Goal: Information Seeking & Learning: Learn about a topic

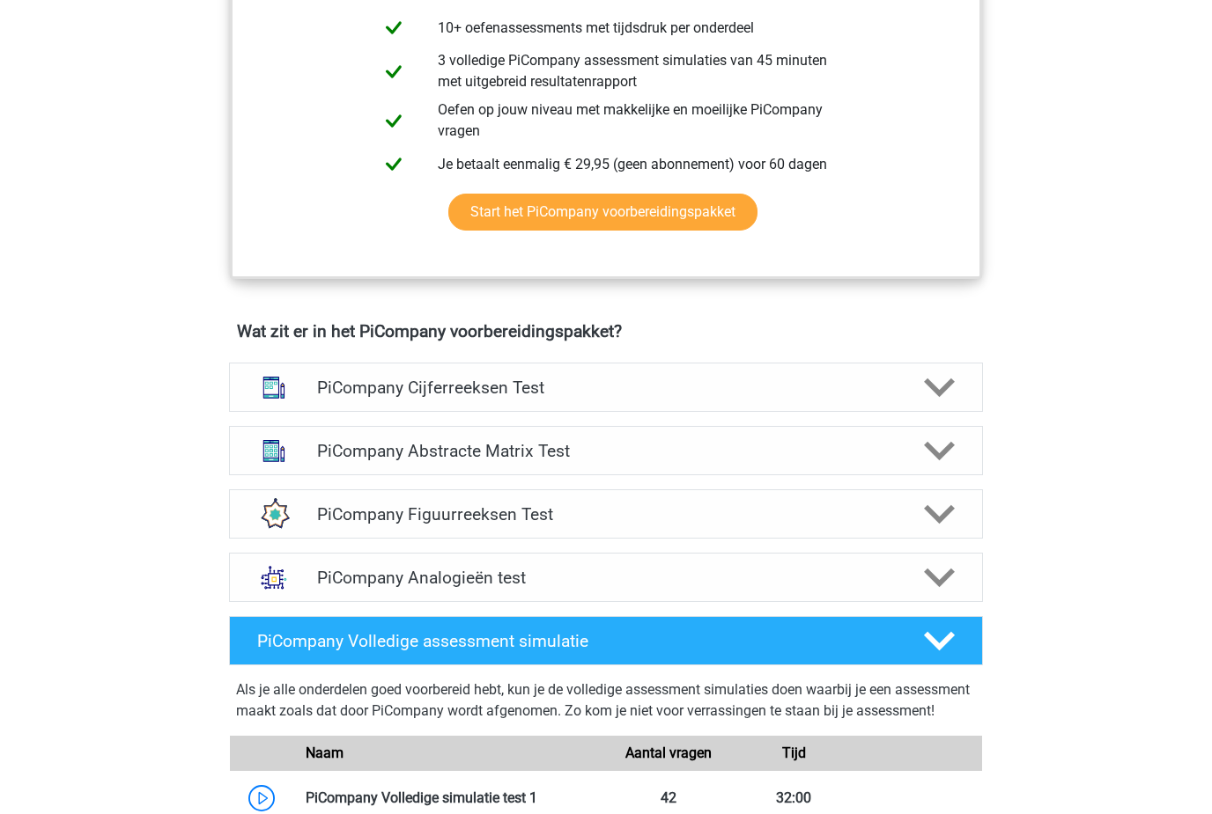
scroll to position [854, 0]
click at [925, 403] on icon at bounding box center [939, 387] width 31 height 31
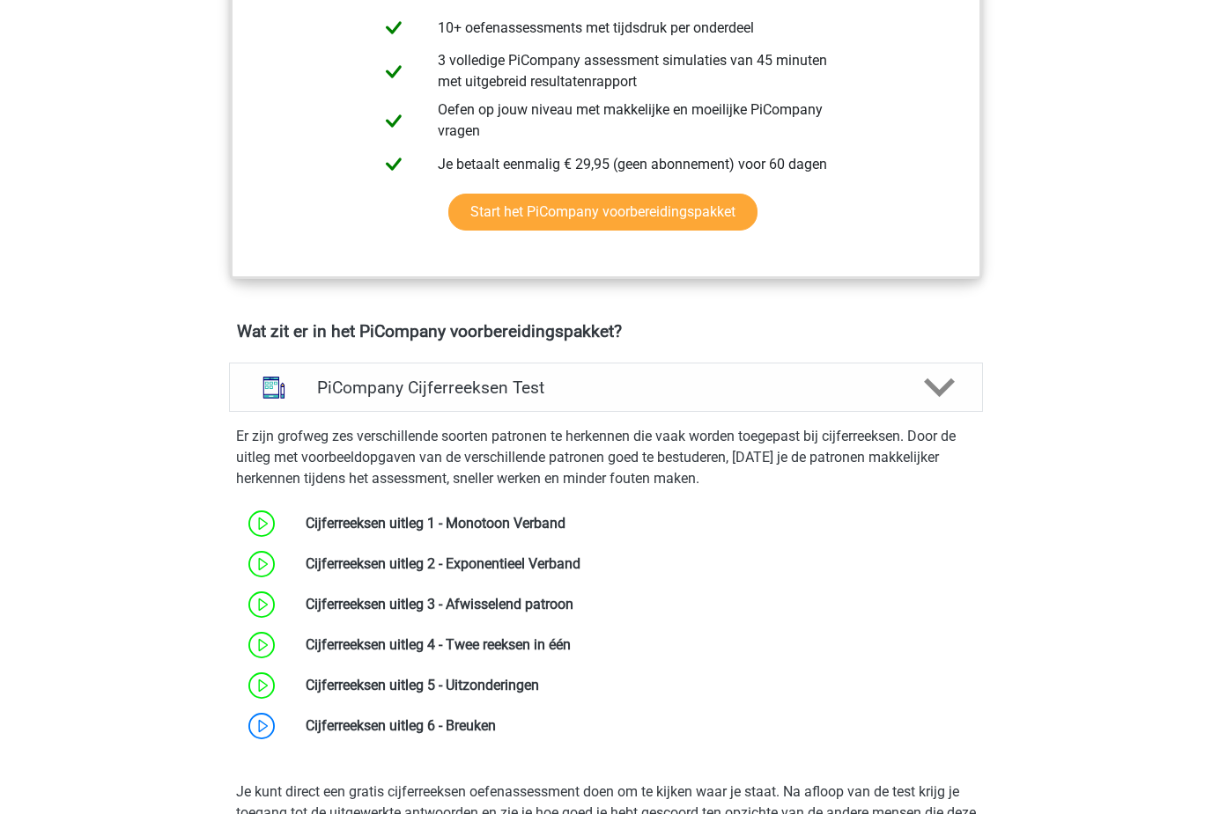
click at [496, 734] on link at bounding box center [496, 726] width 0 height 17
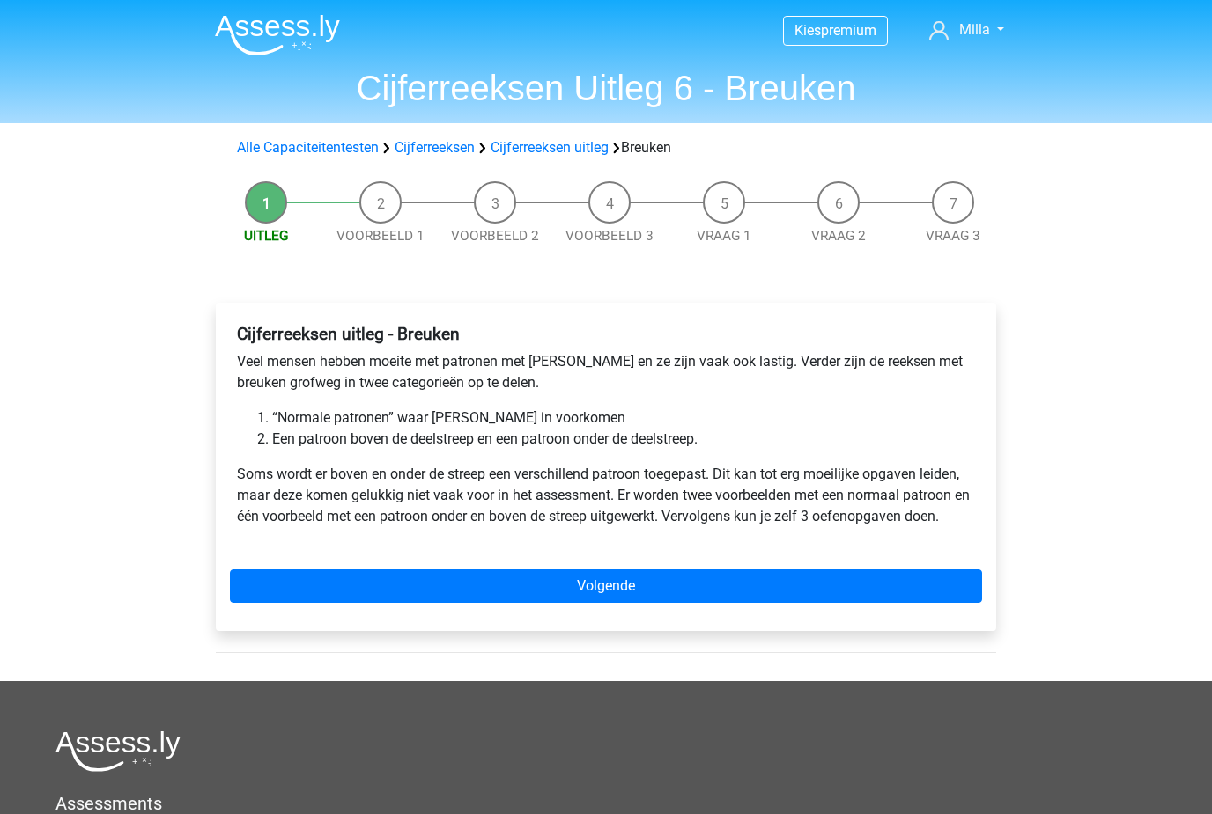
scroll to position [1, 0]
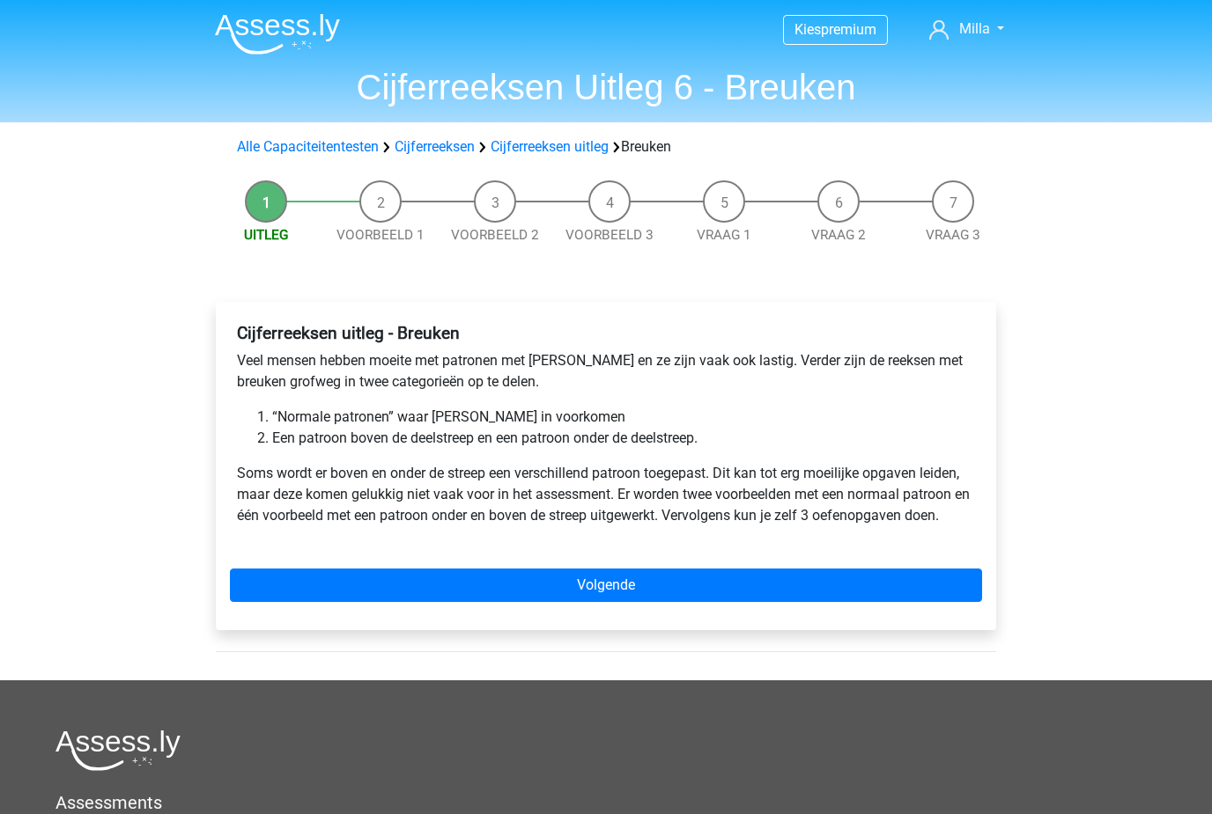
click at [648, 573] on link "Volgende" at bounding box center [606, 585] width 752 height 33
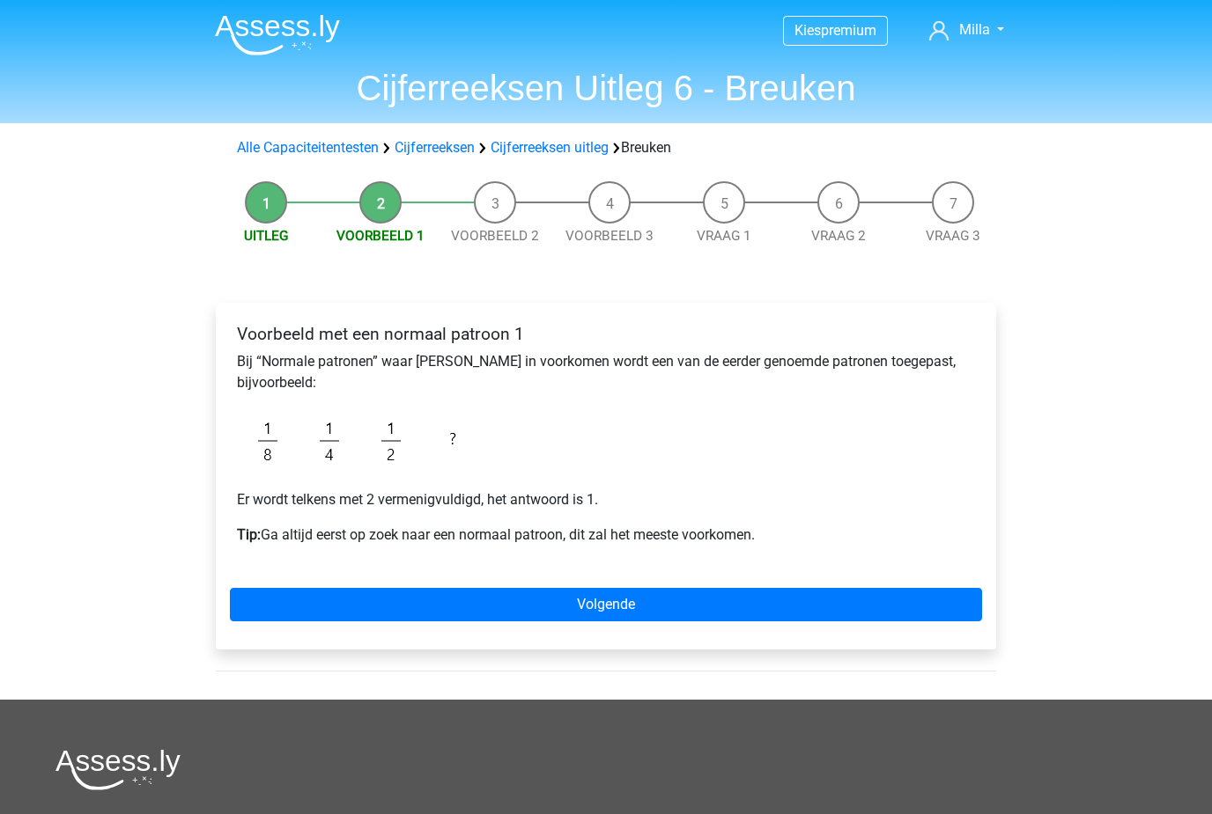
click at [902, 607] on link "Volgende" at bounding box center [606, 604] width 752 height 33
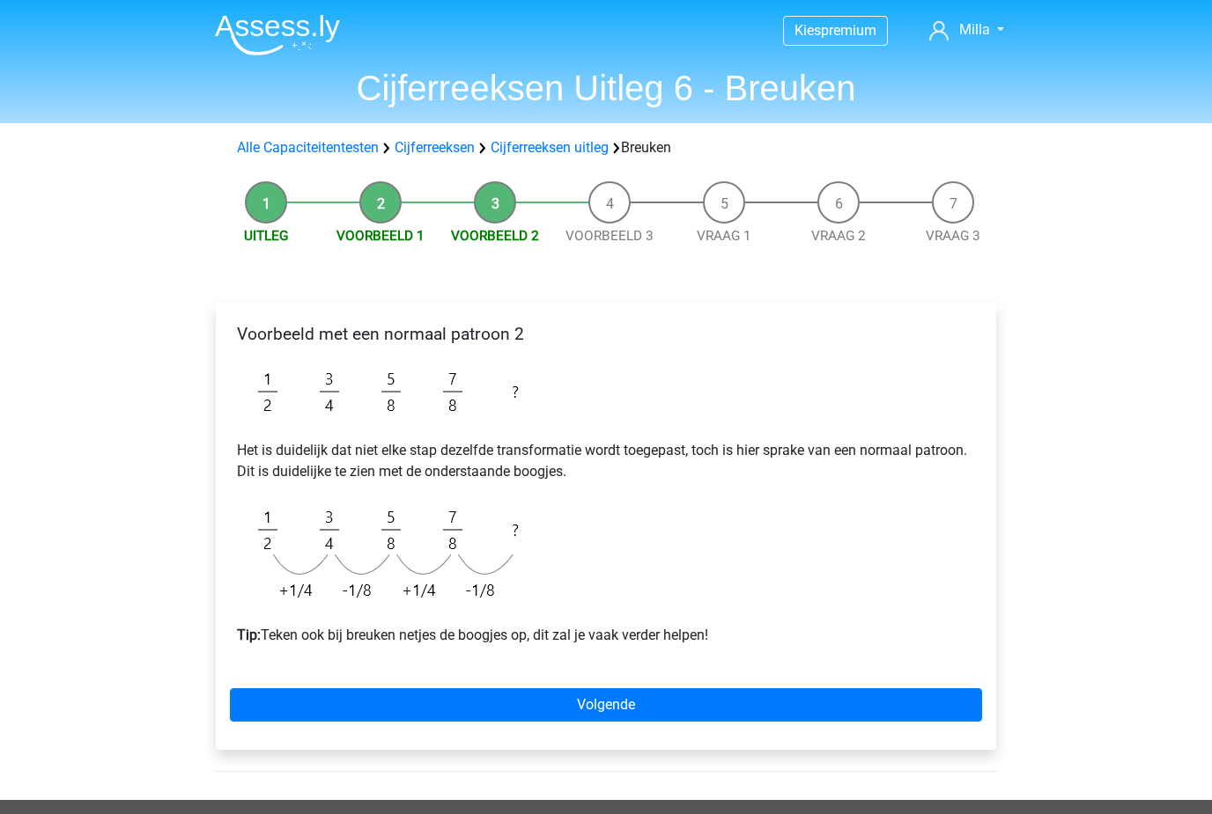
click at [239, 758] on div "Voorbeeld met een normaal patroon 2 Het is duidelijk dat niet elke stap dezelfd…" at bounding box center [606, 534] width 808 height 533
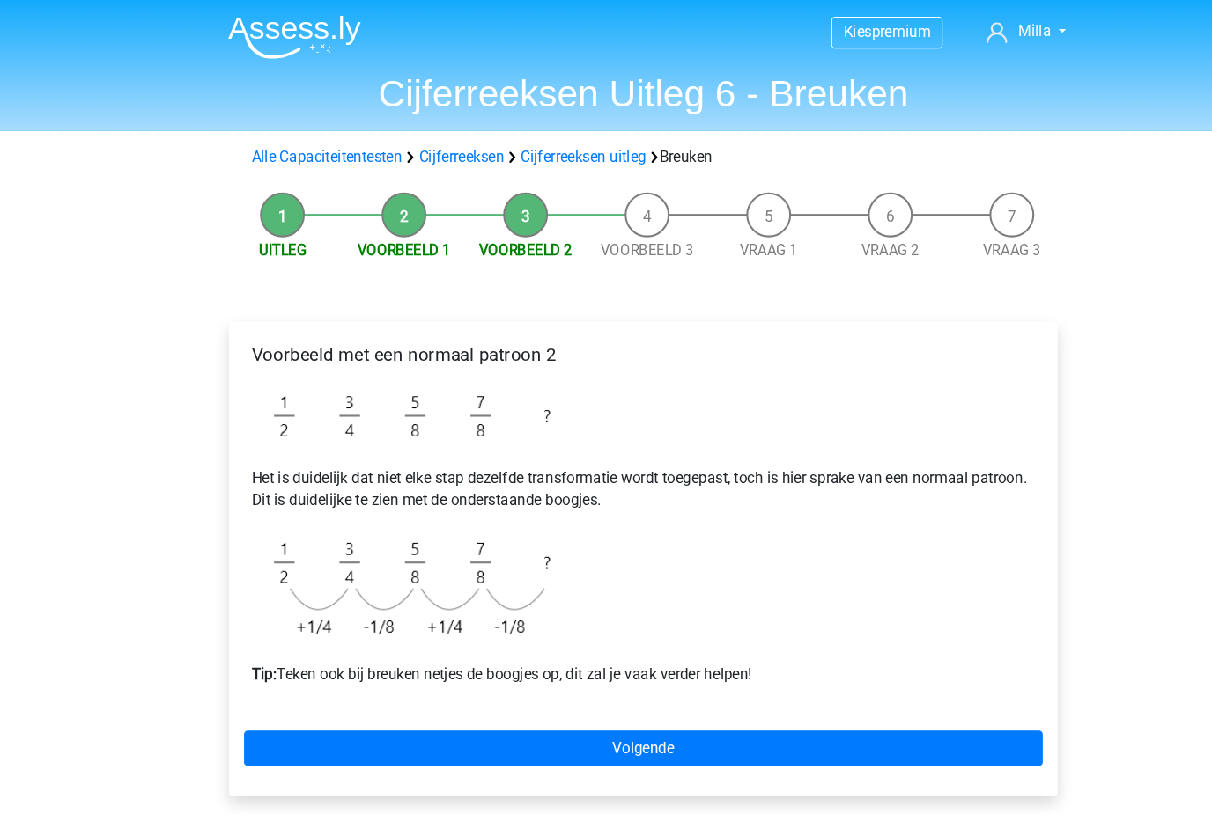
click at [434, 697] on link "Volgende" at bounding box center [606, 705] width 752 height 33
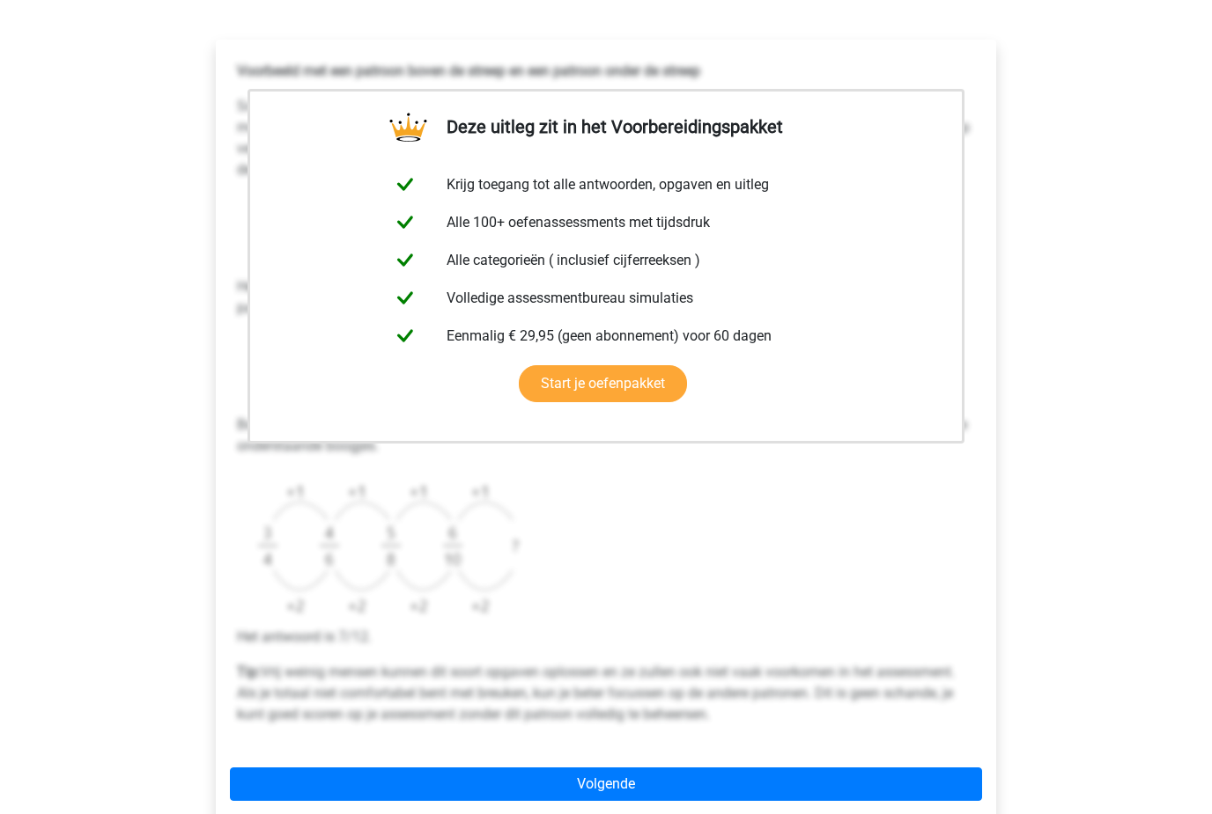
scroll to position [463, 0]
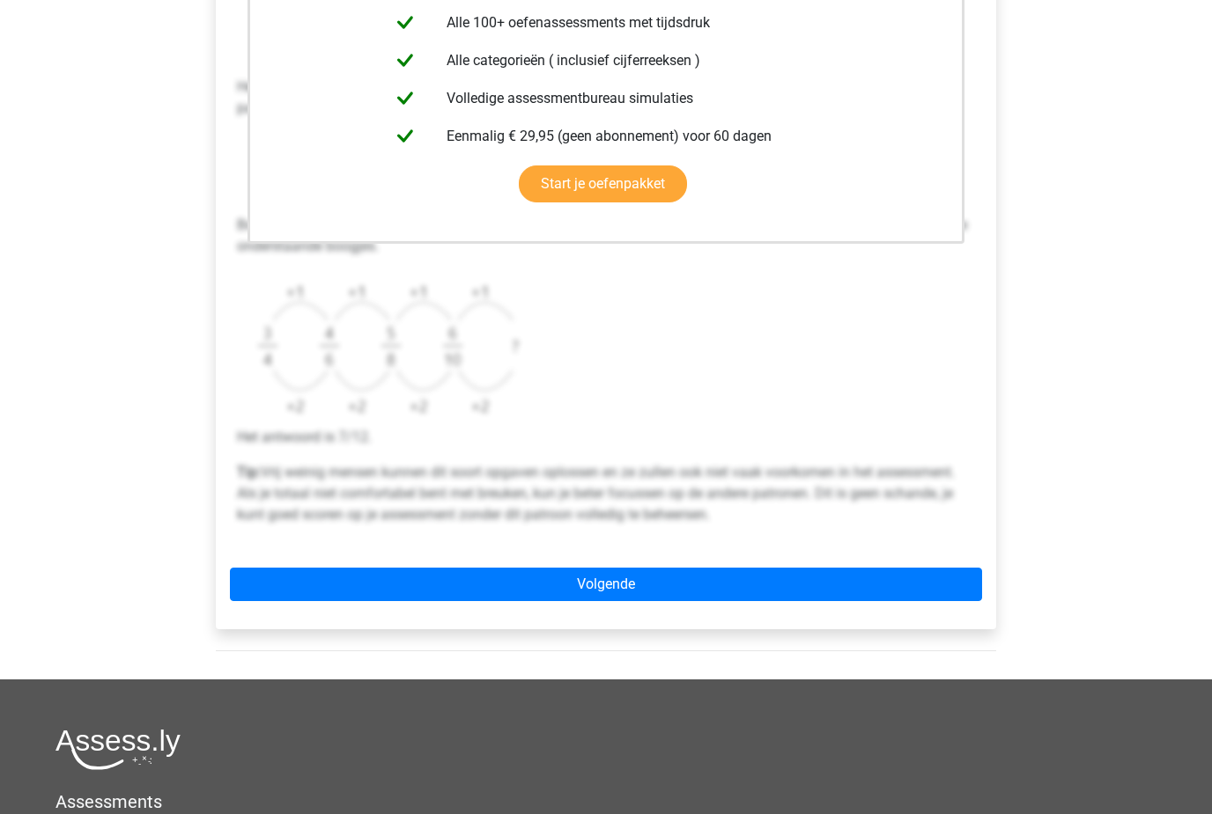
click at [395, 586] on link "Volgende" at bounding box center [606, 584] width 752 height 33
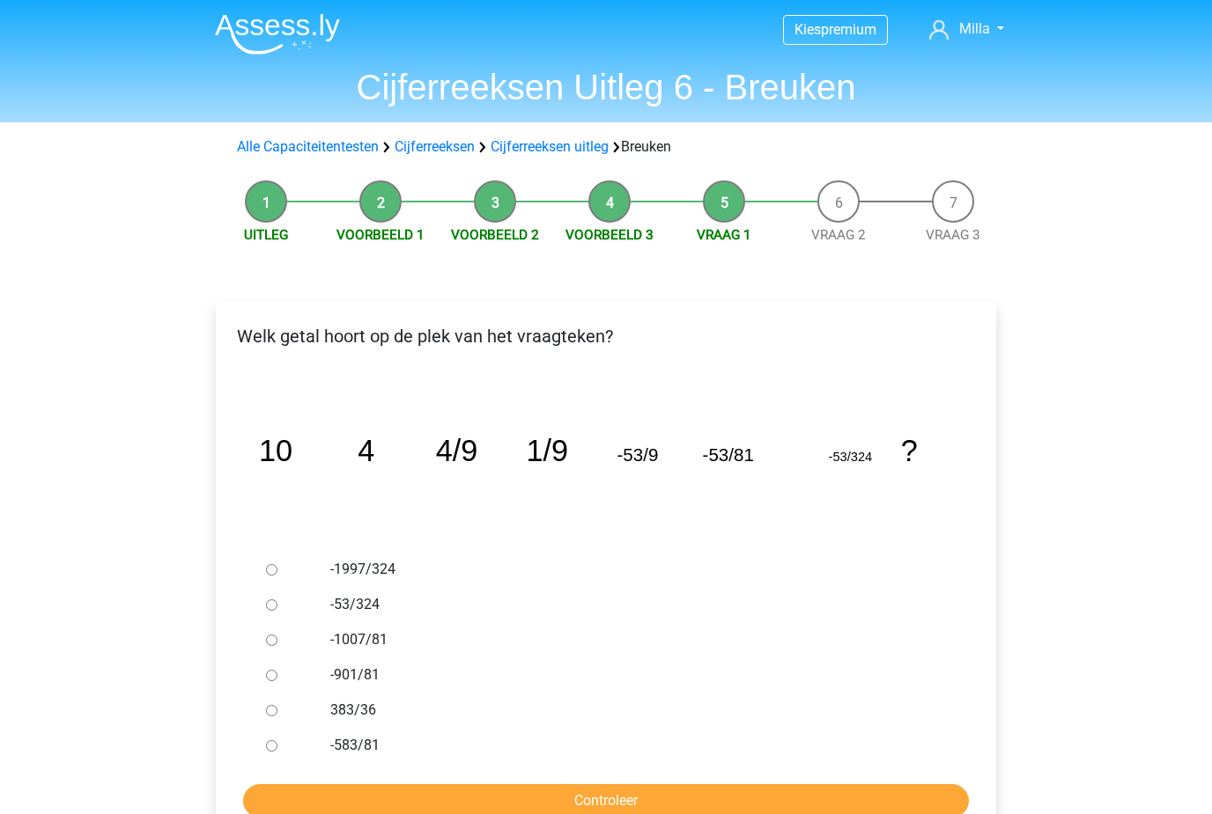
scroll to position [1, 0]
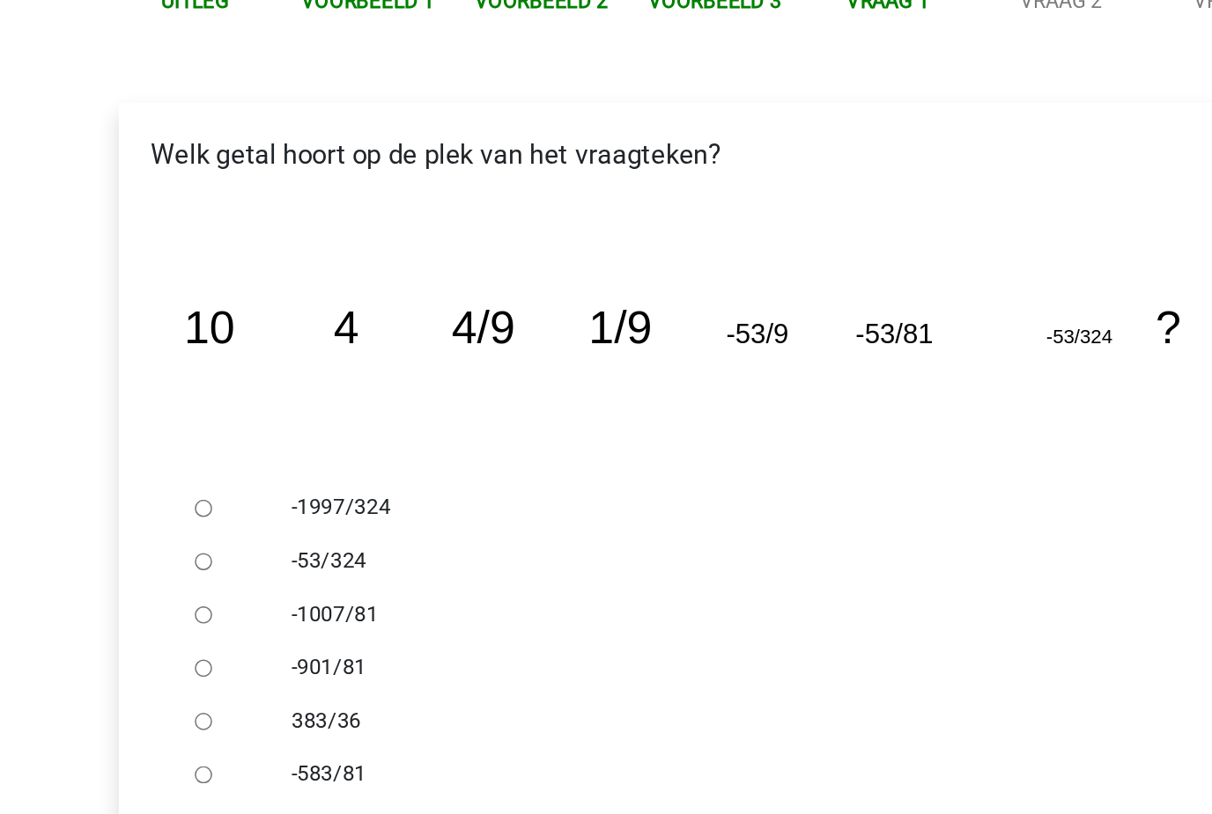
click at [259, 587] on div at bounding box center [288, 604] width 58 height 35
click at [259, 552] on div at bounding box center [288, 569] width 58 height 35
click at [266, 564] on input "-1997/324" at bounding box center [271, 569] width 11 height 11
radio input "true"
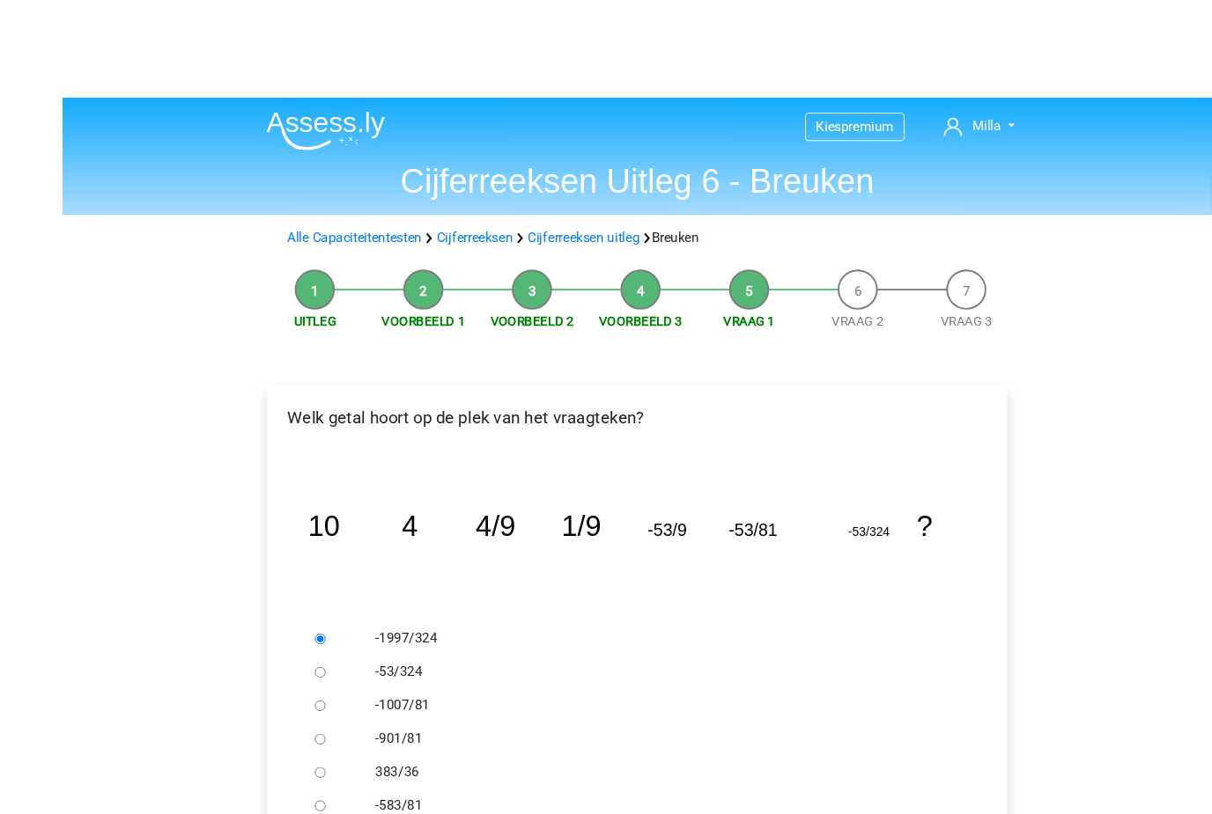
scroll to position [23, 0]
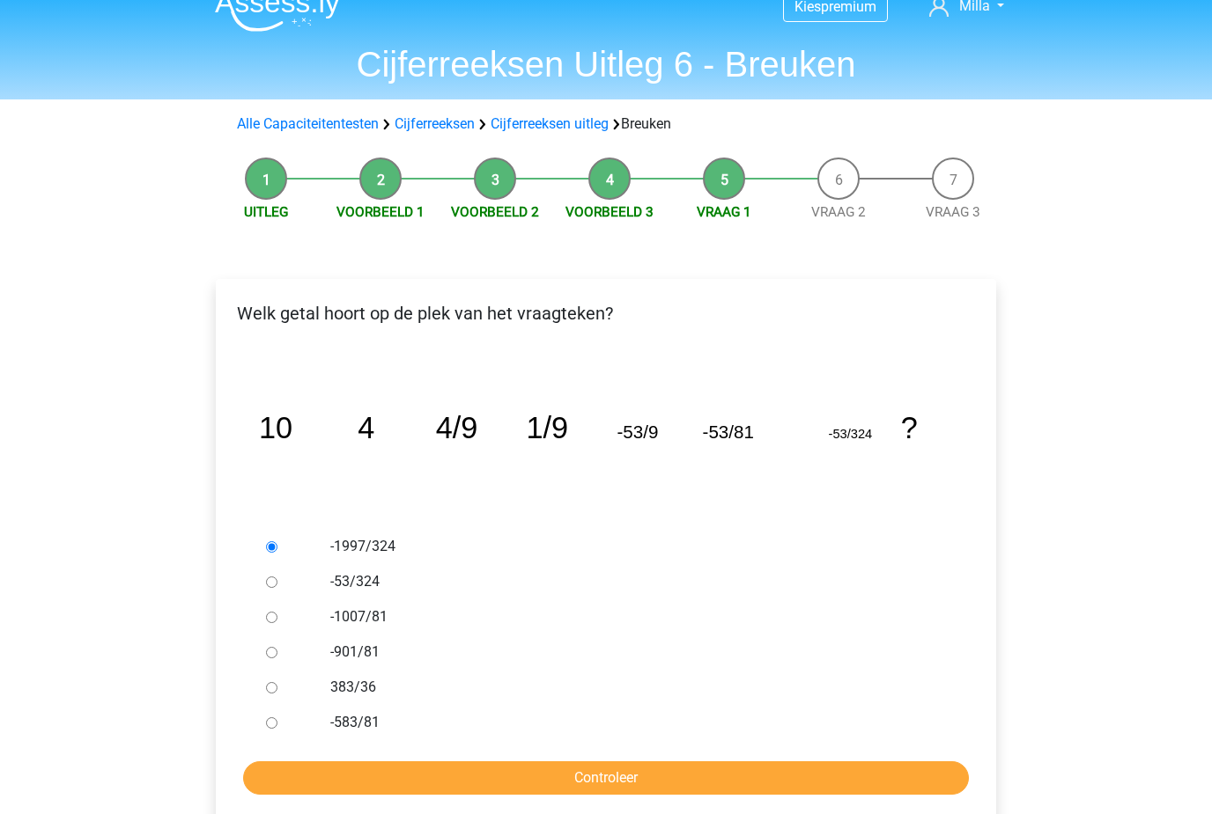
click at [416, 762] on input "Controleer" at bounding box center [606, 778] width 726 height 33
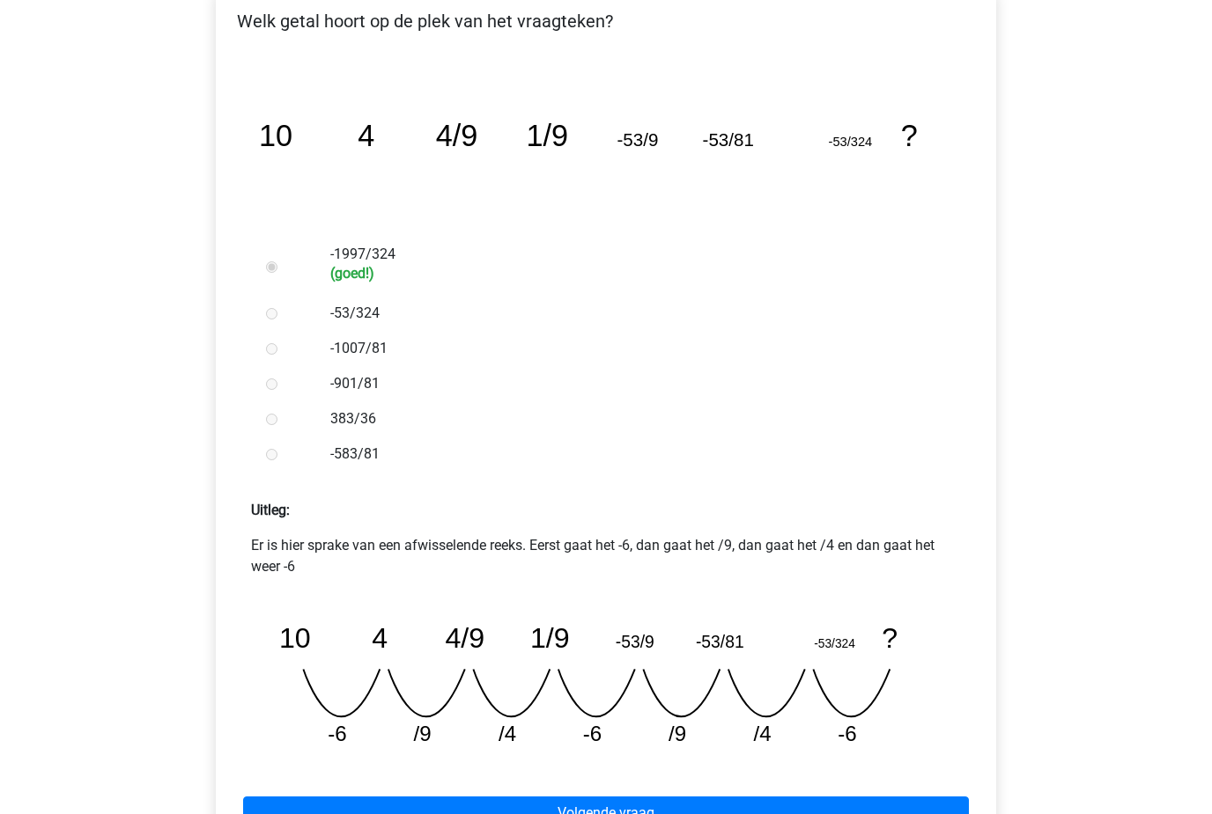
scroll to position [315, 0]
click at [349, 814] on link "Volgende vraag" at bounding box center [606, 814] width 726 height 33
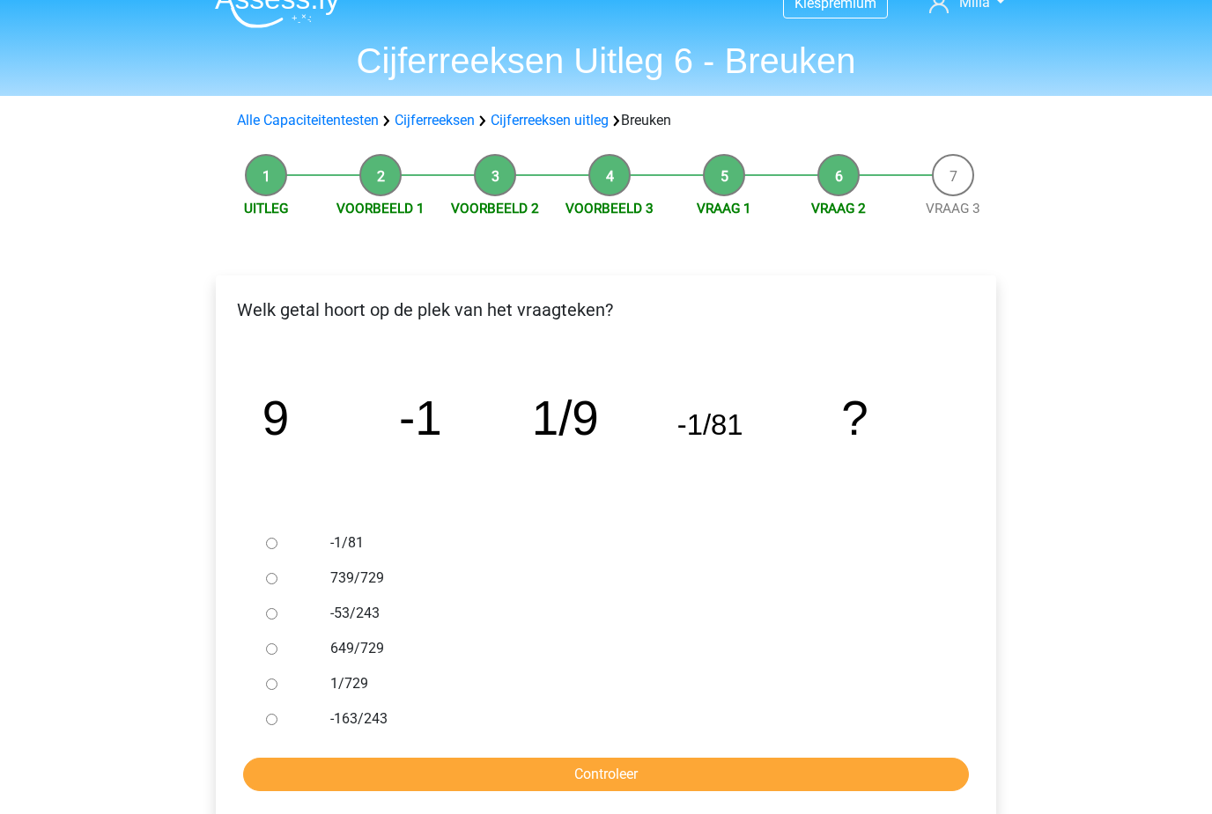
scroll to position [35, 0]
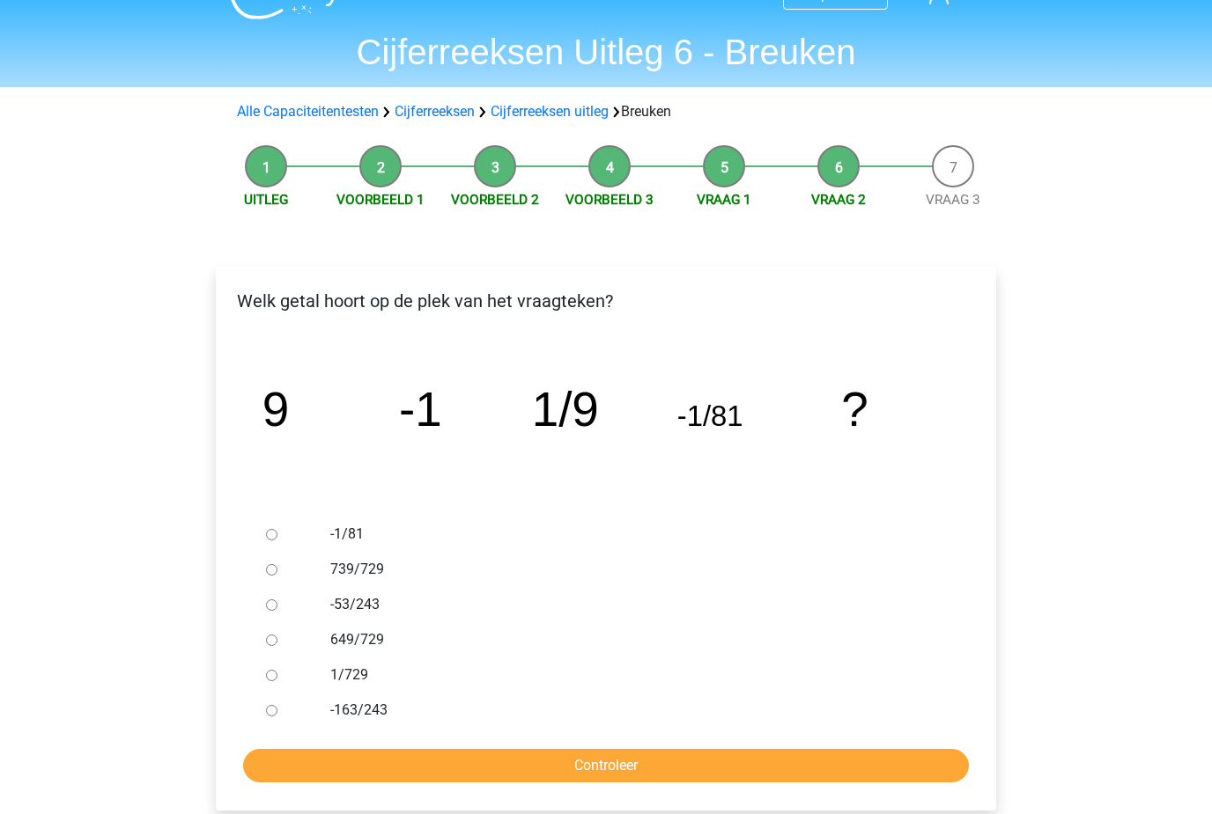
click at [335, 623] on div "649/729" at bounding box center [635, 640] width 636 height 35
click at [338, 733] on form "-1/81 739/729 -53/243 649/729 1/729 -163/243 Controleer" at bounding box center [606, 651] width 752 height 266
click at [277, 681] on input "1/729" at bounding box center [271, 676] width 11 height 11
radio input "true"
click at [276, 778] on input "Controleer" at bounding box center [606, 766] width 726 height 33
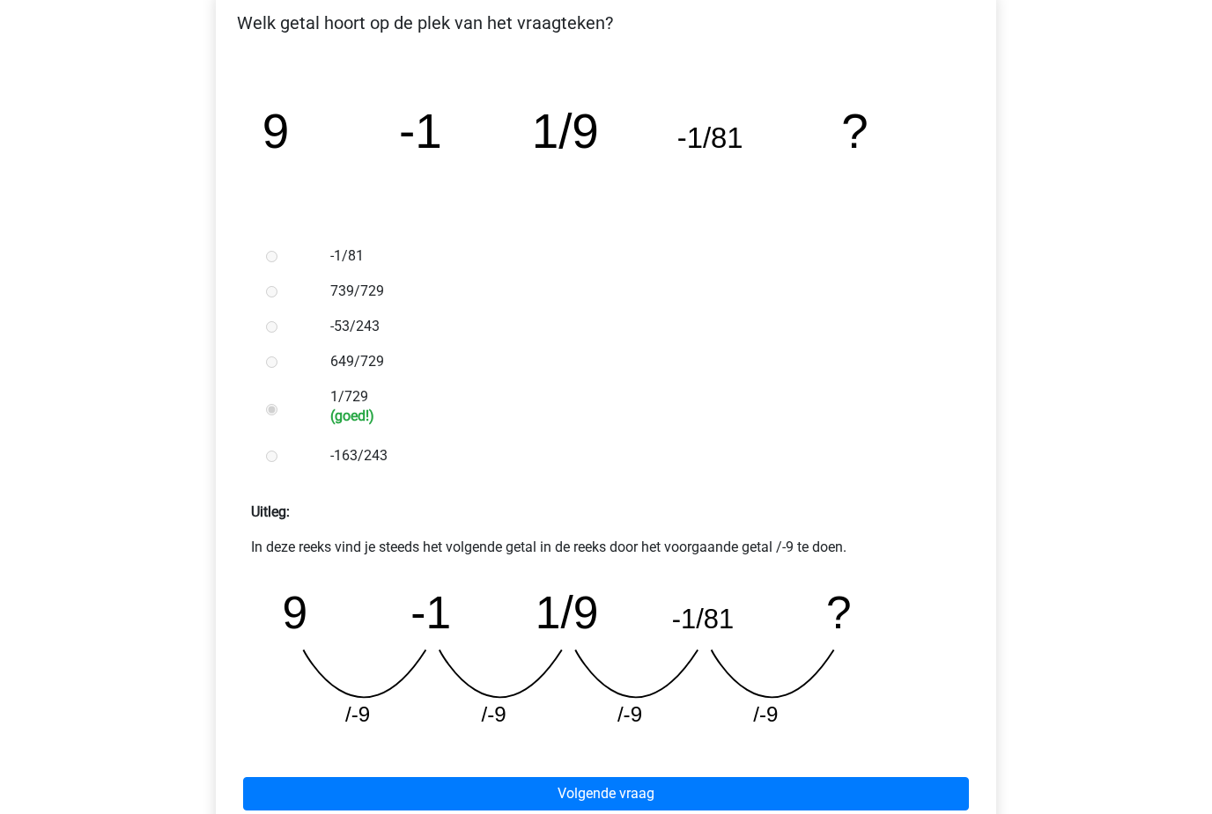
scroll to position [347, 0]
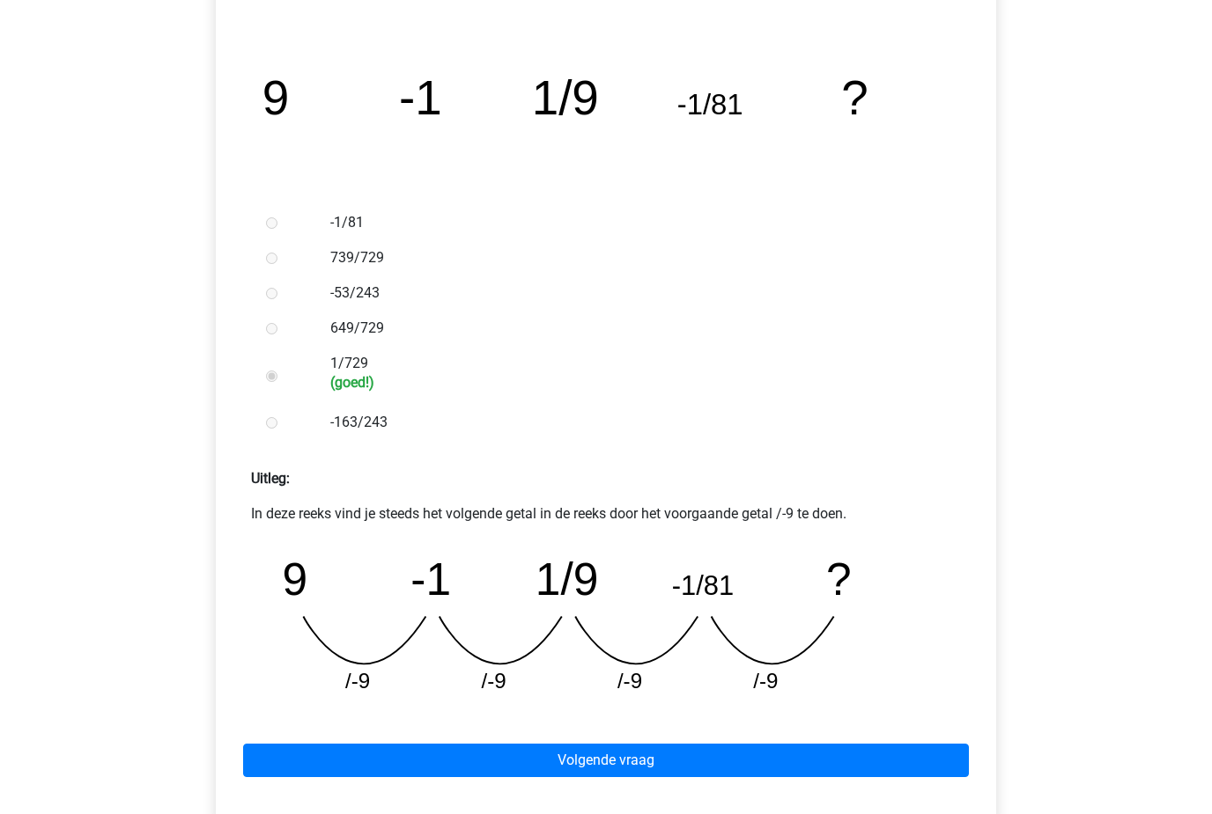
click at [355, 777] on link "Volgende vraag" at bounding box center [606, 761] width 726 height 33
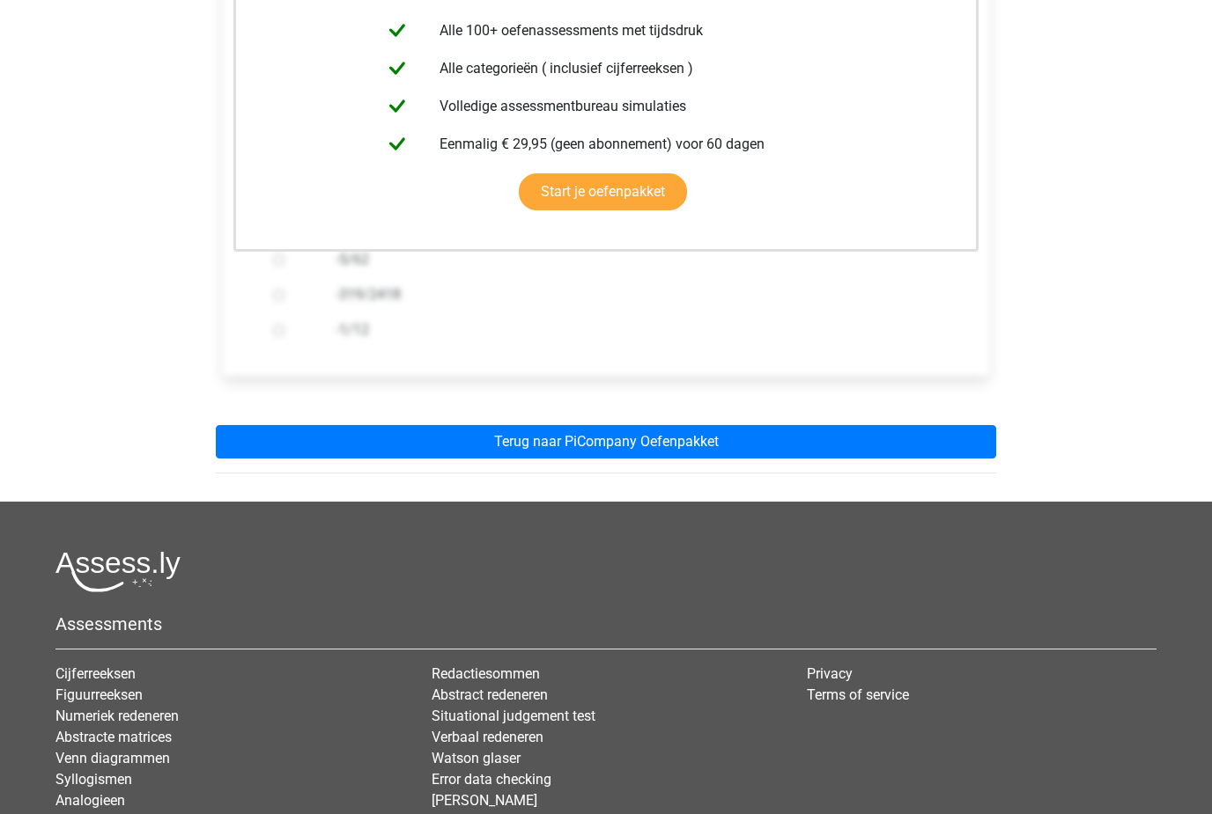
scroll to position [411, 0]
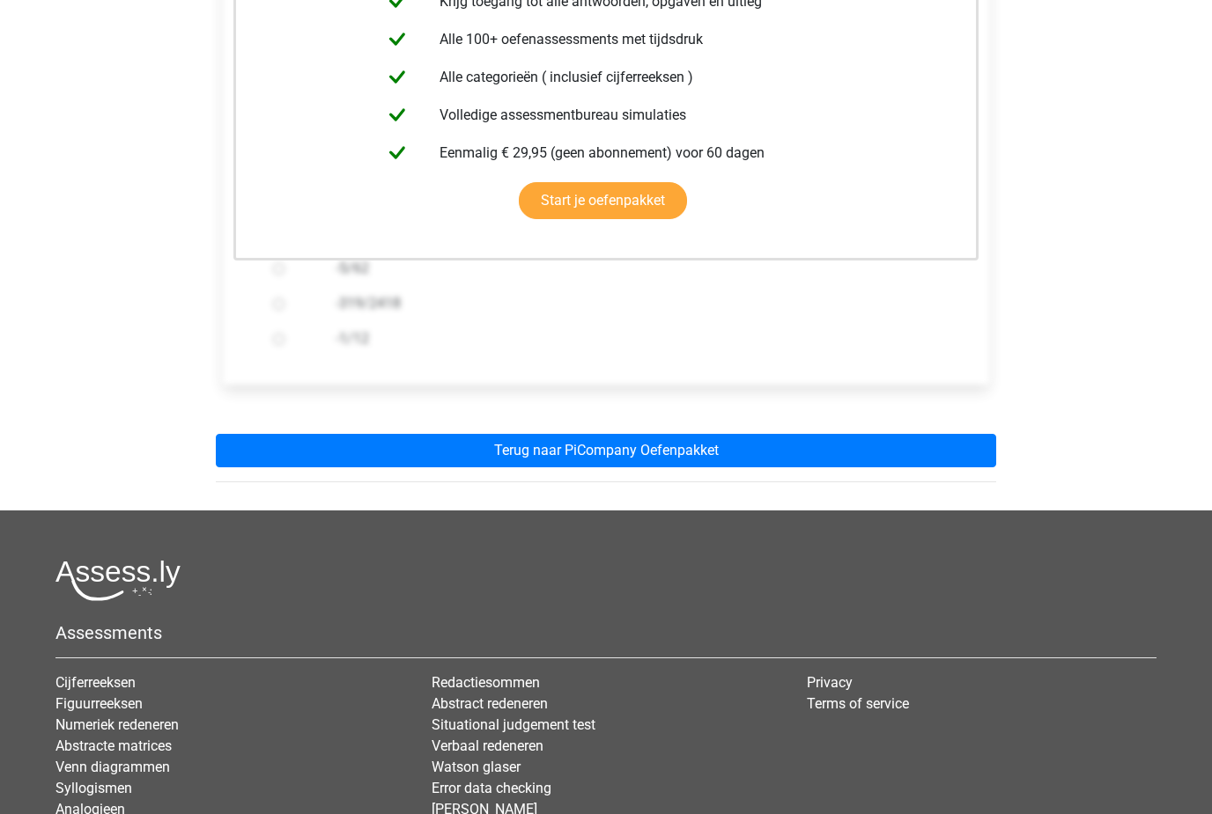
click at [319, 455] on link "Terug naar PiCompany Oefenpakket" at bounding box center [606, 450] width 780 height 33
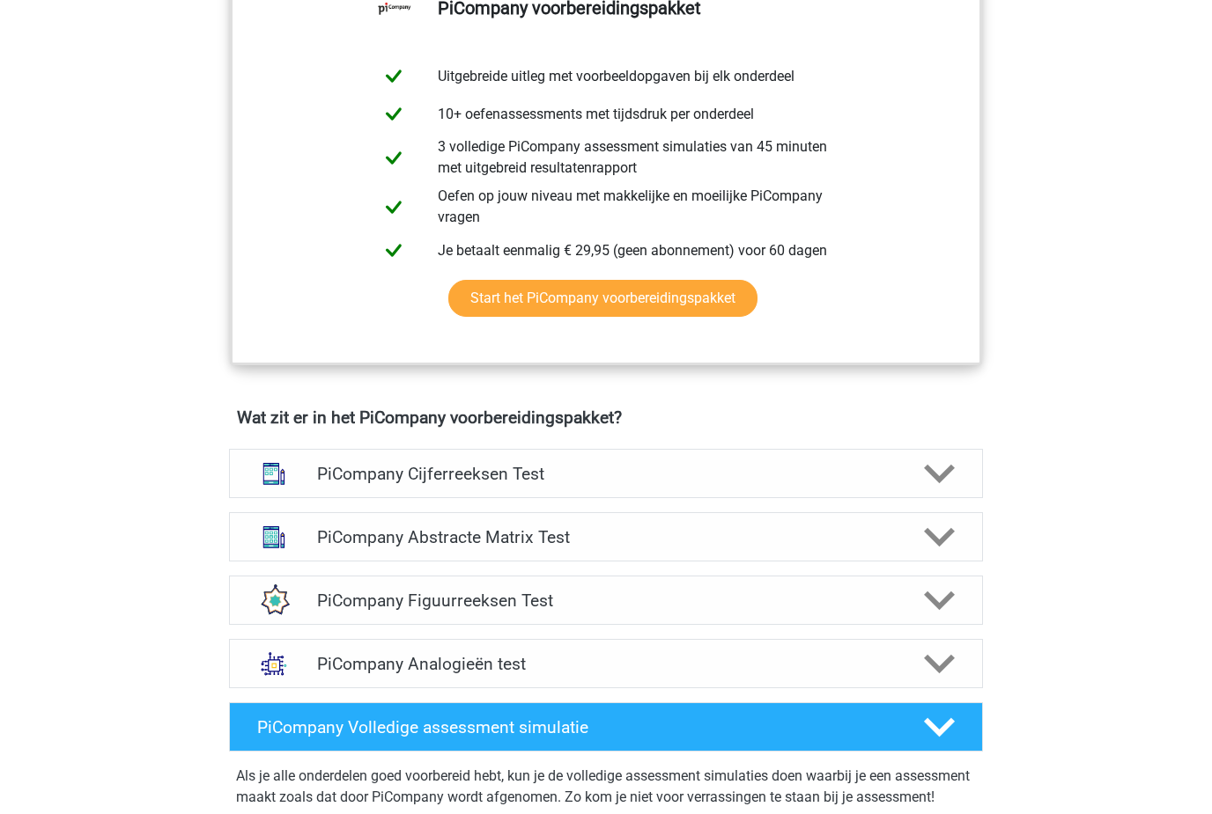
scroll to position [769, 0]
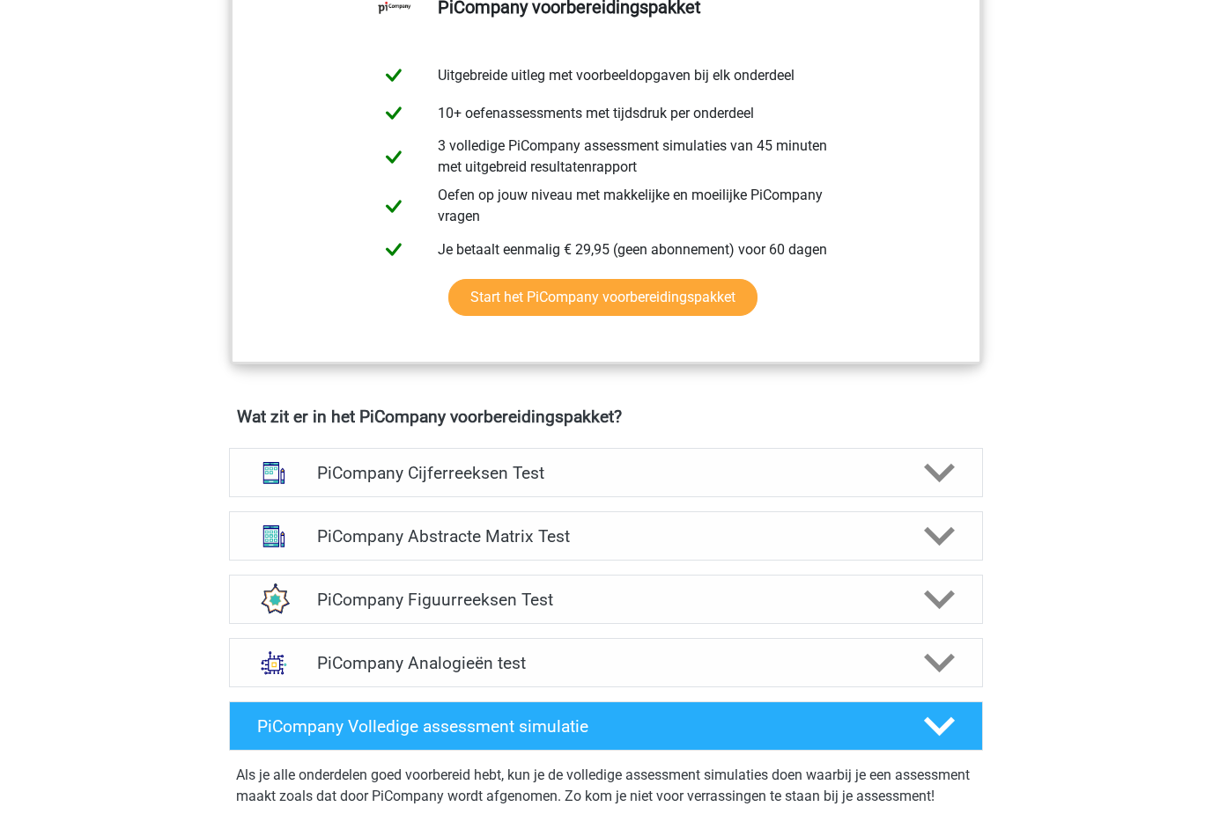
click at [314, 610] on div "PiCompany Figuurreeksen Test" at bounding box center [605, 600] width 603 height 20
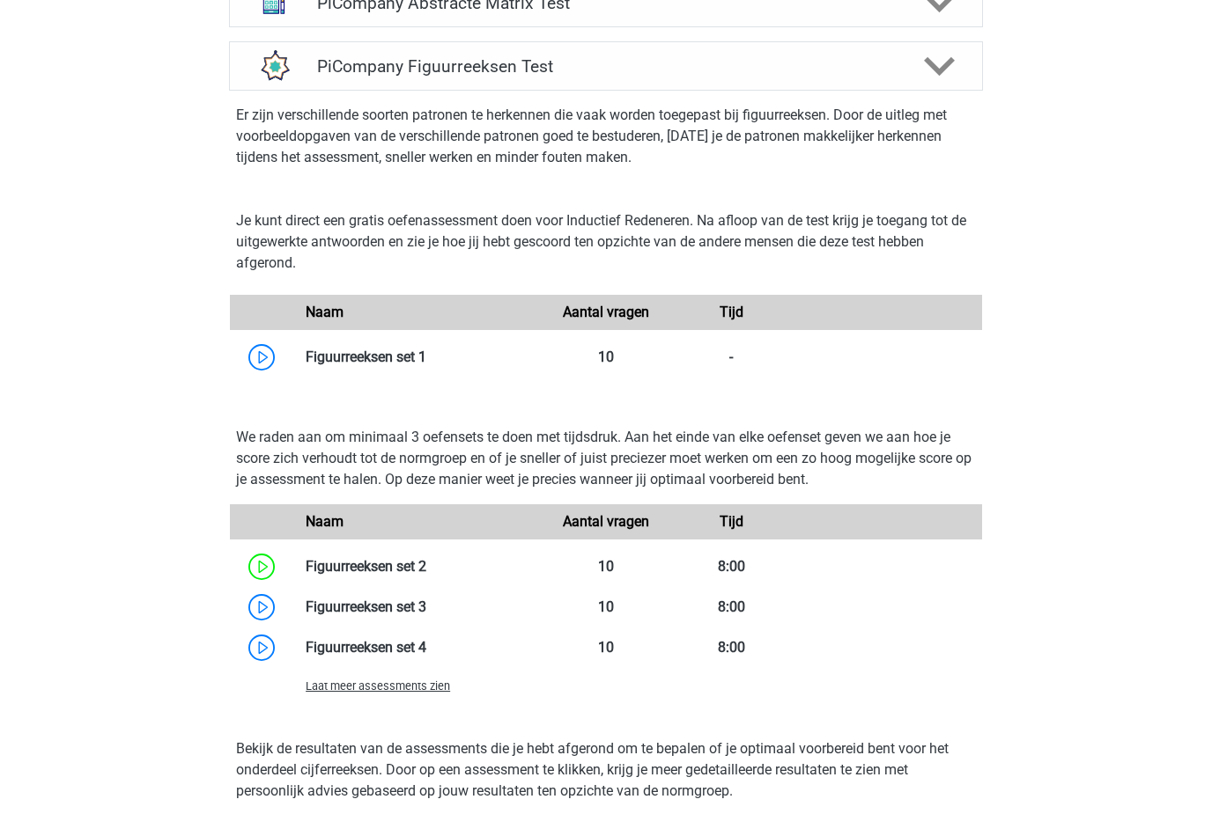
scroll to position [1302, 0]
click at [426, 615] on link at bounding box center [426, 607] width 0 height 17
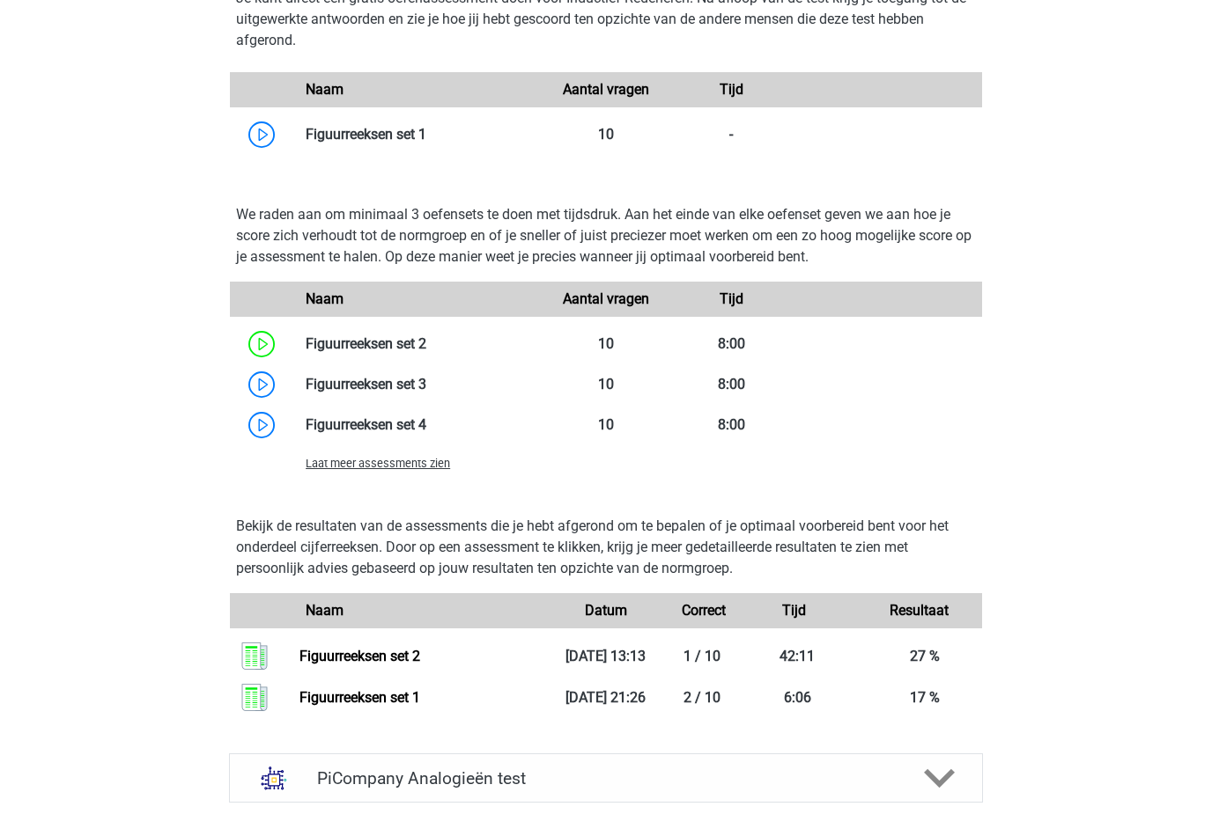
scroll to position [1525, 0]
click at [426, 426] on link at bounding box center [426, 424] width 0 height 17
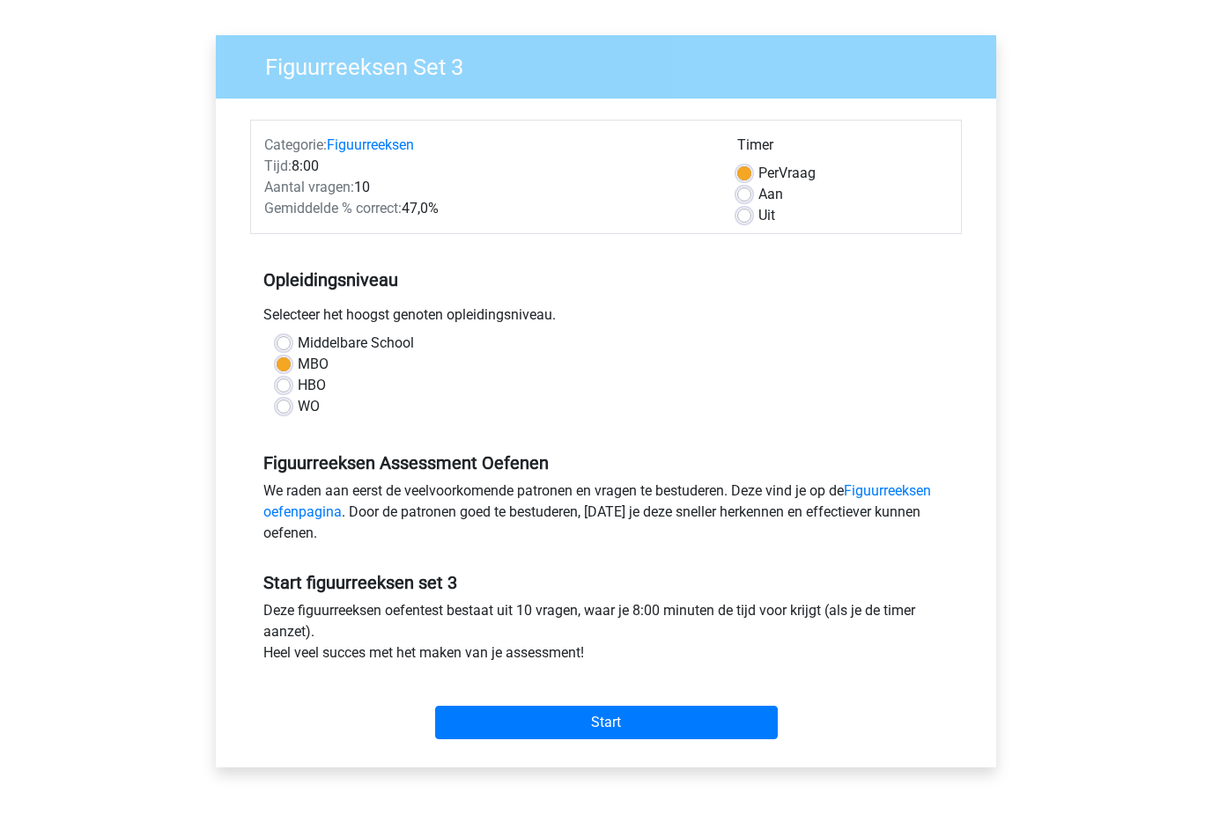
scroll to position [113, 0]
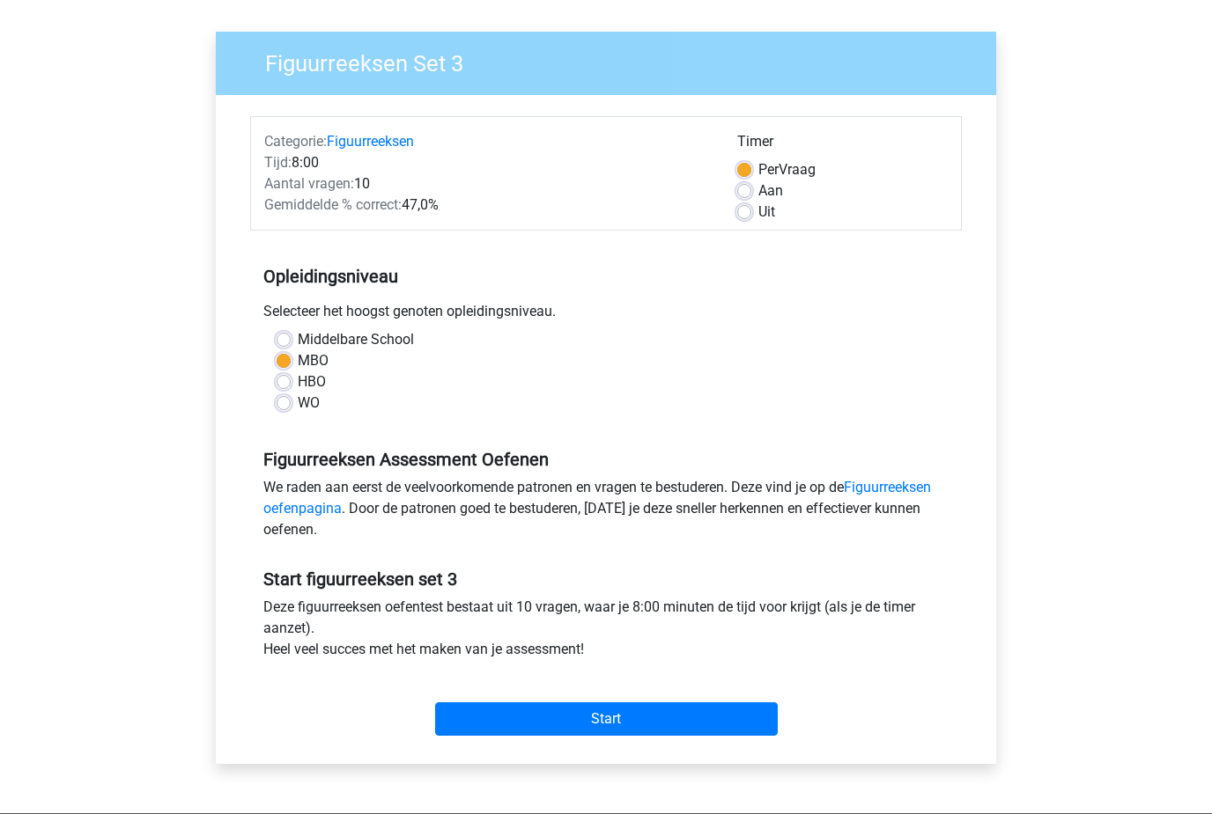
click at [472, 711] on input "Start" at bounding box center [606, 719] width 343 height 33
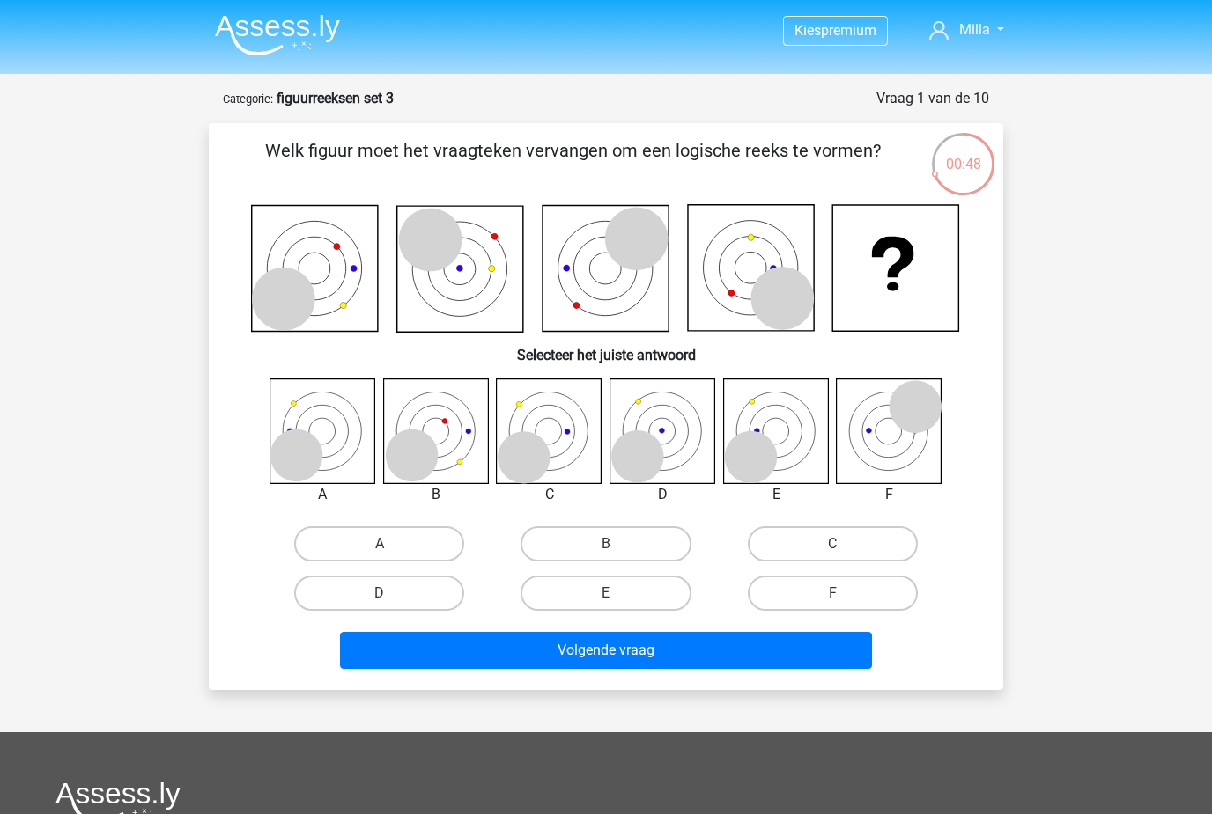
click at [305, 543] on label "A" at bounding box center [379, 544] width 170 height 35
click at [379, 544] on input "A" at bounding box center [384, 549] width 11 height 11
radio input "true"
click at [595, 635] on button "Volgende vraag" at bounding box center [606, 650] width 533 height 37
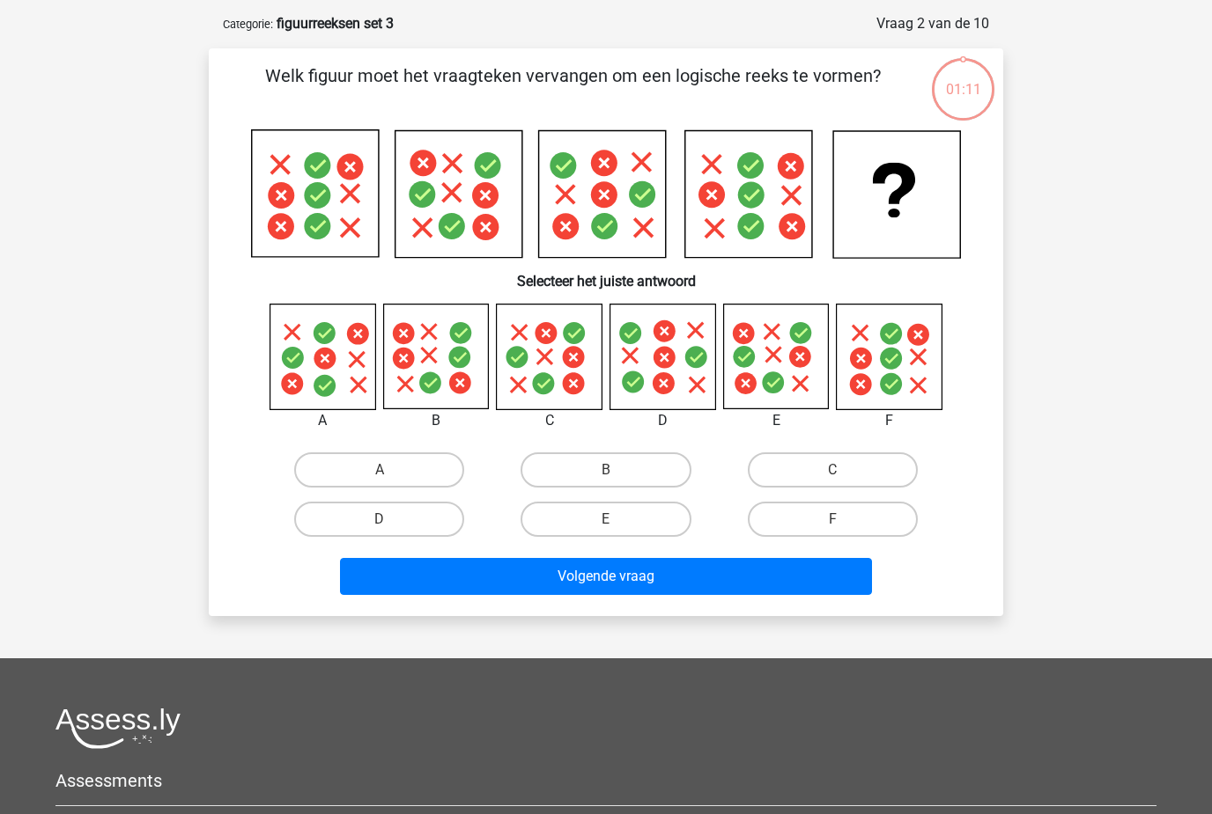
scroll to position [88, 0]
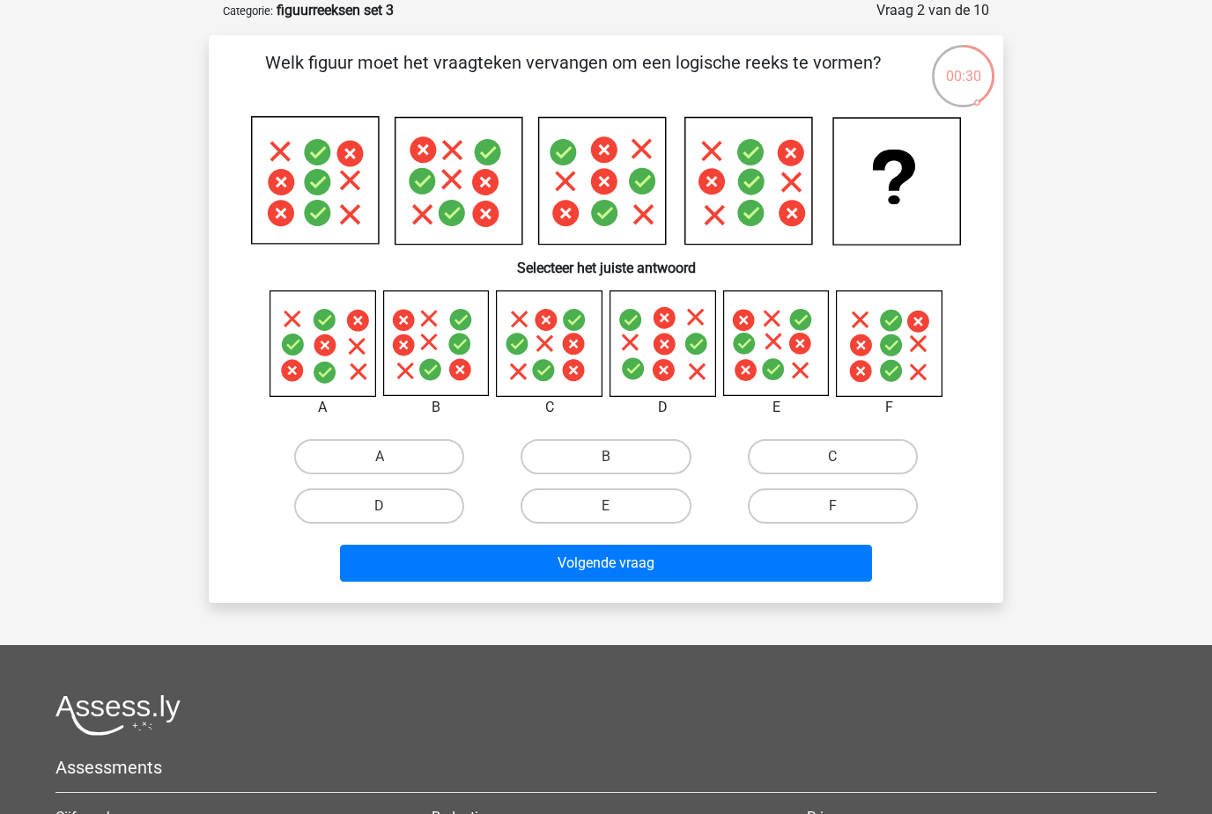
click at [843, 474] on label "C" at bounding box center [833, 456] width 170 height 35
click at [843, 468] on input "C" at bounding box center [837, 462] width 11 height 11
radio input "true"
click at [640, 518] on label "E" at bounding box center [605, 506] width 170 height 35
click at [617, 518] on input "E" at bounding box center [611, 511] width 11 height 11
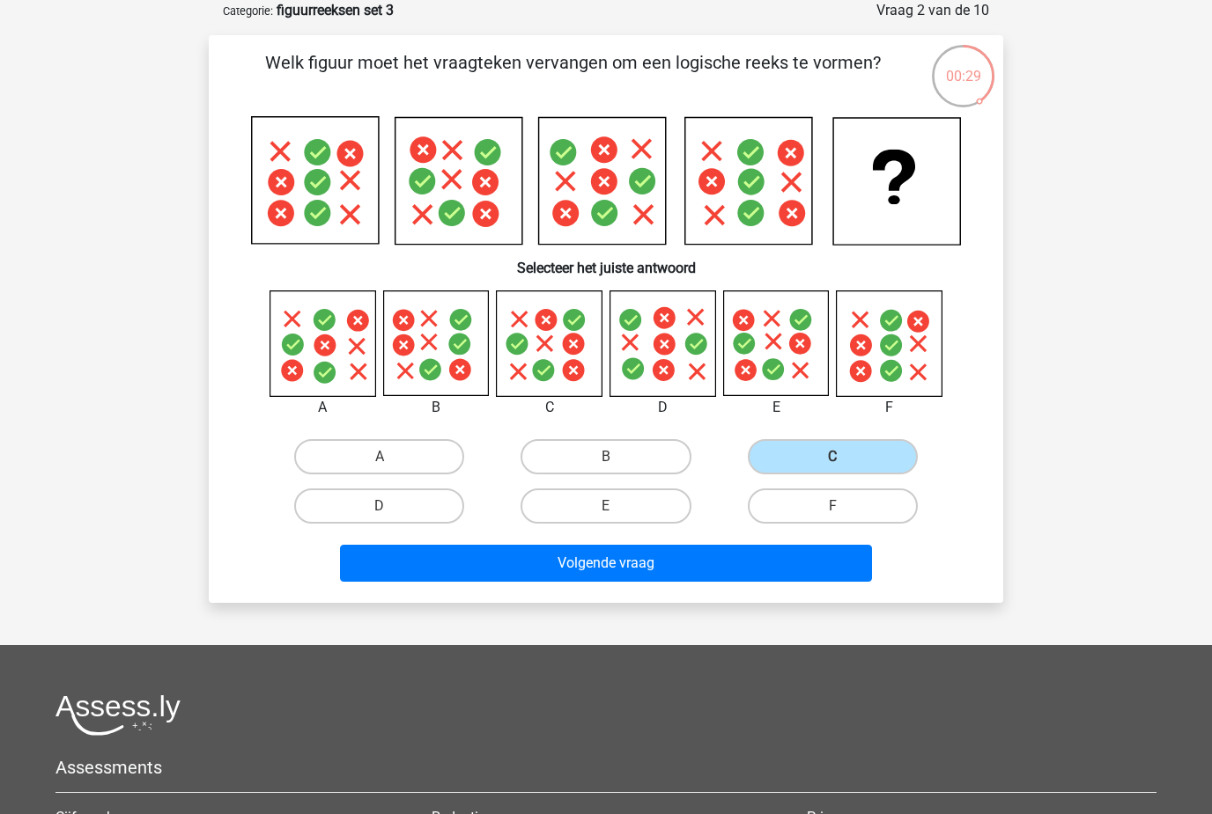
radio input "true"
click at [711, 577] on button "Volgende vraag" at bounding box center [606, 563] width 533 height 37
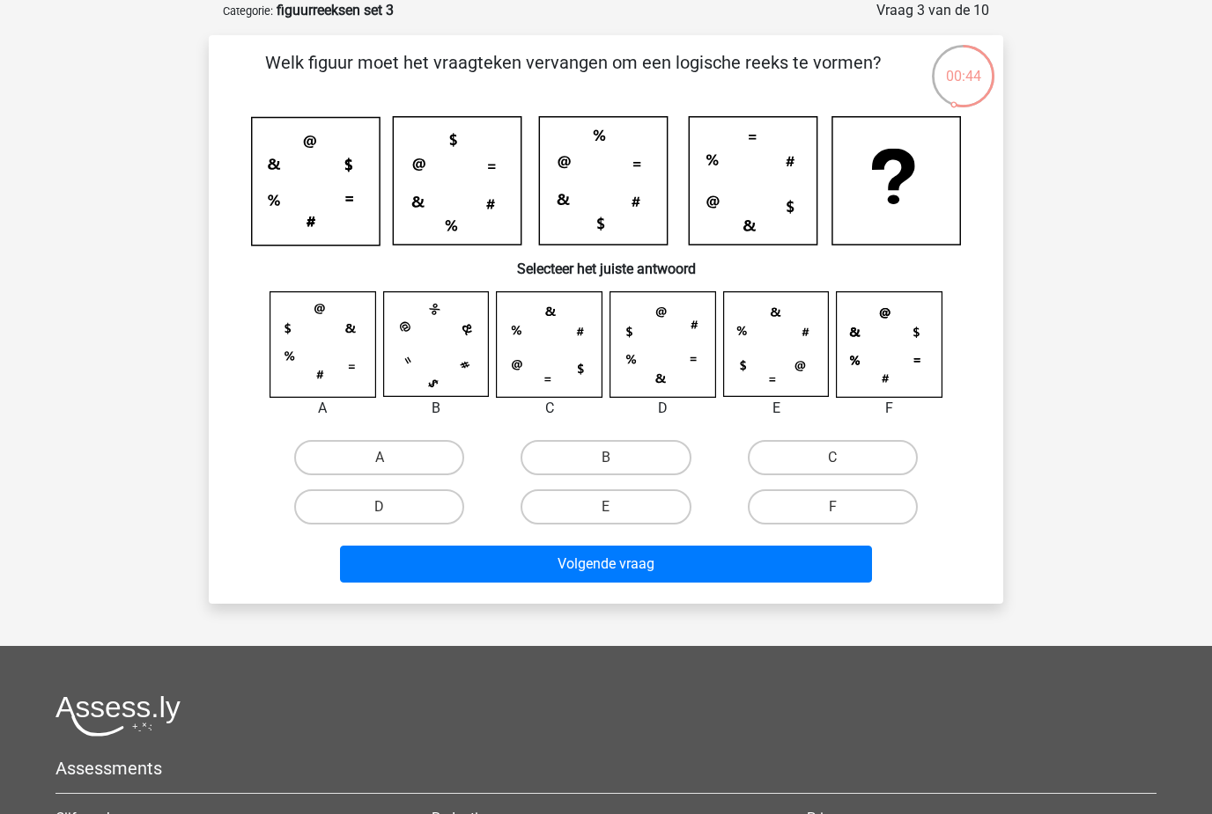
click at [335, 491] on label "D" at bounding box center [379, 507] width 170 height 35
click at [379, 507] on input "D" at bounding box center [384, 512] width 11 height 11
radio input "true"
click at [473, 564] on button "Volgende vraag" at bounding box center [606, 564] width 533 height 37
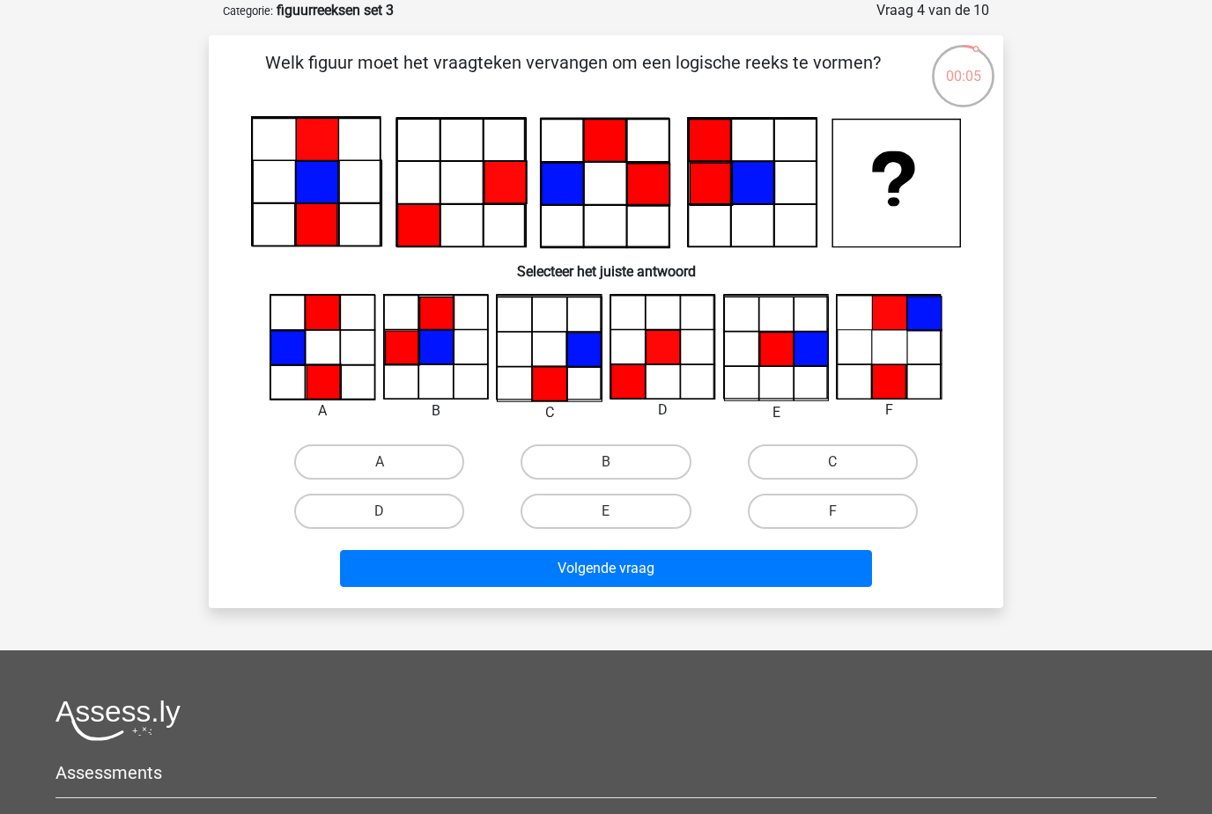
click at [773, 467] on label "C" at bounding box center [833, 462] width 170 height 35
click at [832, 467] on input "C" at bounding box center [837, 467] width 11 height 11
radio input "true"
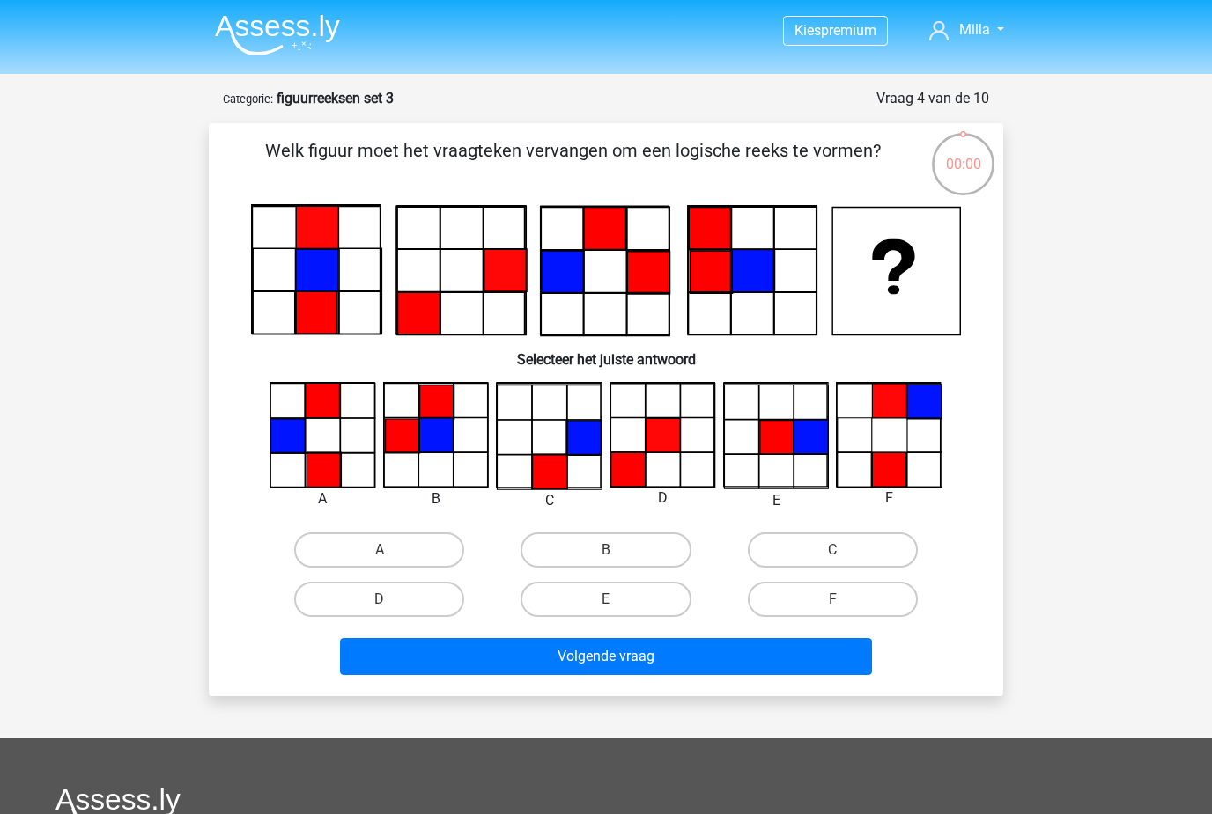
scroll to position [88, 0]
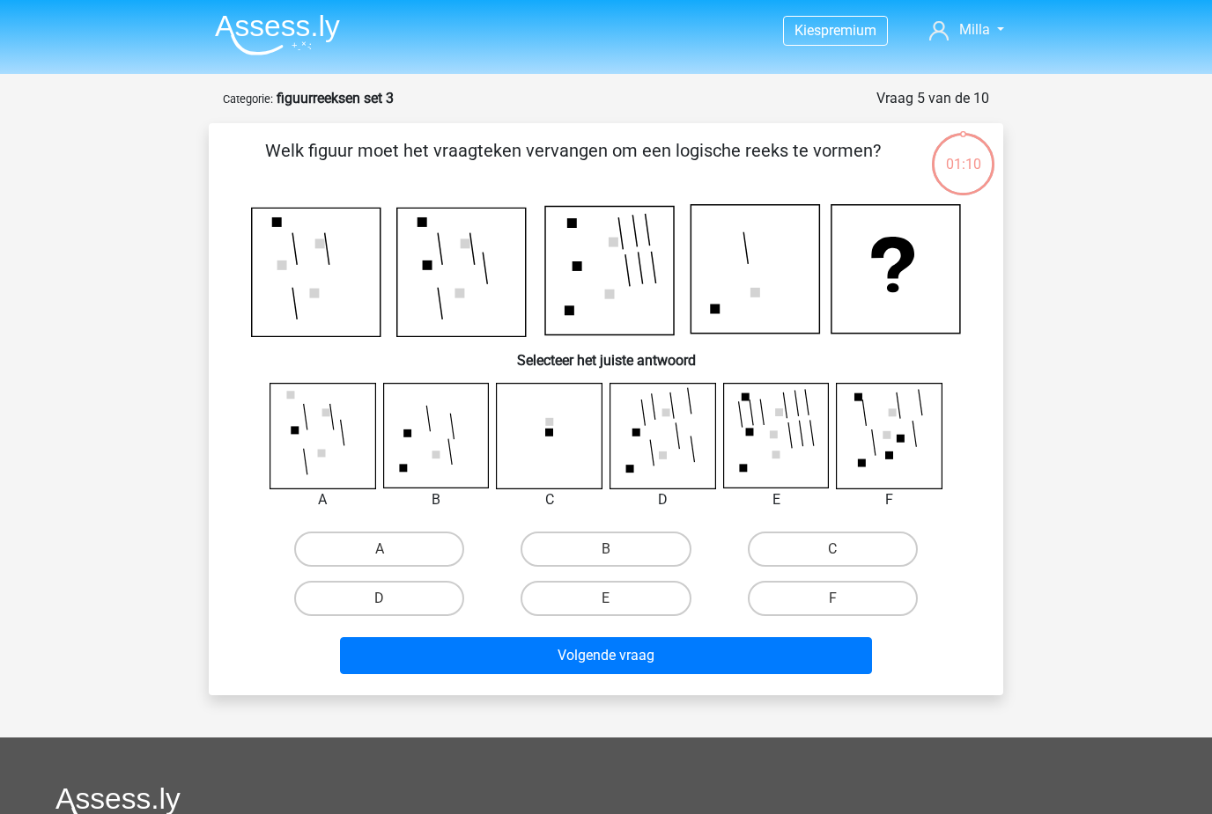
scroll to position [88, 0]
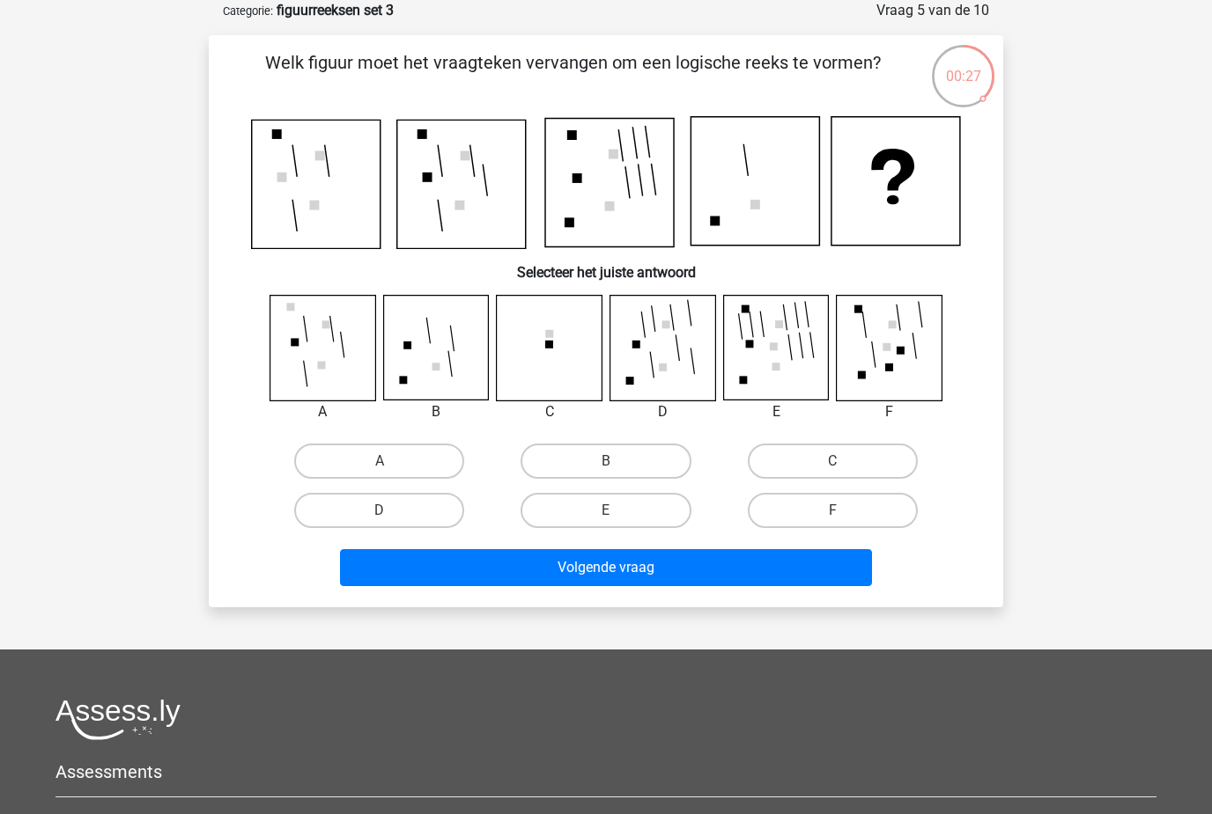
click at [409, 501] on label "D" at bounding box center [379, 510] width 170 height 35
click at [391, 511] on input "D" at bounding box center [384, 516] width 11 height 11
radio input "true"
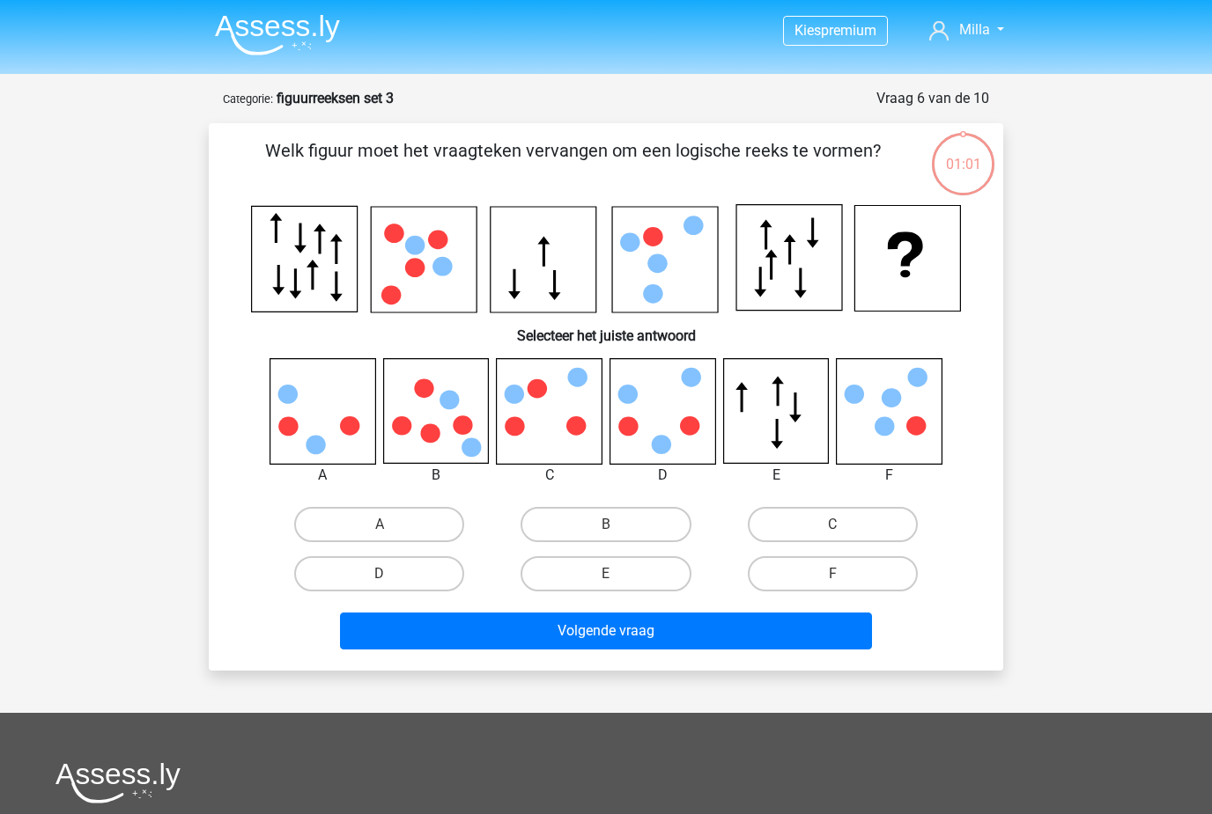
scroll to position [88, 0]
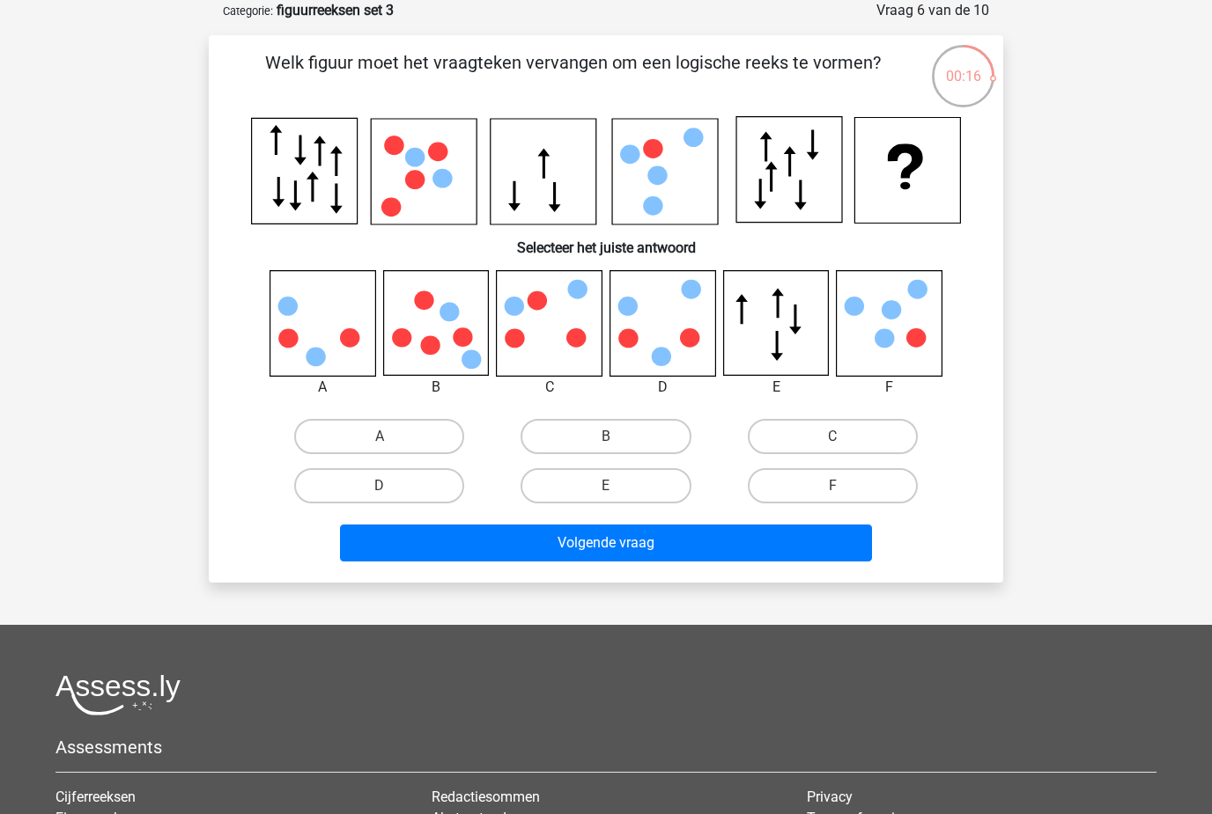
click at [379, 436] on label "A" at bounding box center [379, 436] width 170 height 35
click at [379, 437] on input "A" at bounding box center [384, 442] width 11 height 11
radio input "true"
click at [439, 533] on button "Volgende vraag" at bounding box center [606, 543] width 533 height 37
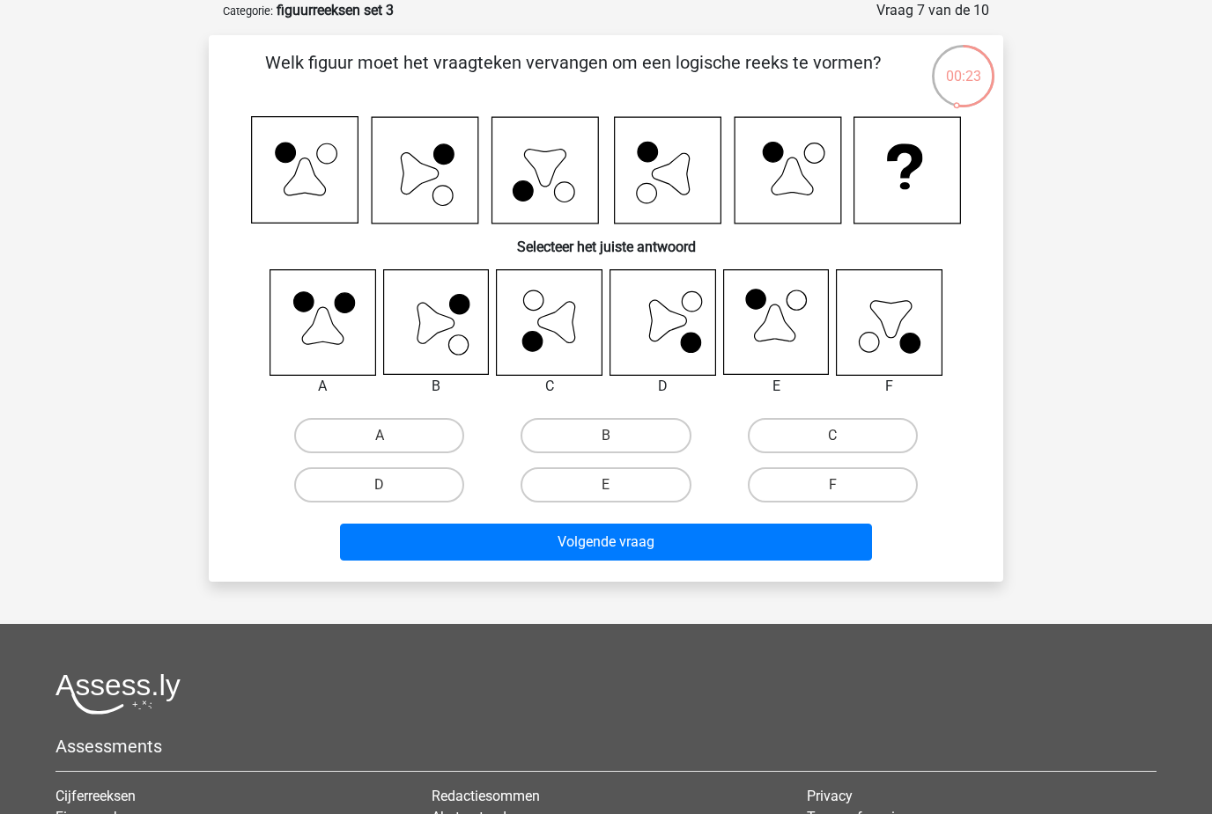
click at [640, 435] on label "B" at bounding box center [605, 435] width 170 height 35
click at [617, 436] on input "B" at bounding box center [611, 441] width 11 height 11
radio input "true"
click at [742, 555] on button "Volgende vraag" at bounding box center [606, 542] width 533 height 37
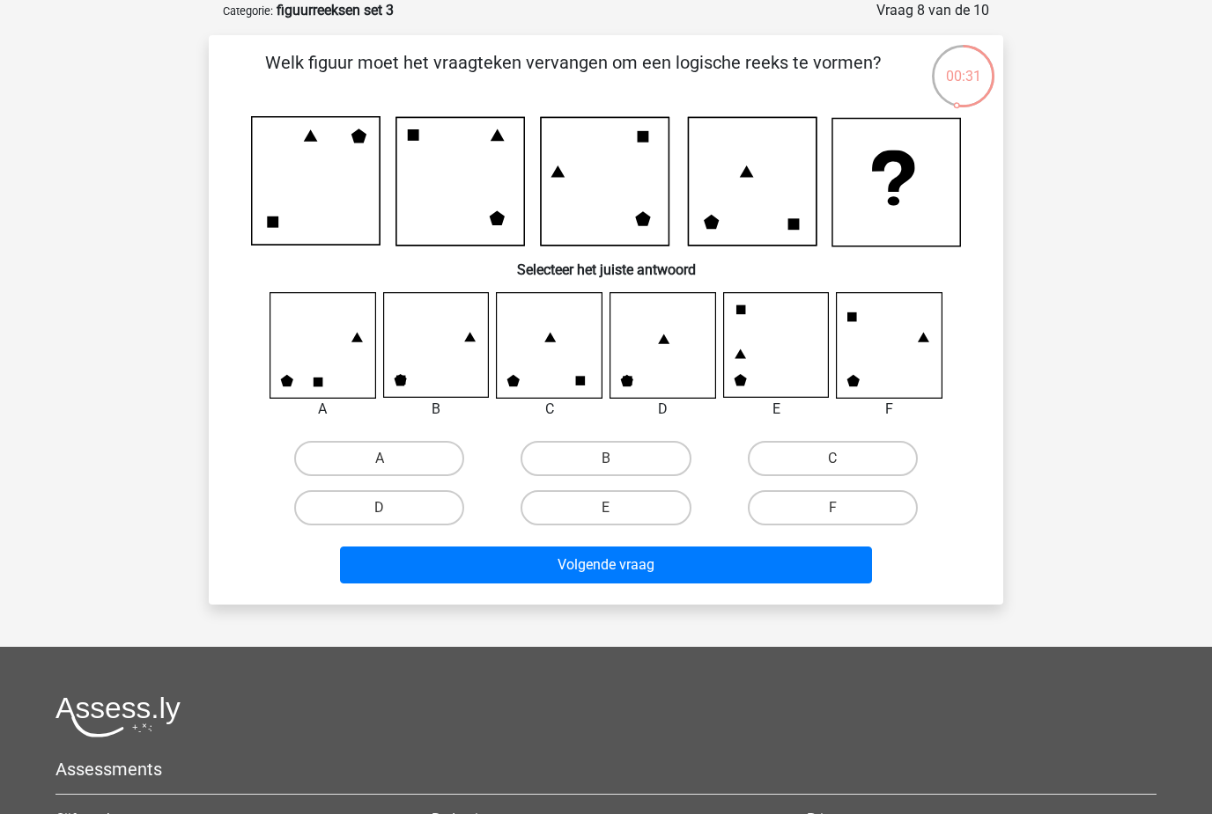
click at [567, 517] on label "E" at bounding box center [605, 507] width 170 height 35
click at [606, 517] on input "E" at bounding box center [611, 513] width 11 height 11
radio input "true"
click at [807, 508] on label "F" at bounding box center [833, 507] width 170 height 35
click at [832, 508] on input "F" at bounding box center [837, 513] width 11 height 11
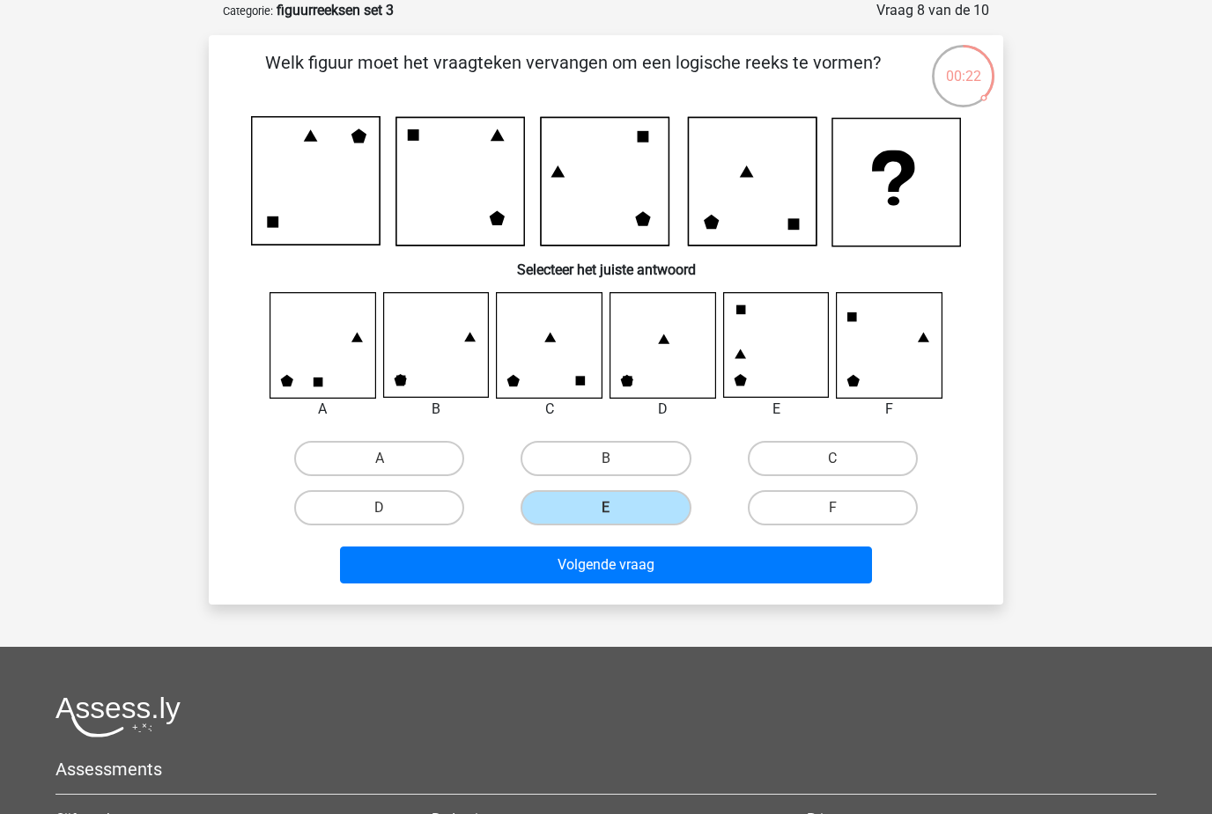
radio input "true"
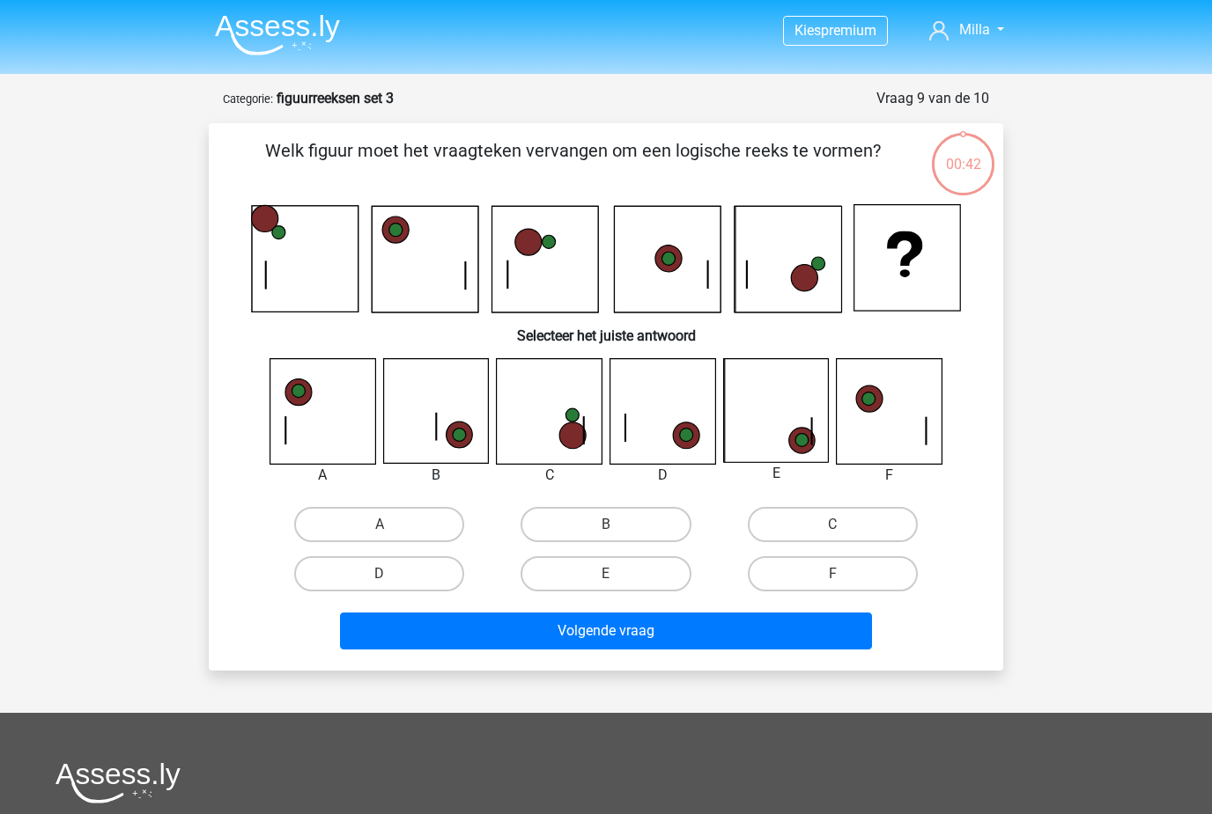
scroll to position [88, 0]
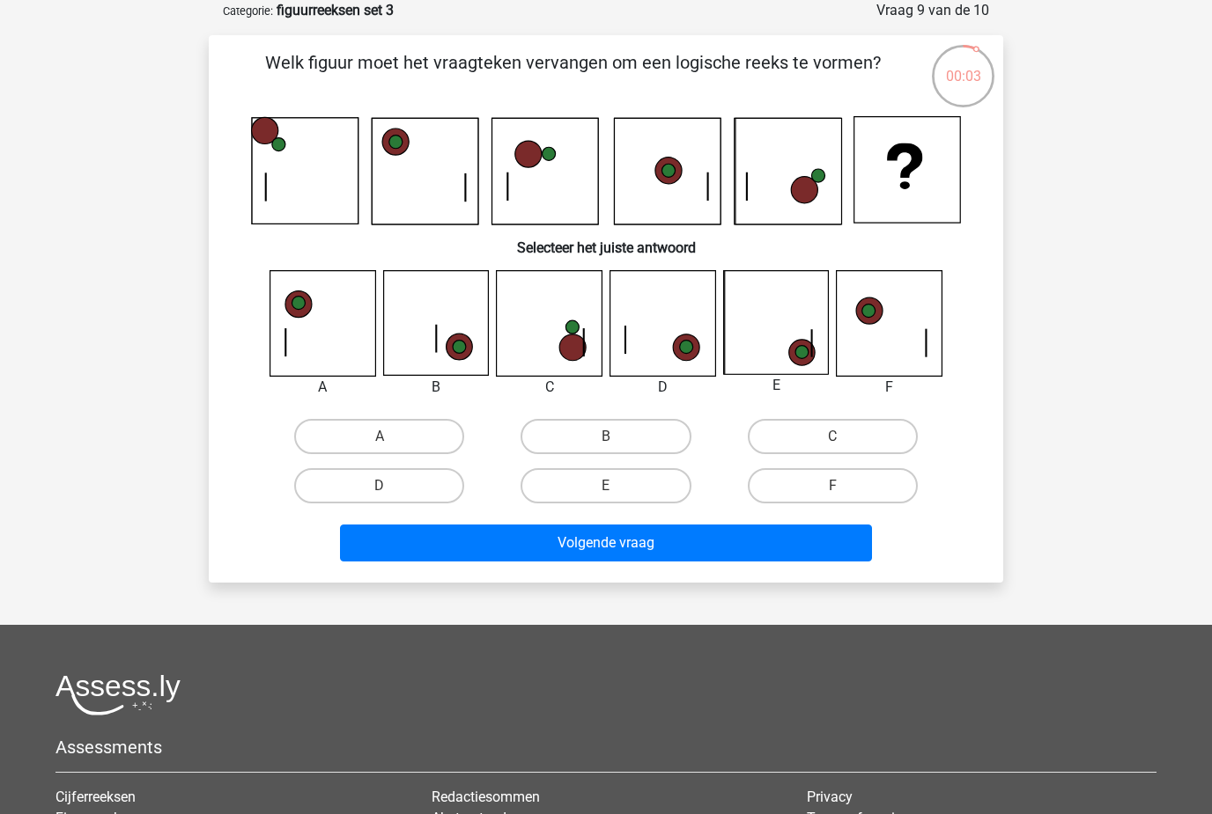
click at [317, 490] on label "D" at bounding box center [379, 485] width 170 height 35
click at [379, 490] on input "D" at bounding box center [384, 491] width 11 height 11
radio input "true"
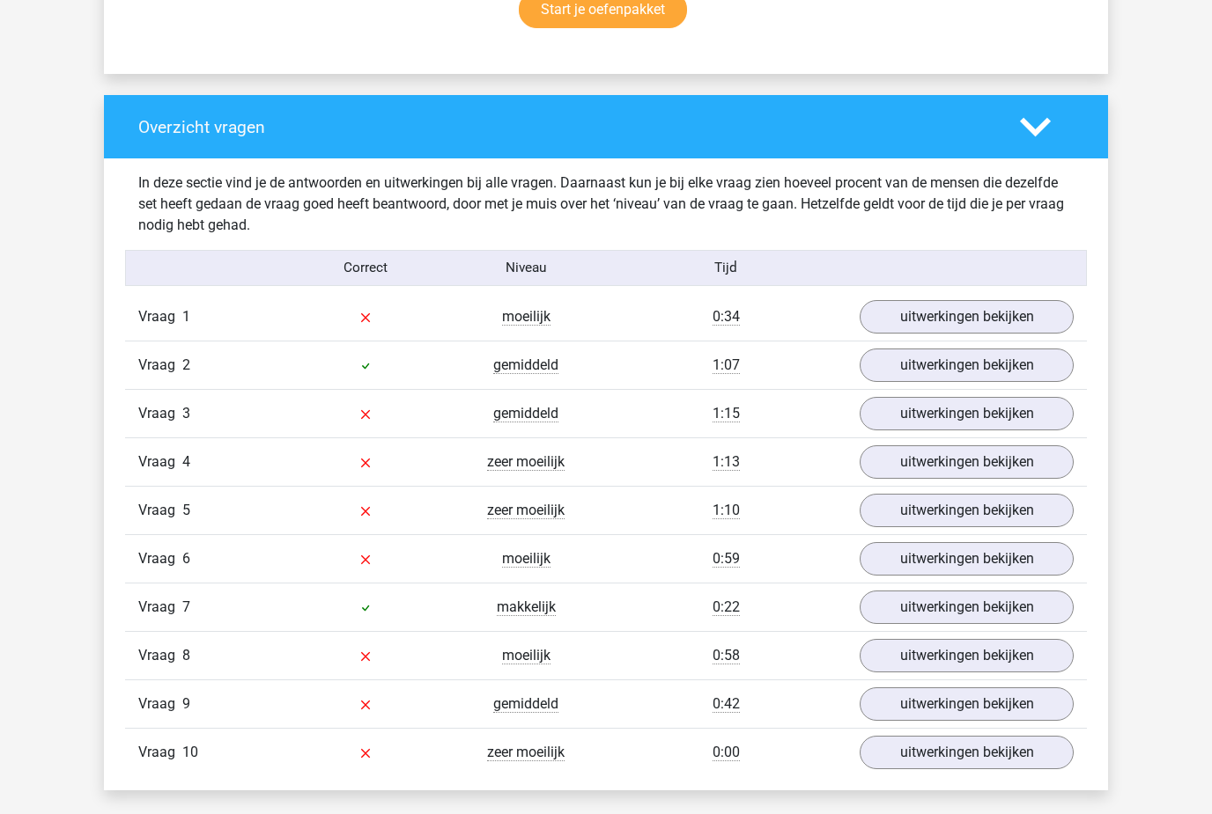
scroll to position [1232, 0]
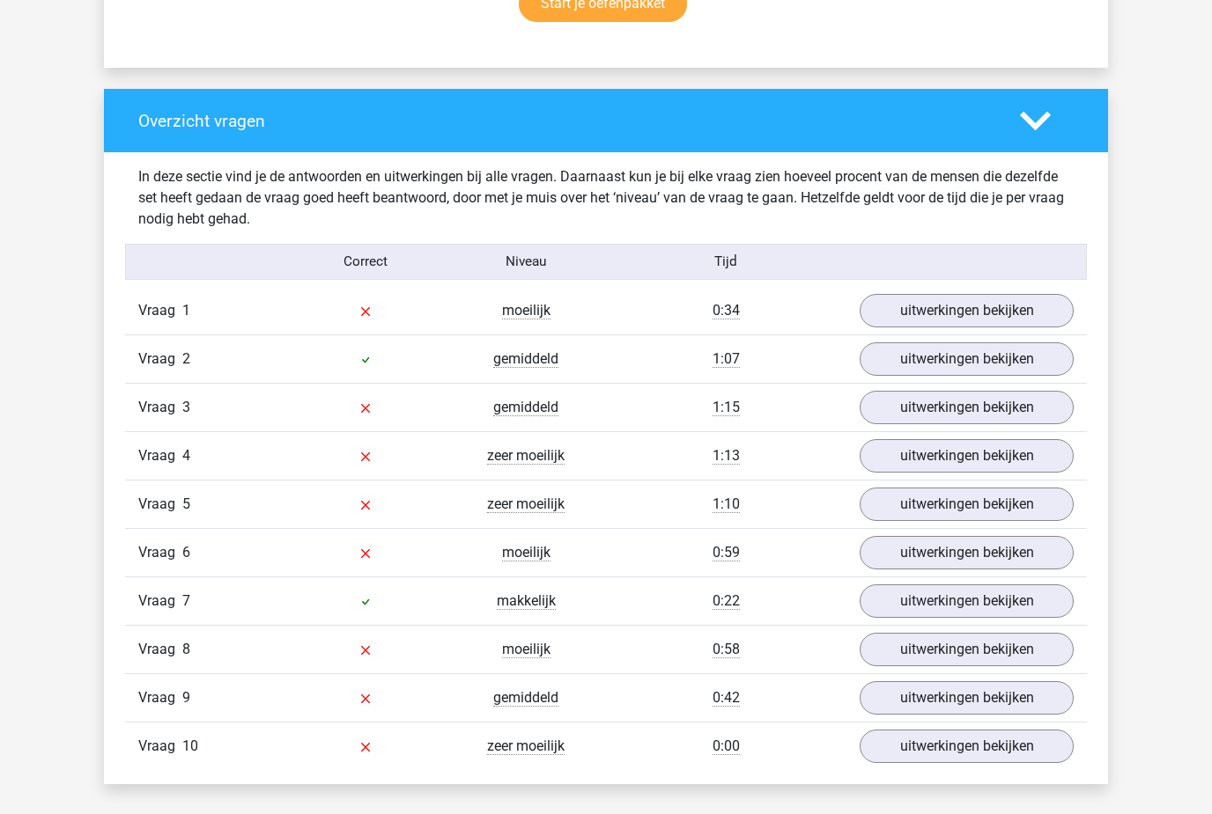
click at [864, 326] on div "uitwerkingen bekijken" at bounding box center [966, 311] width 240 height 33
click at [924, 308] on link "uitwerkingen bekijken" at bounding box center [966, 311] width 214 height 33
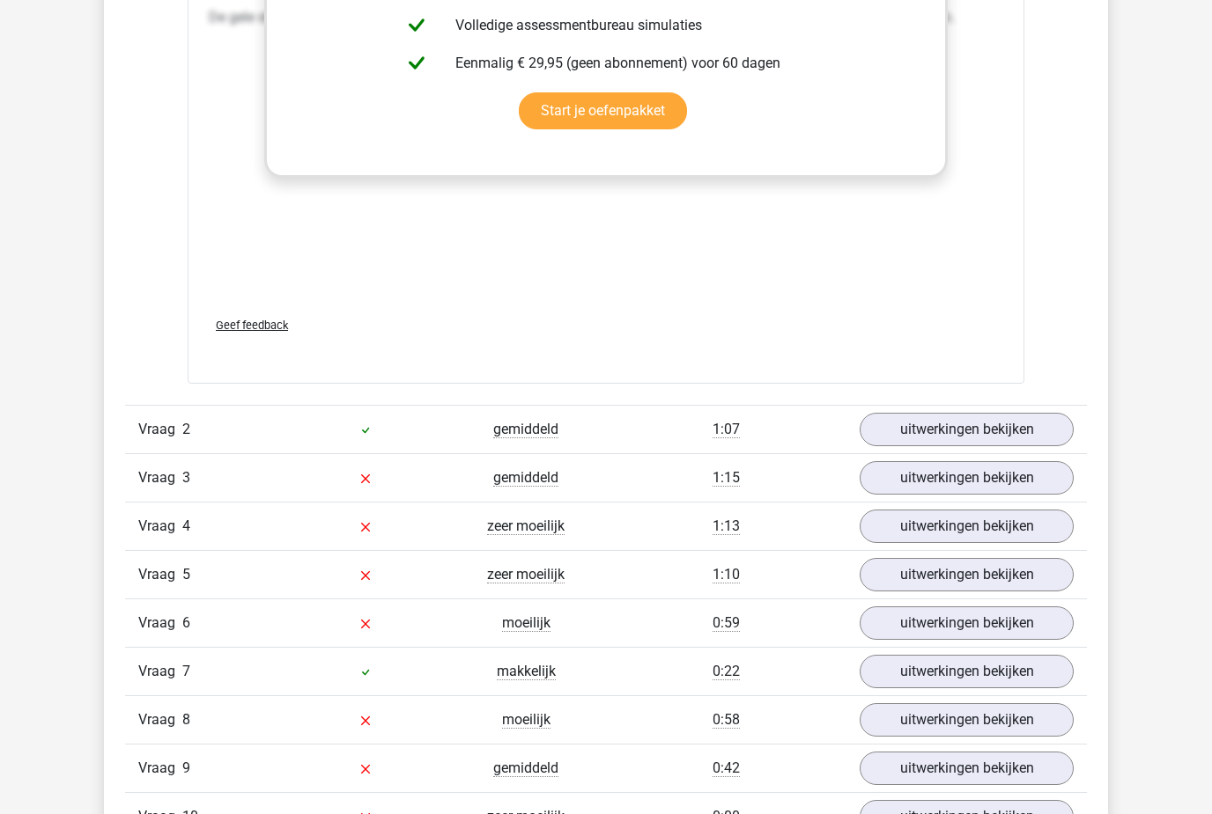
scroll to position [2639, 0]
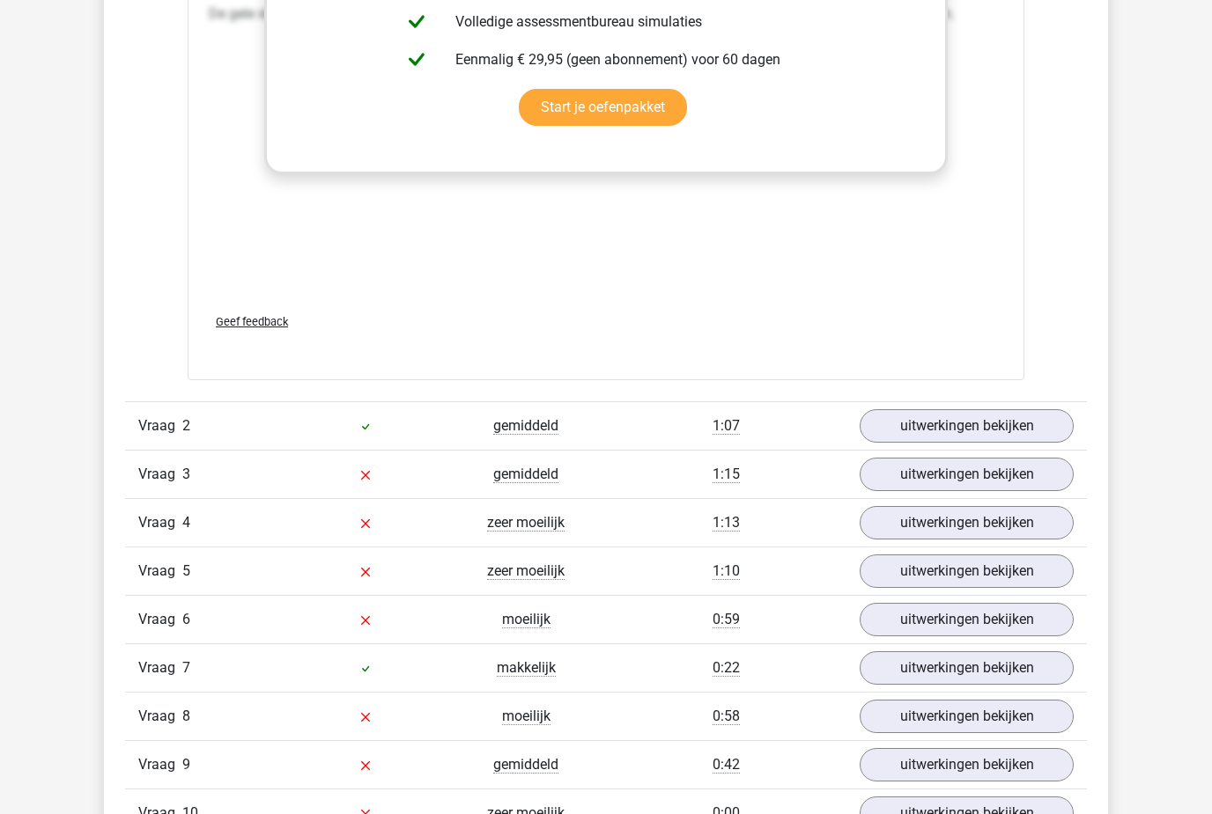
click at [887, 527] on link "uitwerkingen bekijken" at bounding box center [966, 522] width 214 height 33
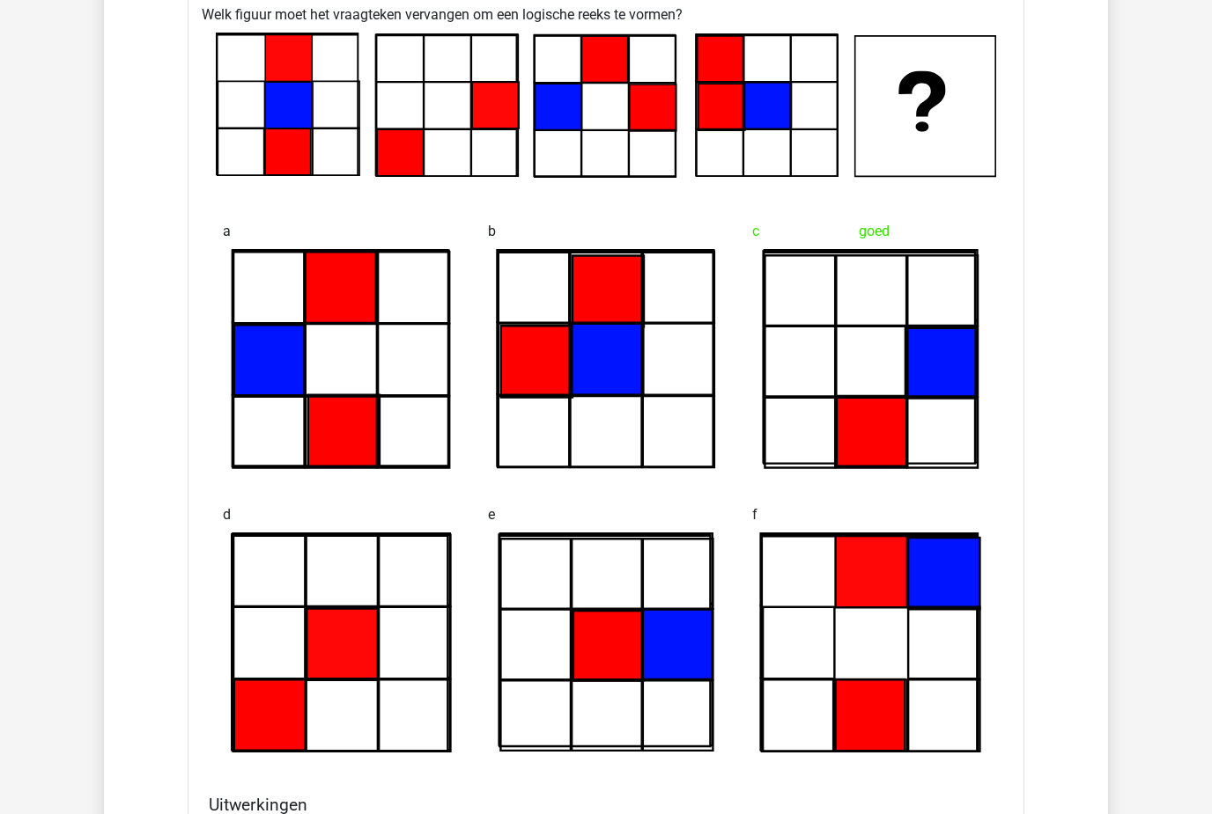
scroll to position [3213, 0]
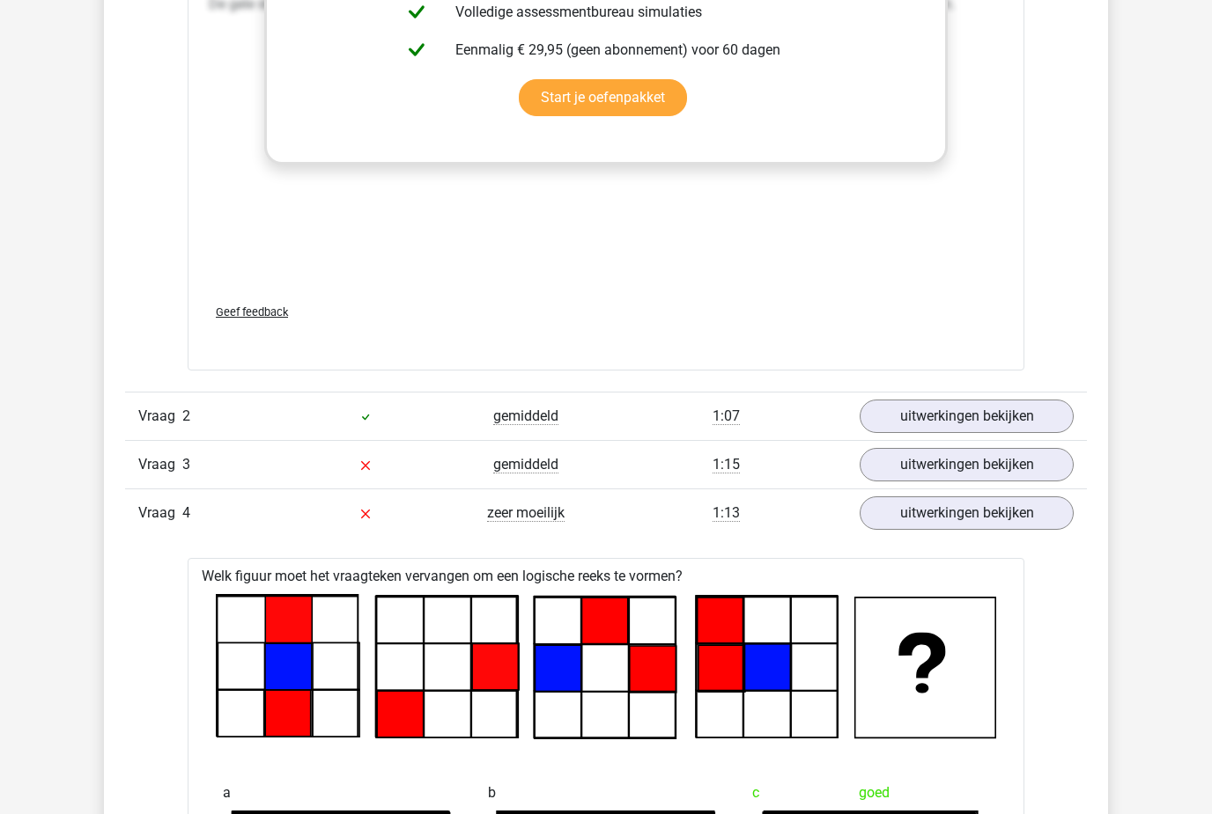
click at [939, 468] on link "uitwerkingen bekijken" at bounding box center [966, 465] width 214 height 33
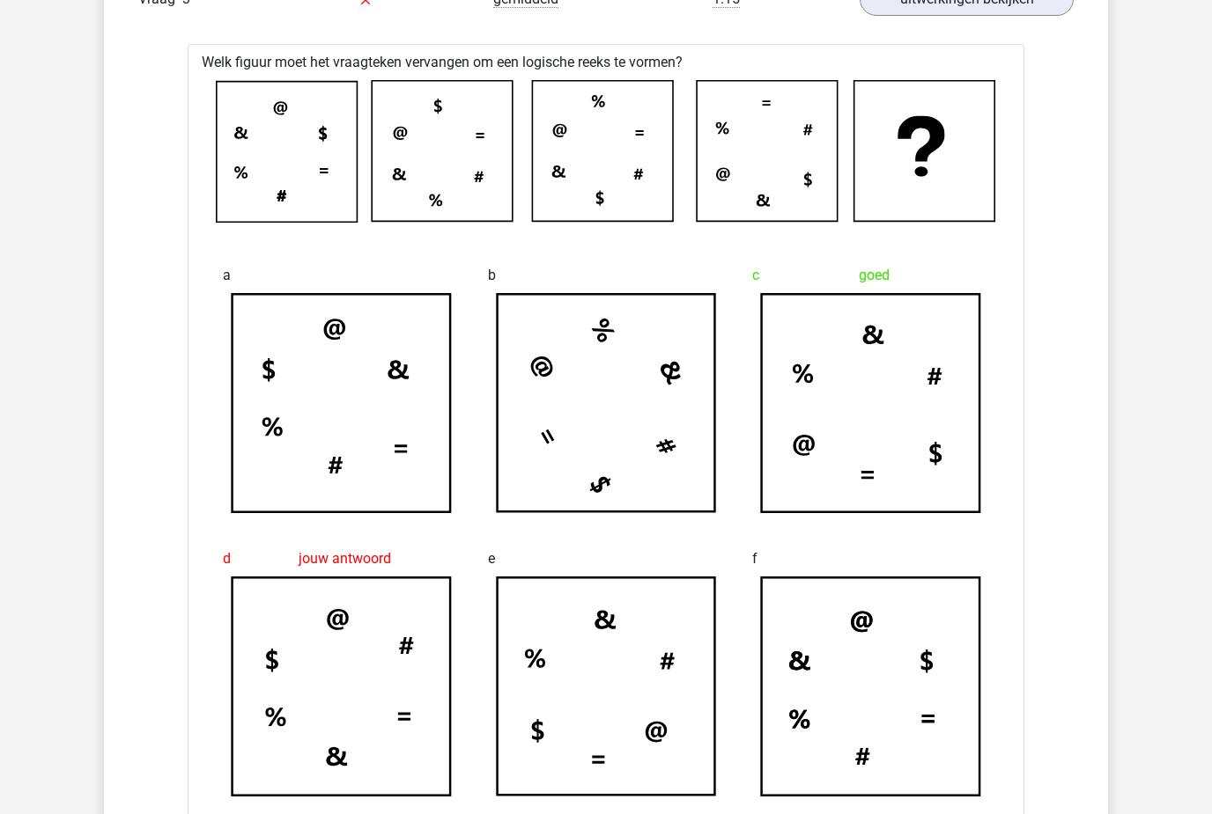
scroll to position [3114, 0]
click at [898, 224] on div at bounding box center [606, 151] width 808 height 157
click at [311, 792] on icon at bounding box center [341, 687] width 218 height 218
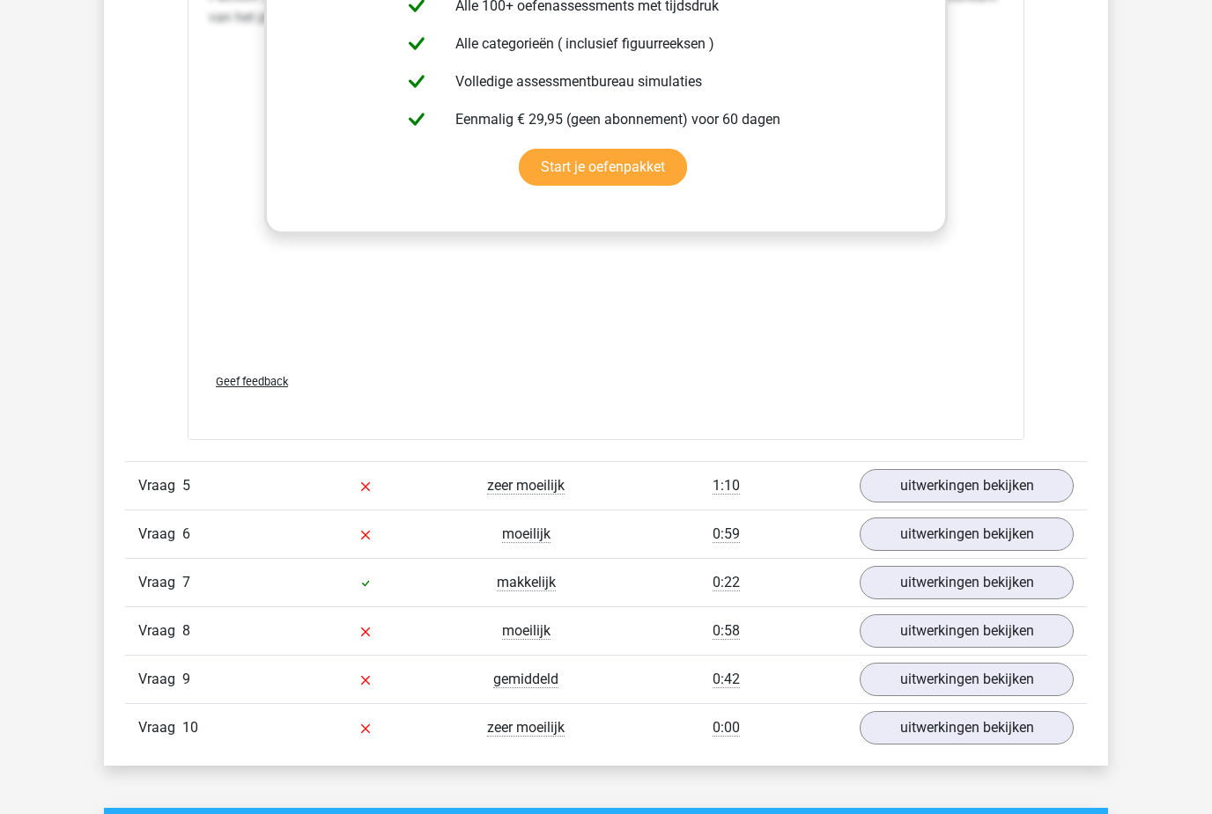
scroll to position [5676, 0]
click at [911, 491] on link "uitwerkingen bekijken" at bounding box center [966, 485] width 214 height 33
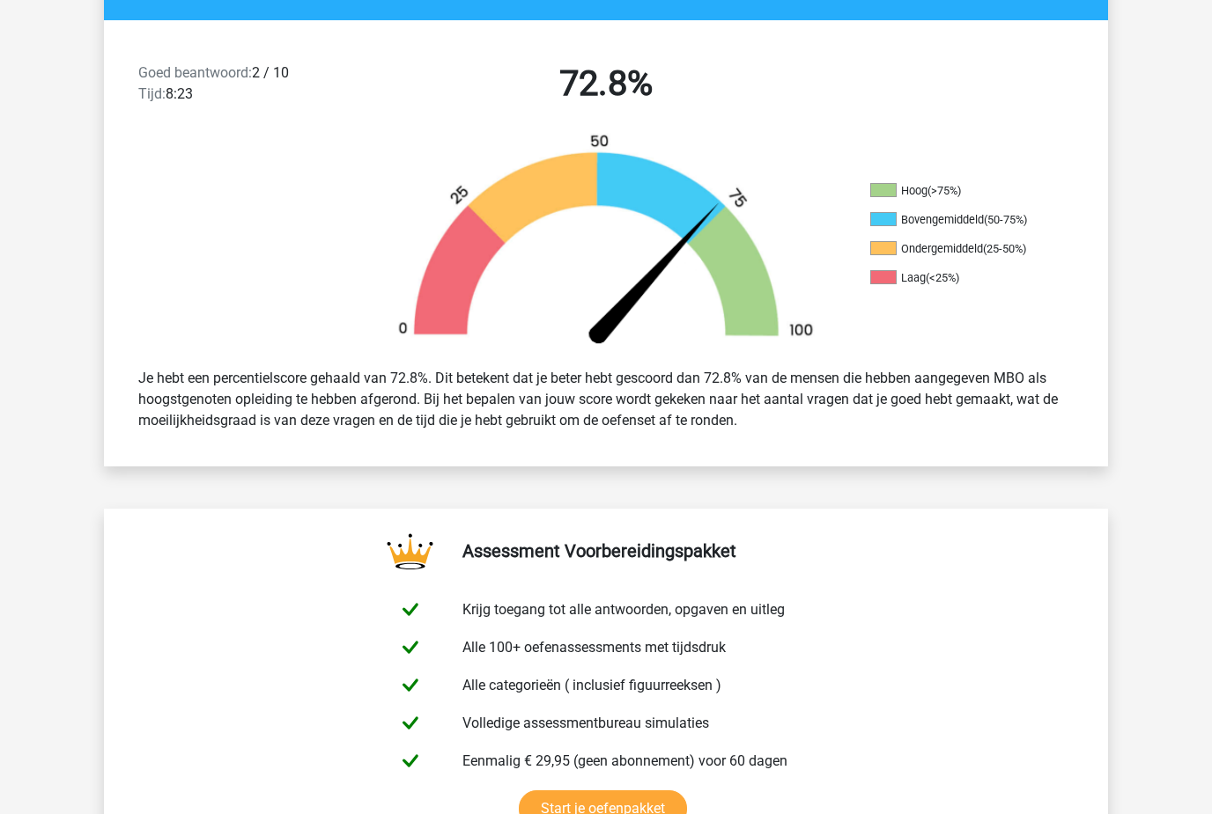
scroll to position [0, 0]
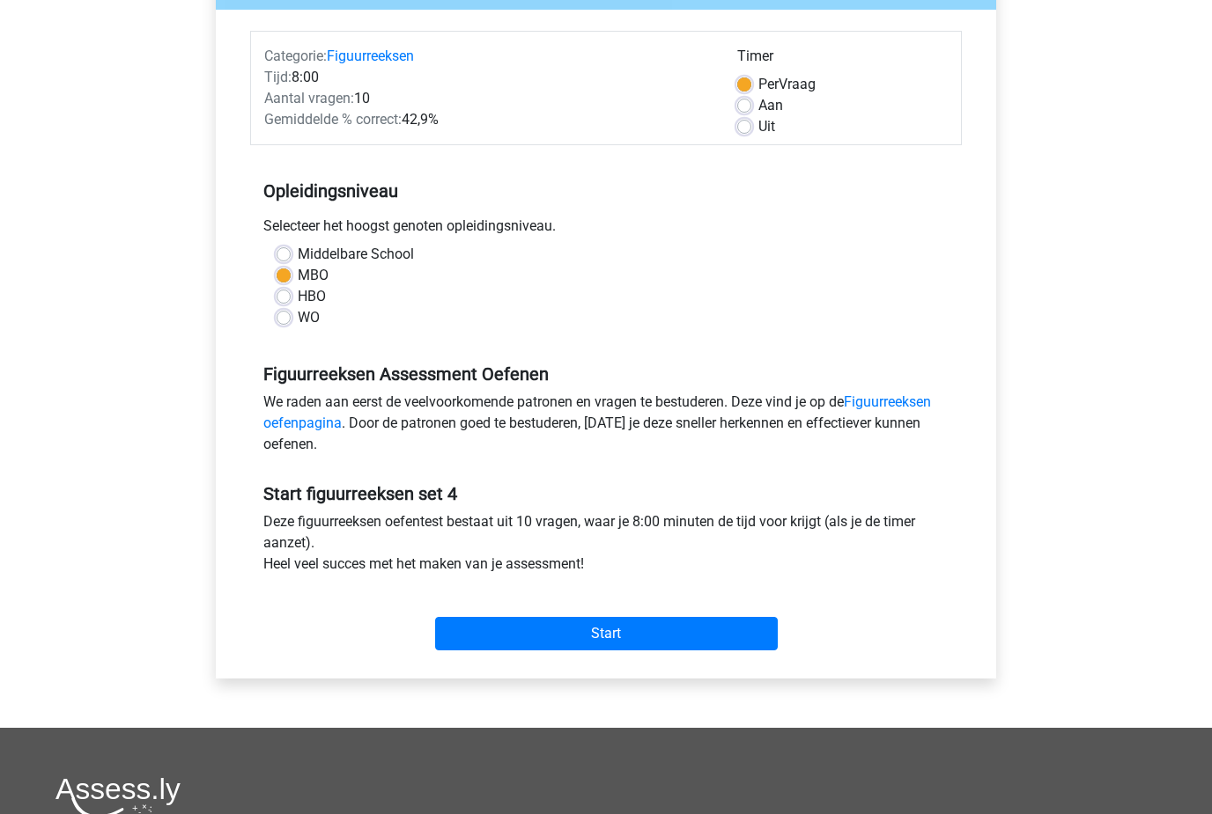
scroll to position [341, 0]
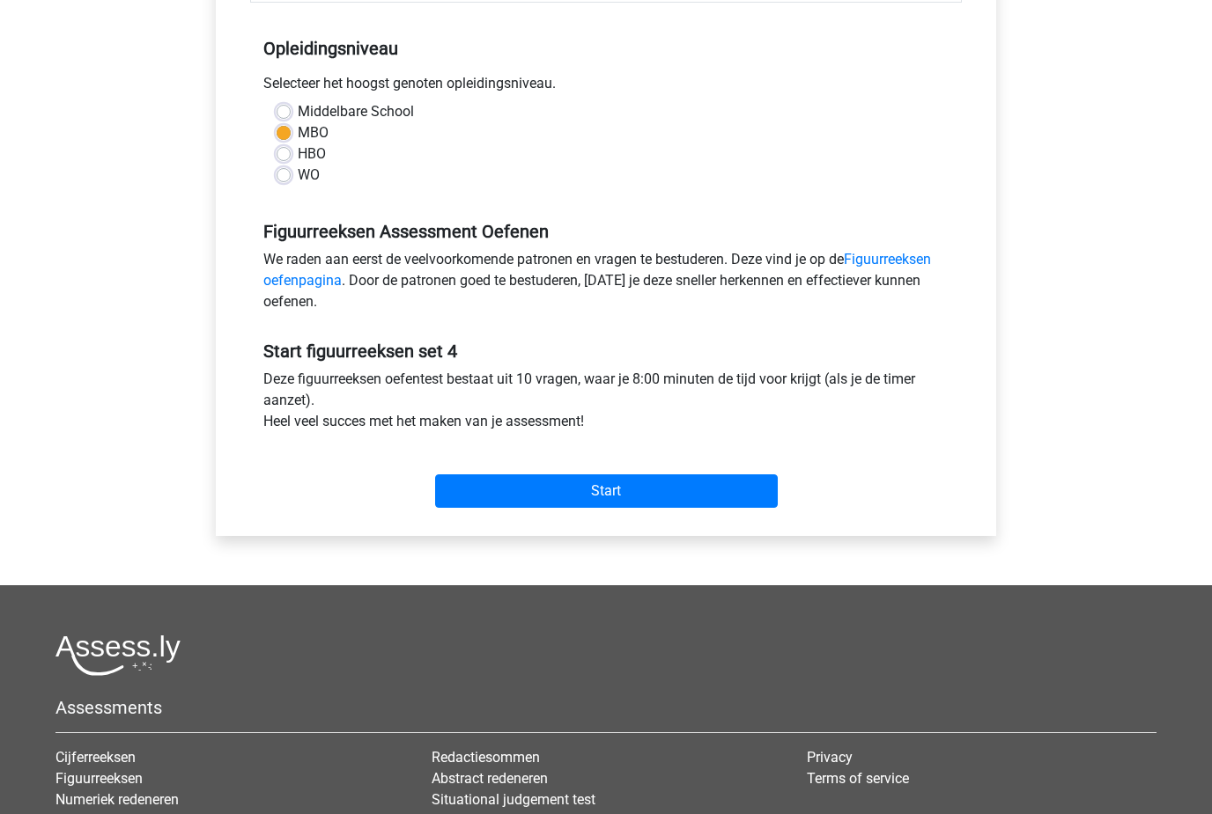
click at [480, 491] on input "Start" at bounding box center [606, 491] width 343 height 33
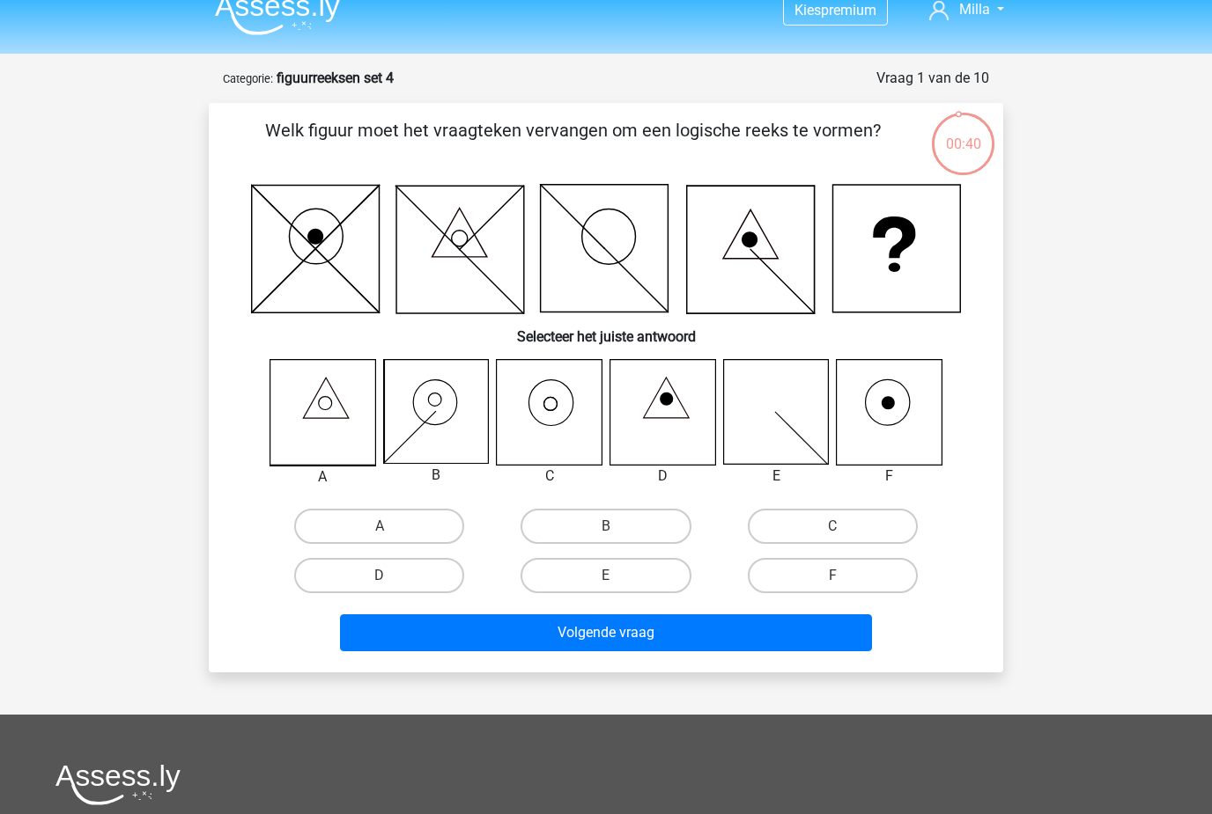
scroll to position [22, 0]
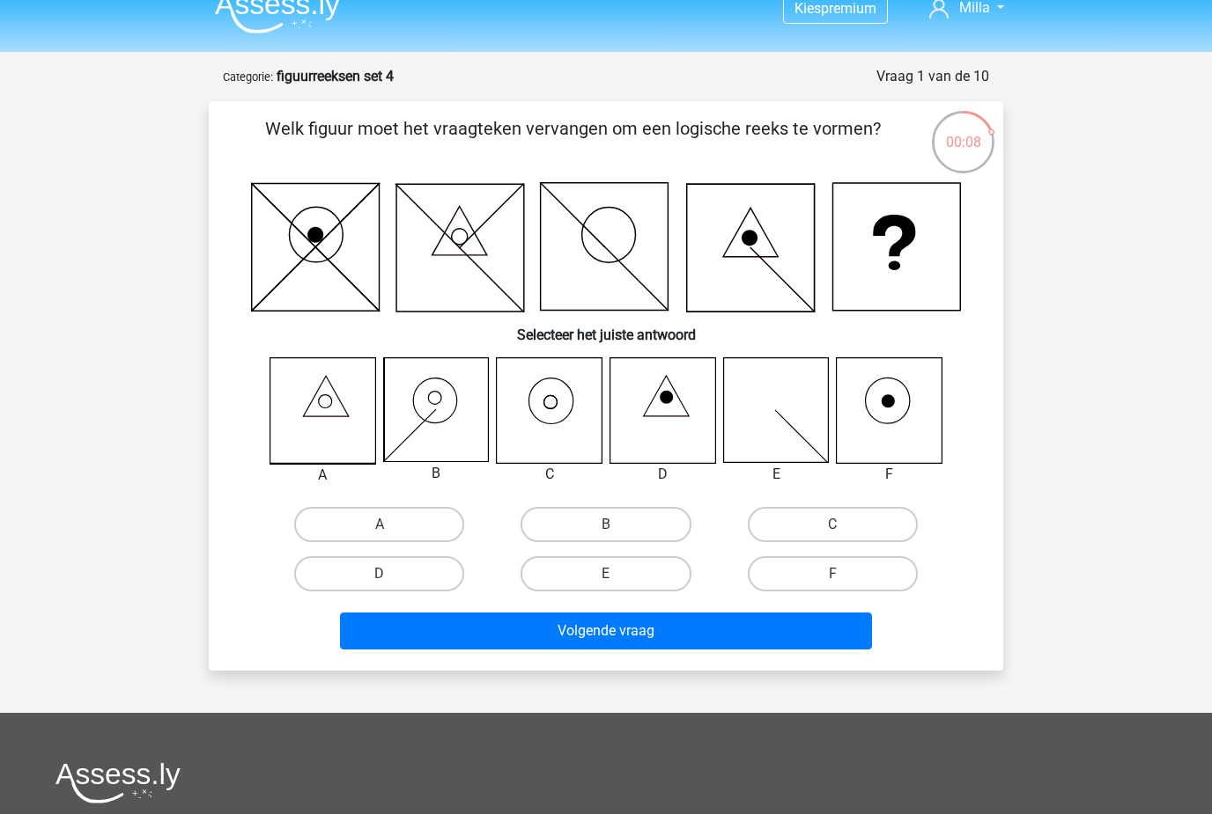
click at [756, 515] on label "C" at bounding box center [833, 524] width 170 height 35
click at [832, 525] on input "C" at bounding box center [837, 530] width 11 height 11
radio input "true"
click at [672, 631] on button "Volgende vraag" at bounding box center [606, 631] width 533 height 37
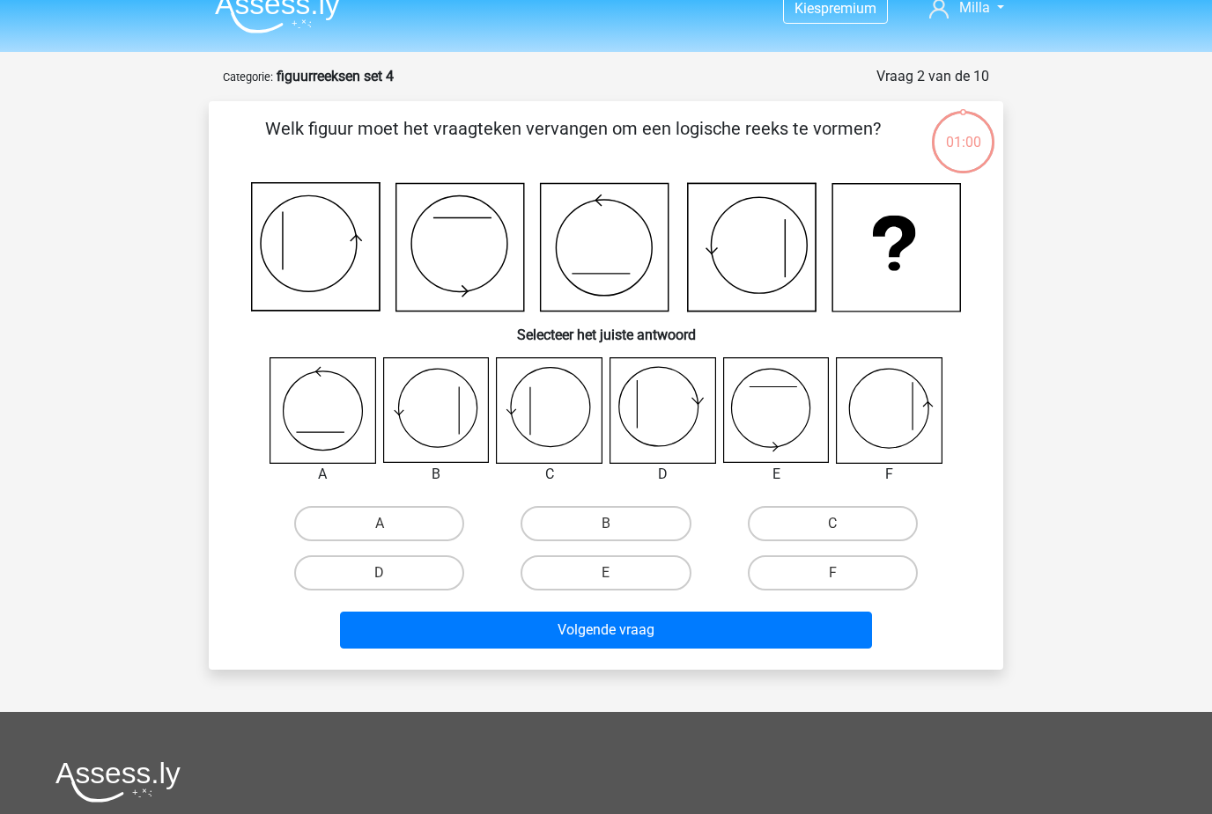
scroll to position [88, 0]
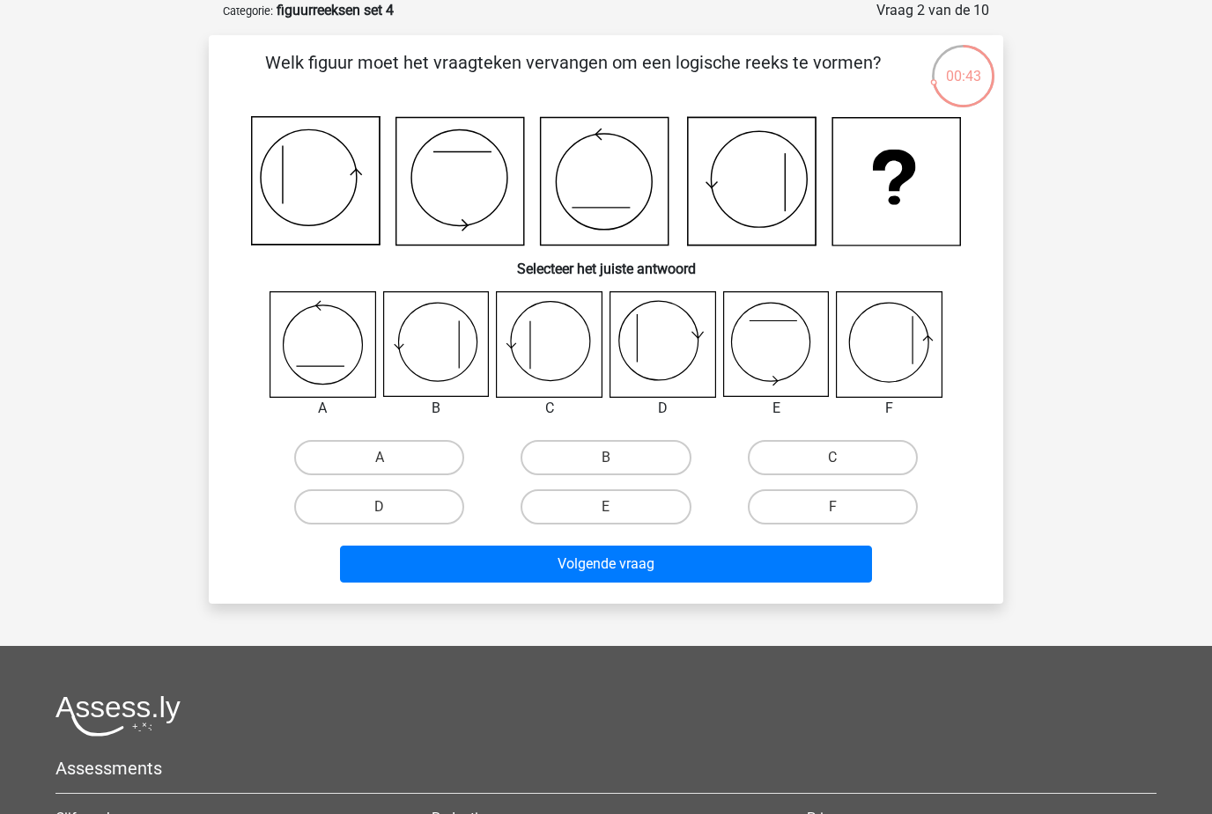
click at [617, 515] on input "E" at bounding box center [611, 512] width 11 height 11
radio input "true"
click at [628, 580] on button "Volgende vraag" at bounding box center [606, 564] width 533 height 37
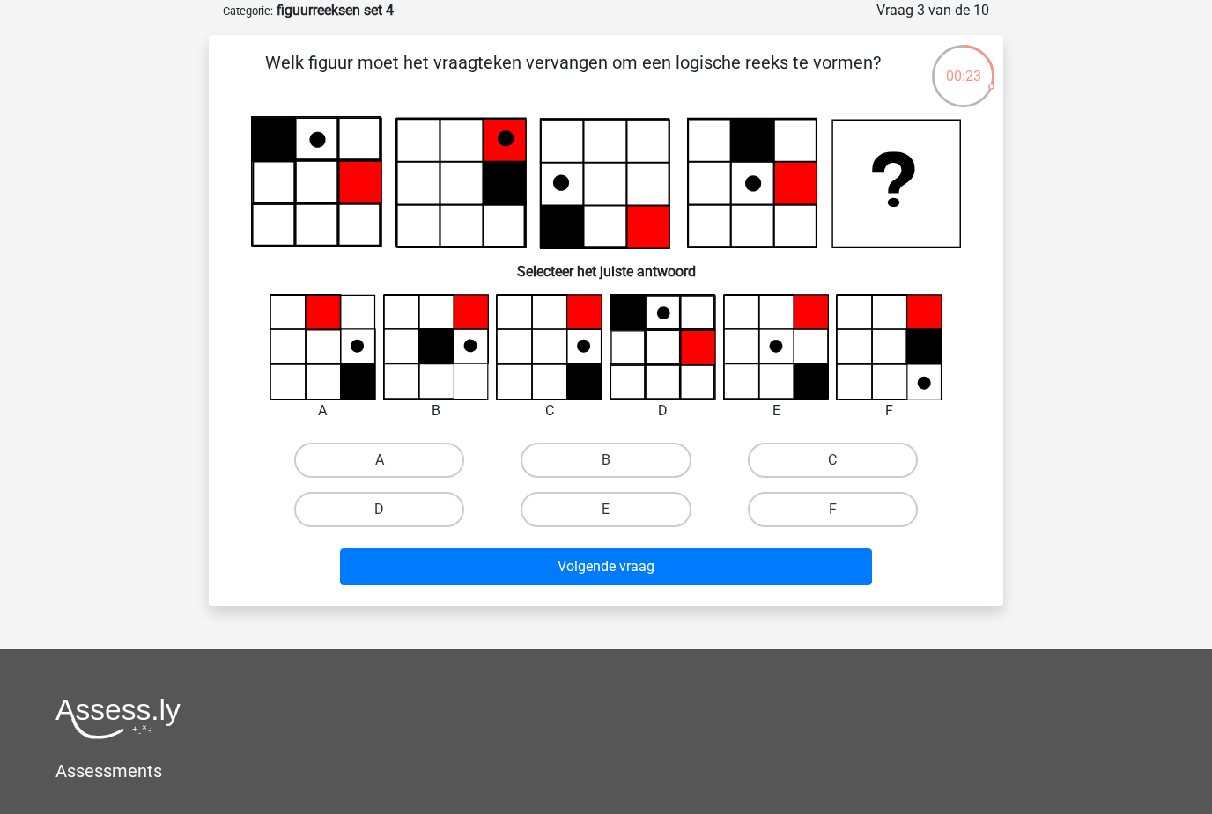
click at [372, 478] on label "A" at bounding box center [379, 460] width 170 height 35
click at [379, 472] on input "A" at bounding box center [384, 465] width 11 height 11
radio input "true"
click at [517, 574] on button "Volgende vraag" at bounding box center [606, 567] width 533 height 37
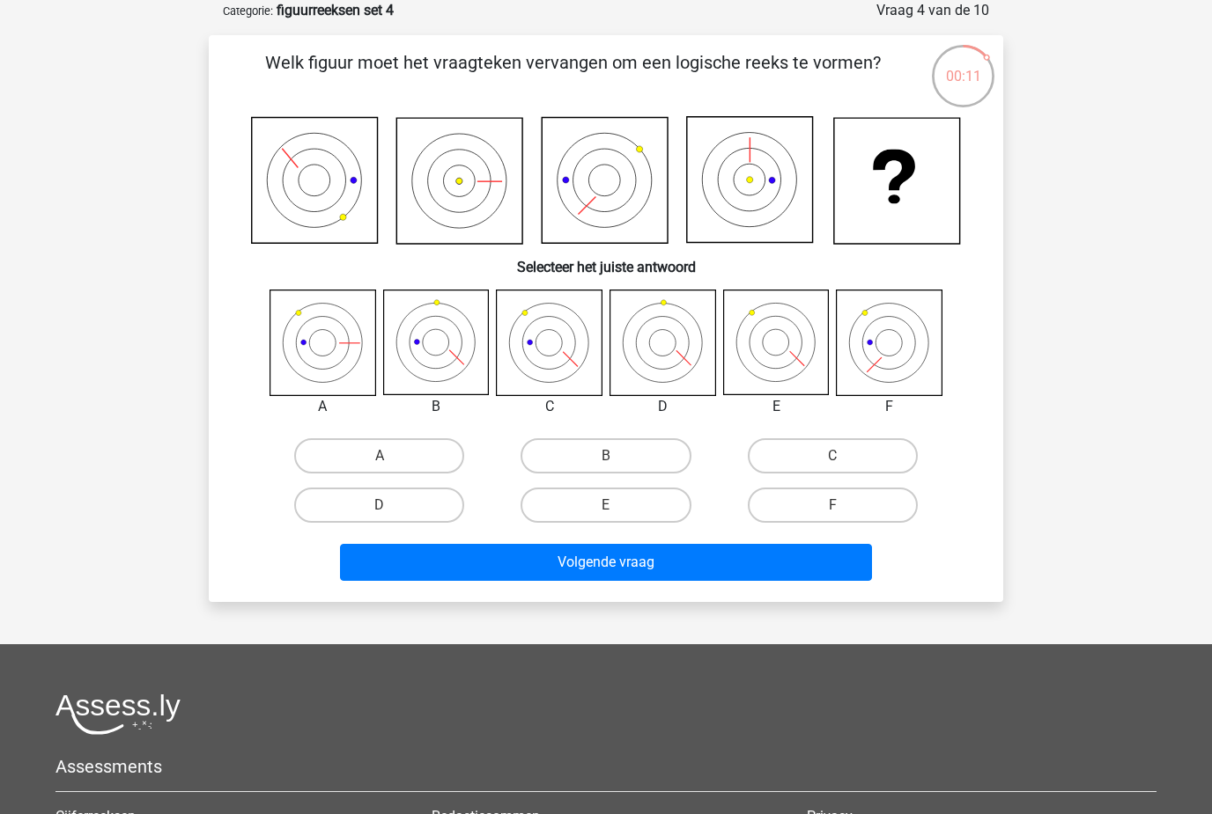
click at [578, 508] on label "E" at bounding box center [605, 505] width 170 height 35
click at [606, 508] on input "E" at bounding box center [611, 510] width 11 height 11
radio input "true"
click at [595, 578] on button "Volgende vraag" at bounding box center [606, 562] width 533 height 37
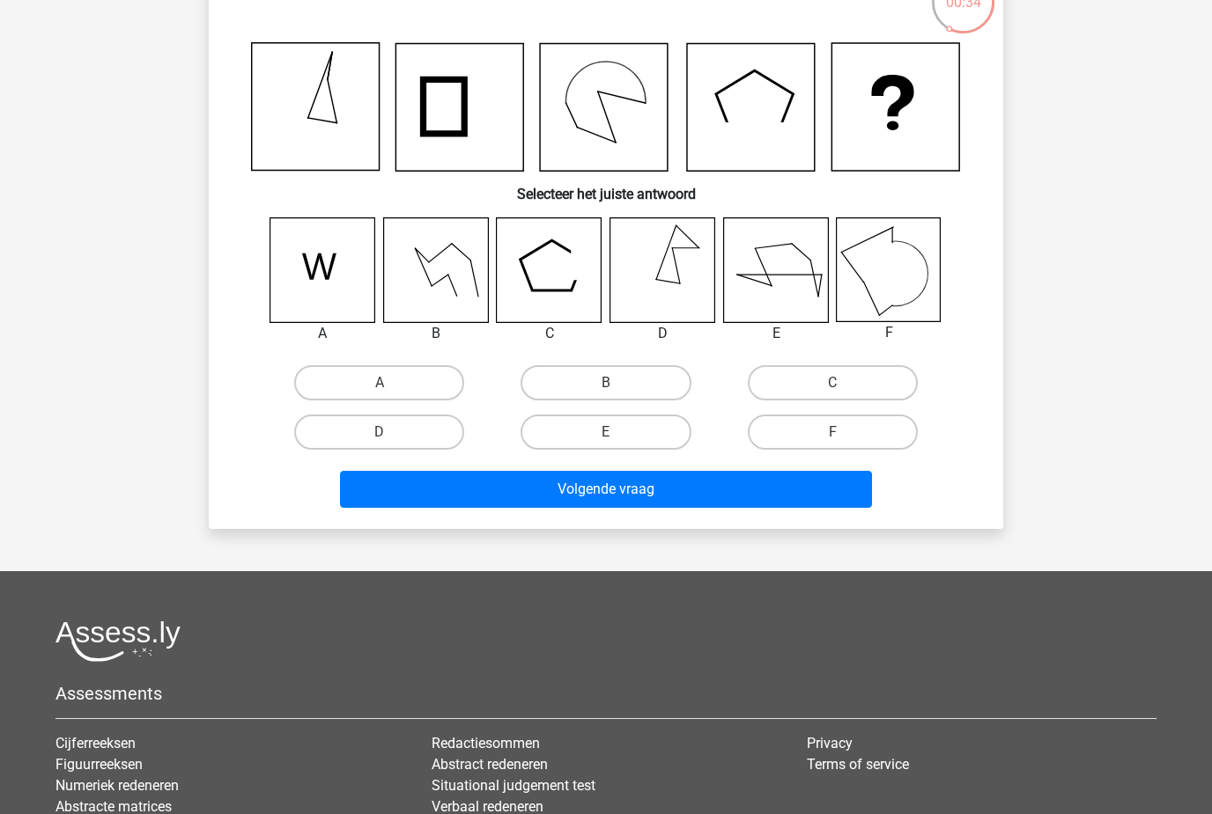
scroll to position [162, 0]
click at [311, 387] on label "A" at bounding box center [379, 382] width 170 height 35
click at [379, 387] on input "A" at bounding box center [384, 388] width 11 height 11
radio input "true"
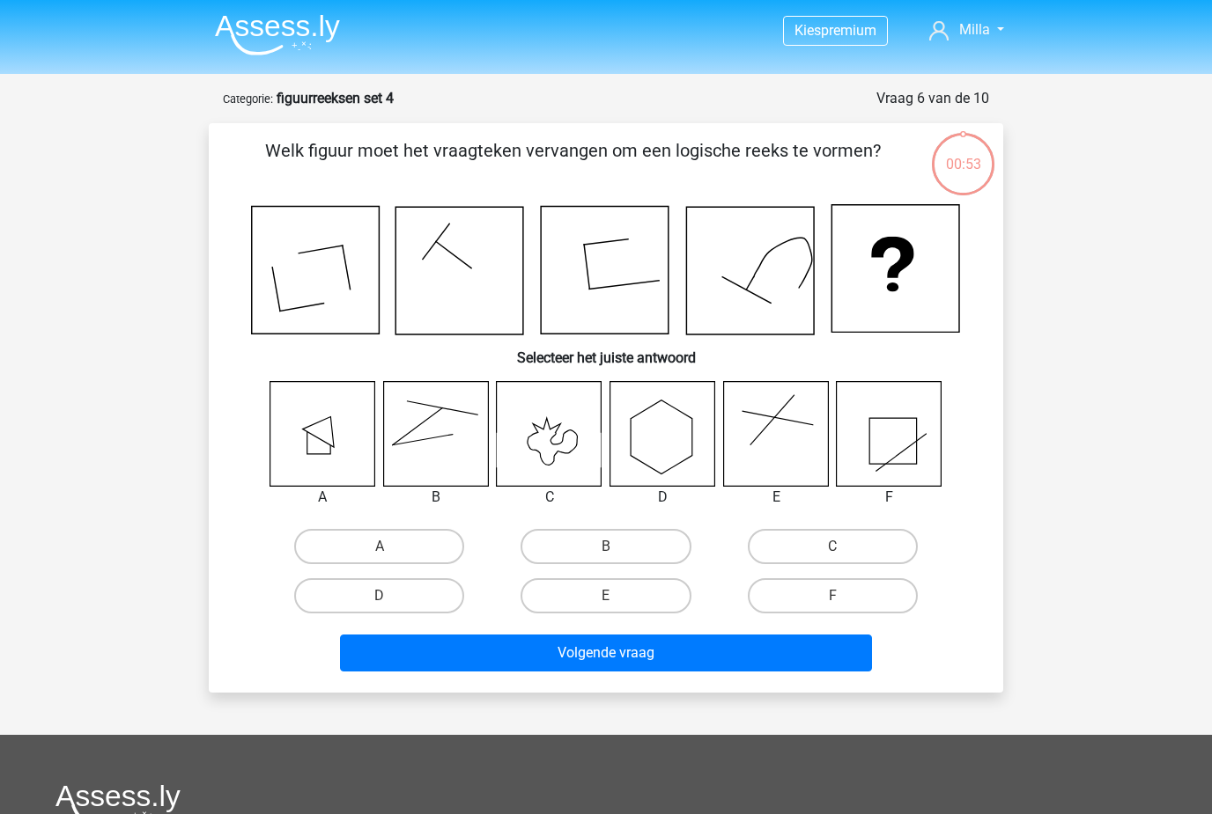
scroll to position [162, 0]
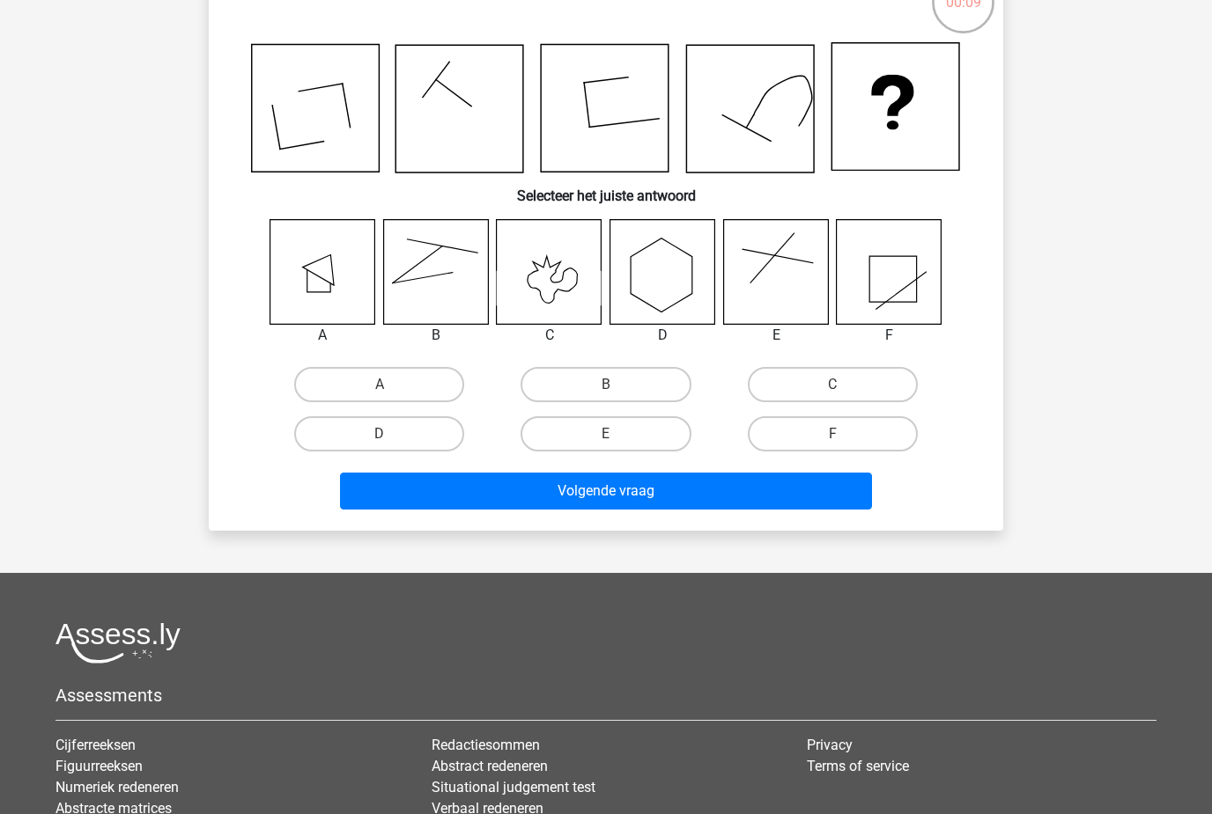
click at [815, 446] on label "F" at bounding box center [833, 433] width 170 height 35
click at [832, 446] on input "F" at bounding box center [837, 439] width 11 height 11
radio input "true"
click at [742, 505] on button "Volgende vraag" at bounding box center [606, 491] width 533 height 37
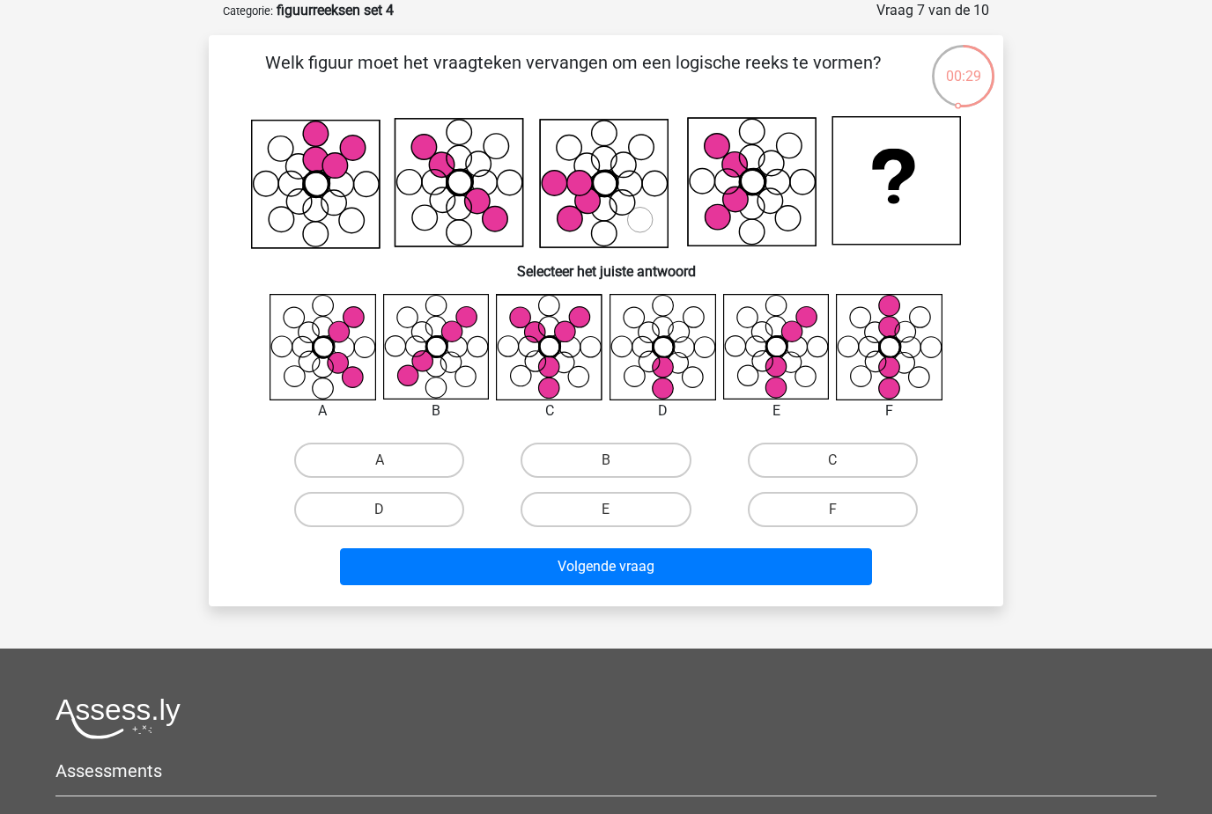
scroll to position [87, 0]
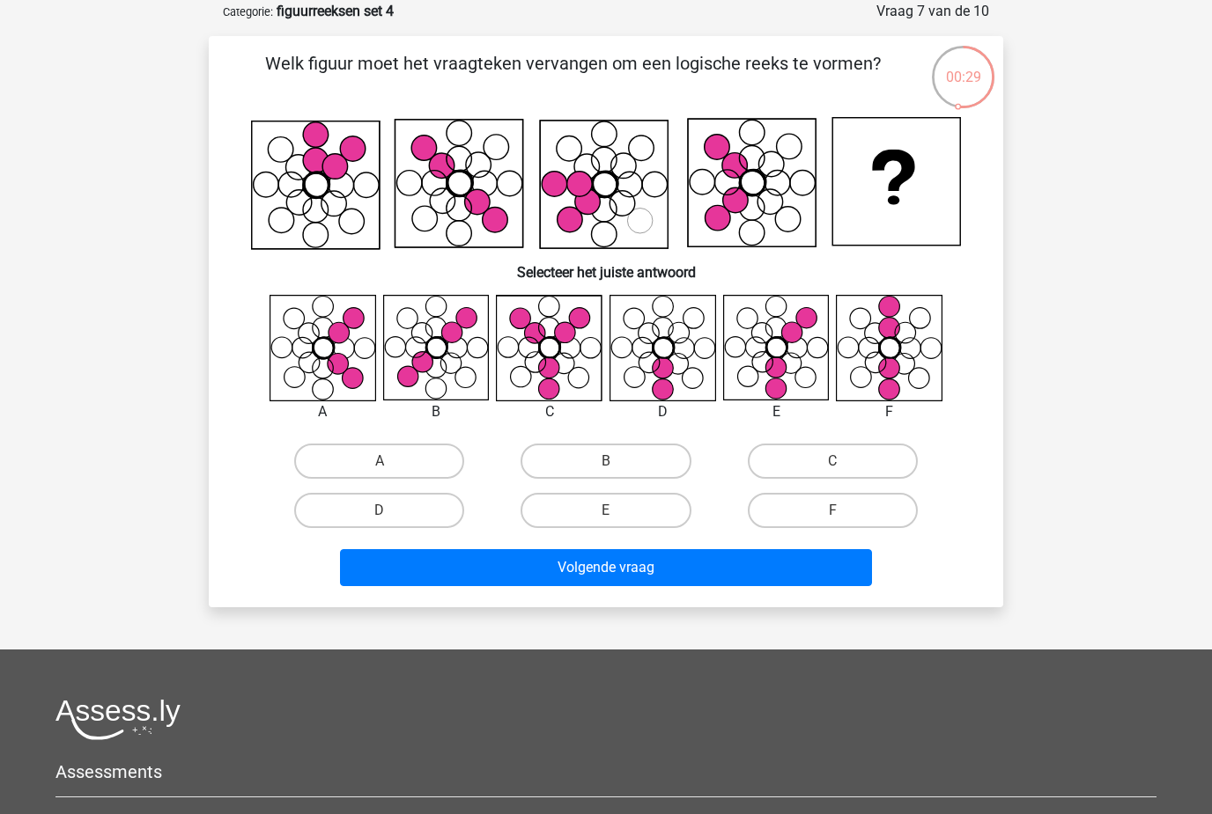
click at [873, 520] on label "F" at bounding box center [833, 510] width 170 height 35
click at [843, 520] on input "F" at bounding box center [837, 516] width 11 height 11
radio input "true"
click at [807, 571] on button "Volgende vraag" at bounding box center [606, 567] width 533 height 37
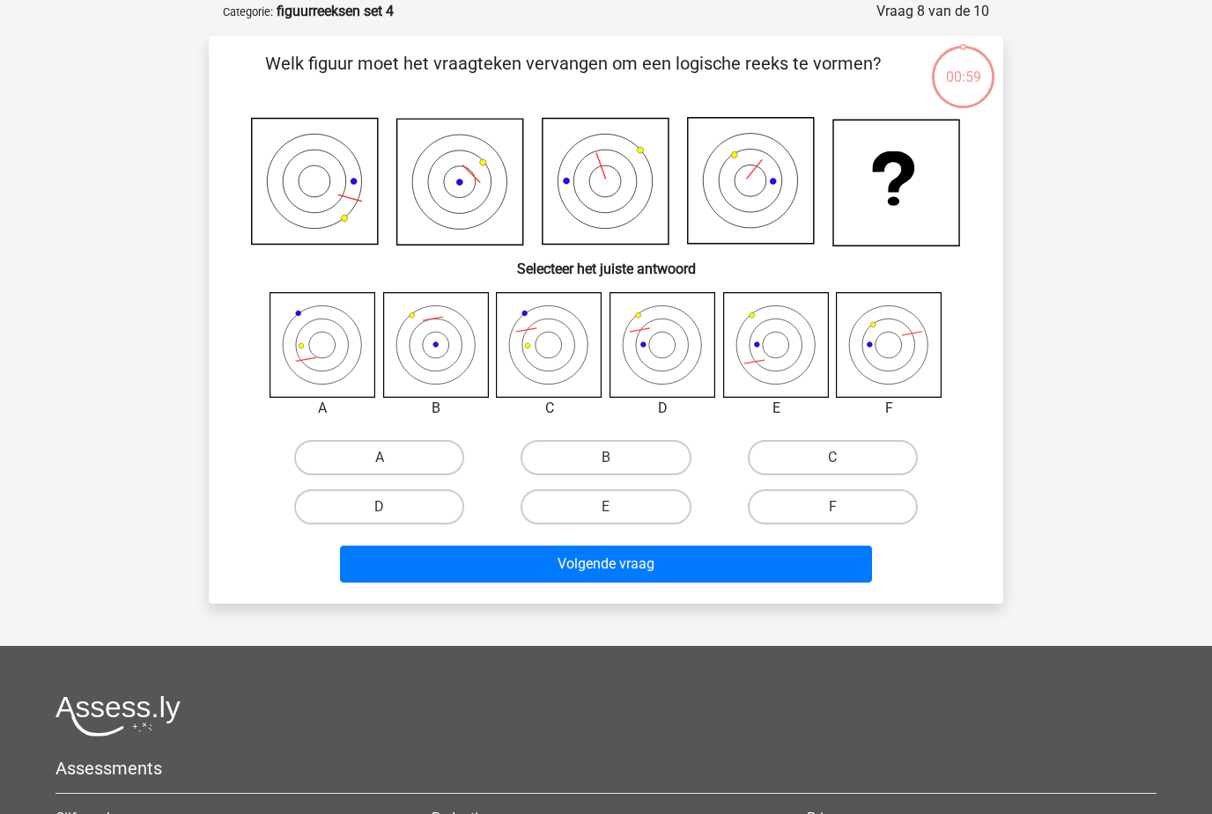
scroll to position [88, 0]
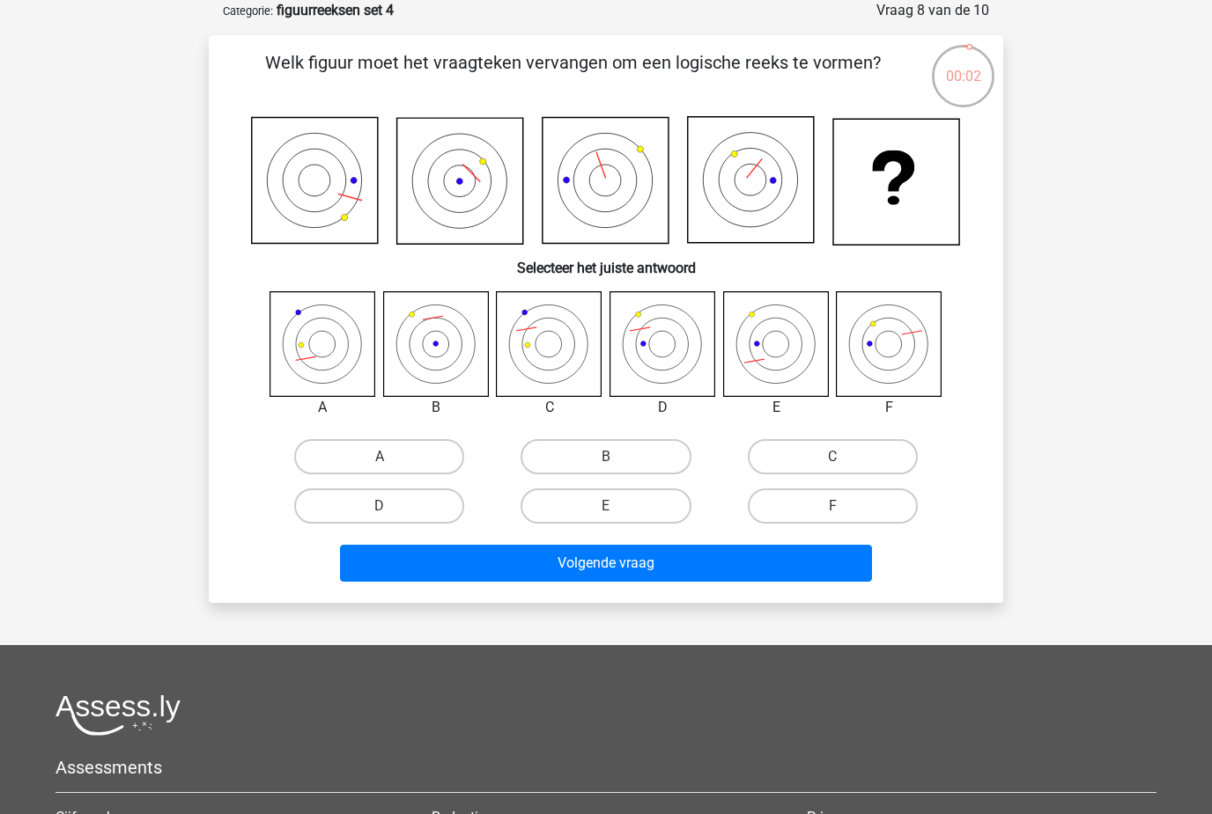
click at [857, 490] on label "F" at bounding box center [833, 506] width 170 height 35
click at [843, 506] on input "F" at bounding box center [837, 511] width 11 height 11
radio input "true"
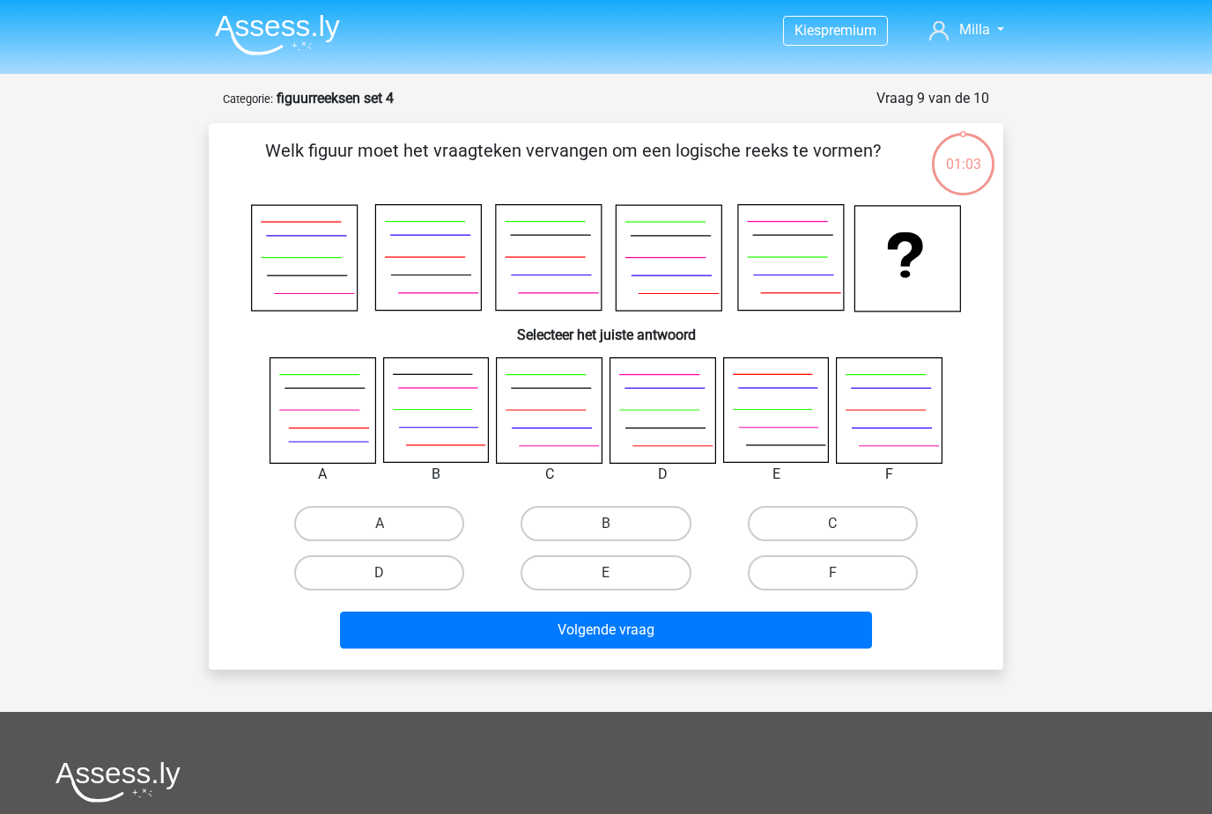
scroll to position [88, 0]
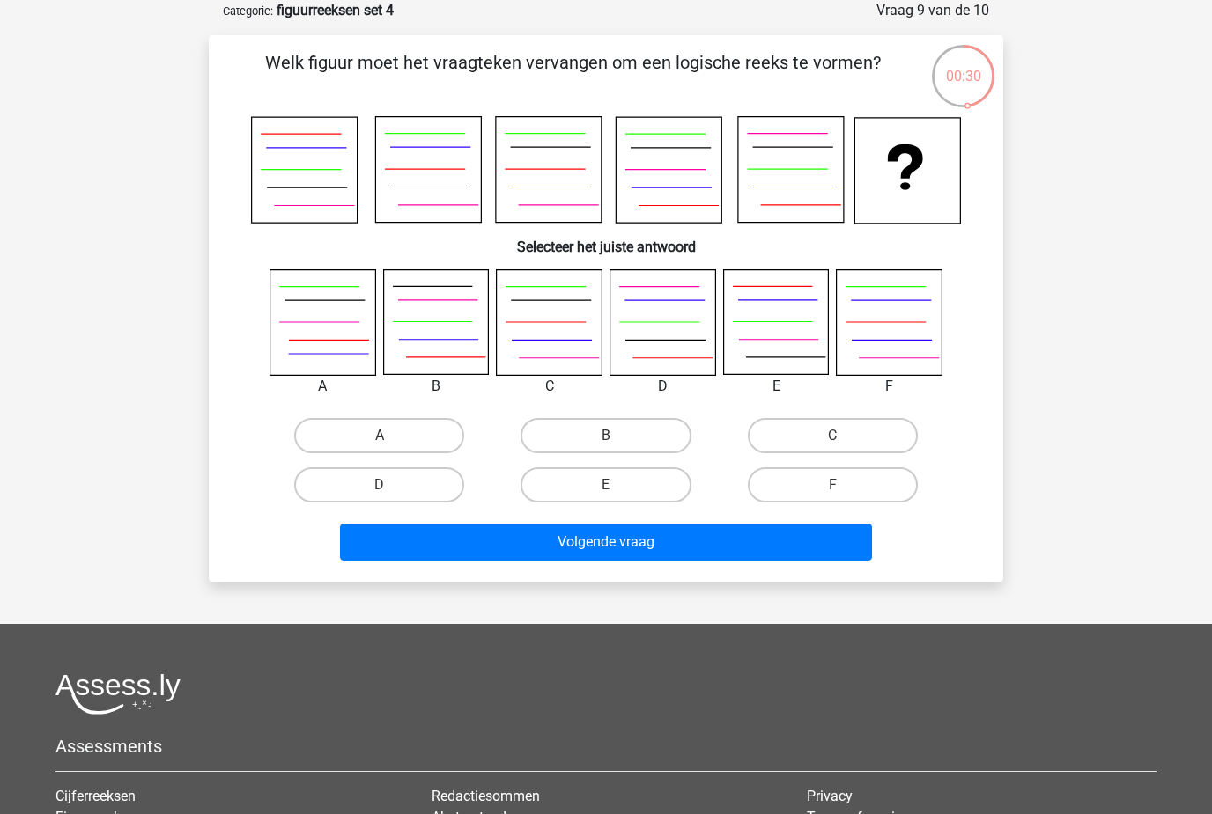
click at [428, 482] on label "D" at bounding box center [379, 485] width 170 height 35
click at [391, 485] on input "D" at bounding box center [384, 490] width 11 height 11
radio input "true"
click at [564, 547] on button "Volgende vraag" at bounding box center [606, 542] width 533 height 37
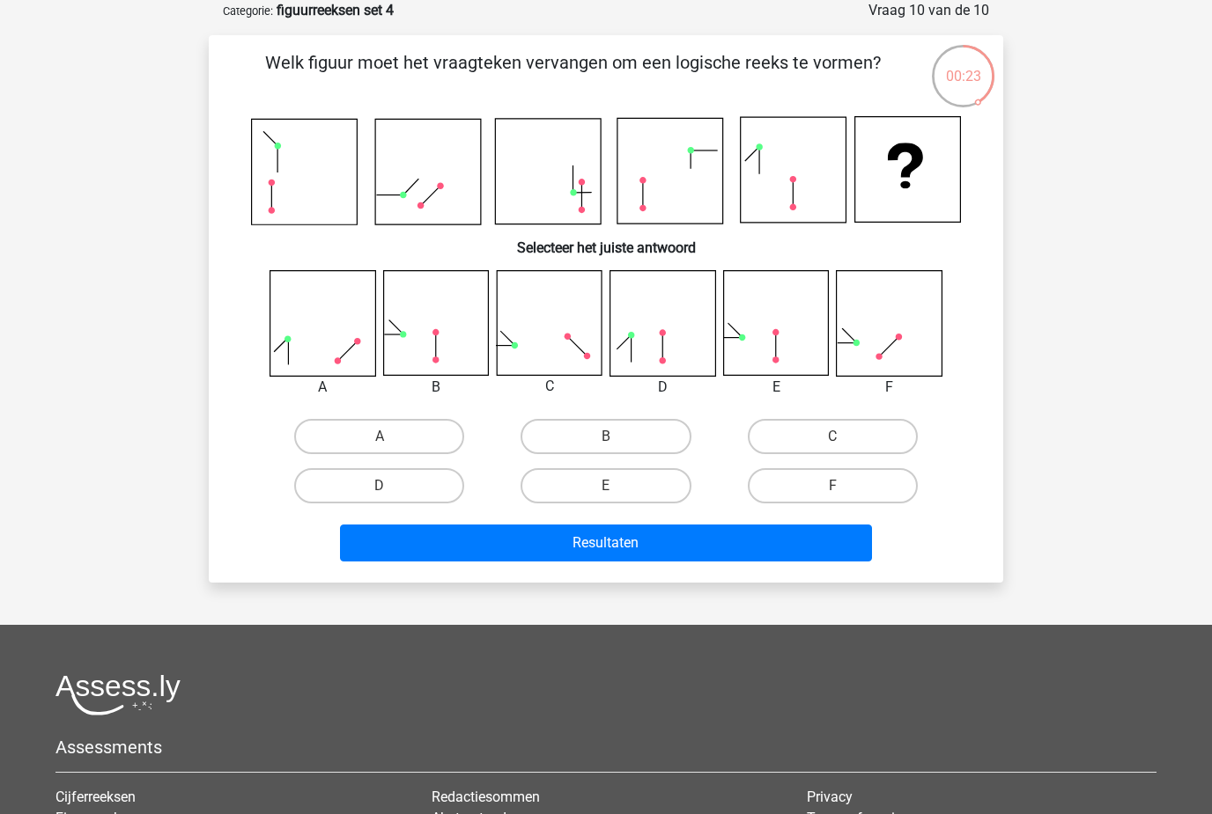
click at [396, 487] on label "D" at bounding box center [379, 485] width 170 height 35
click at [391, 487] on input "D" at bounding box center [384, 491] width 11 height 11
radio input "true"
click at [557, 561] on button "Resultaten" at bounding box center [606, 543] width 533 height 37
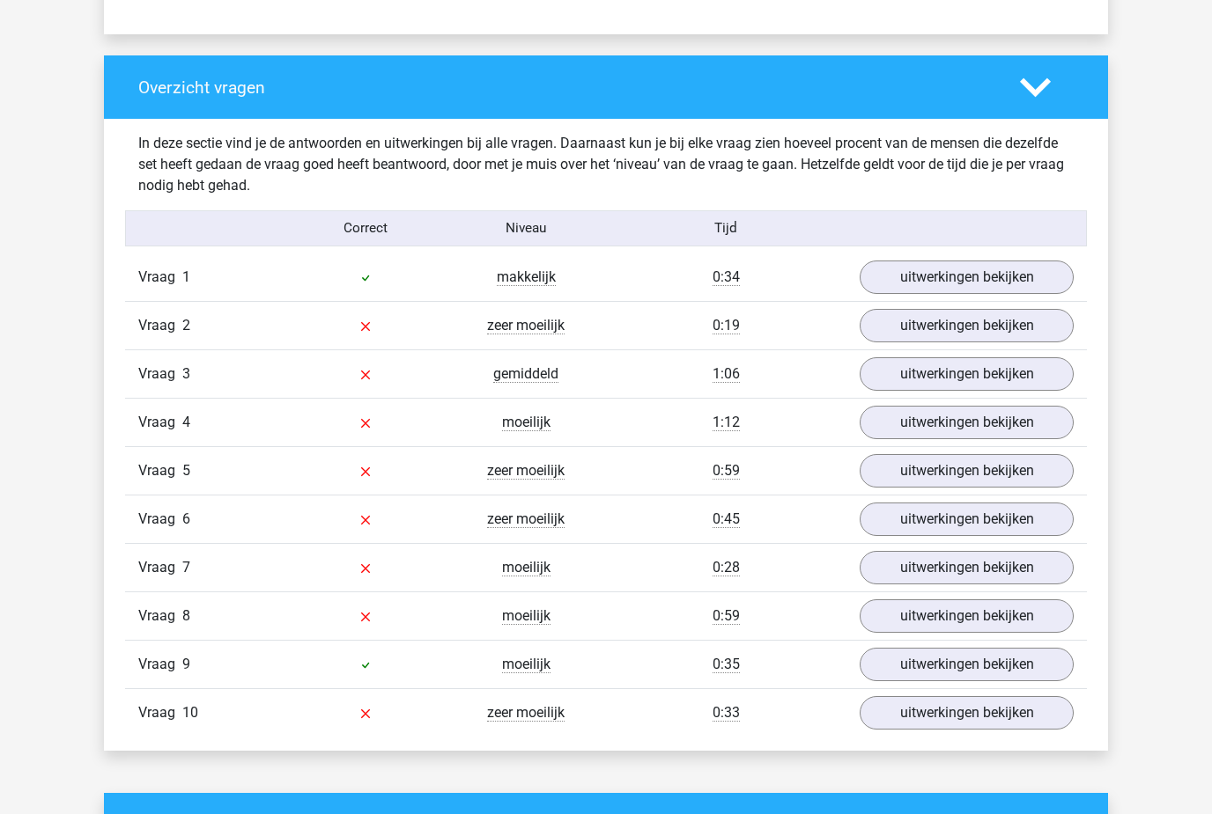
scroll to position [1264, 0]
